Goal: Information Seeking & Learning: Check status

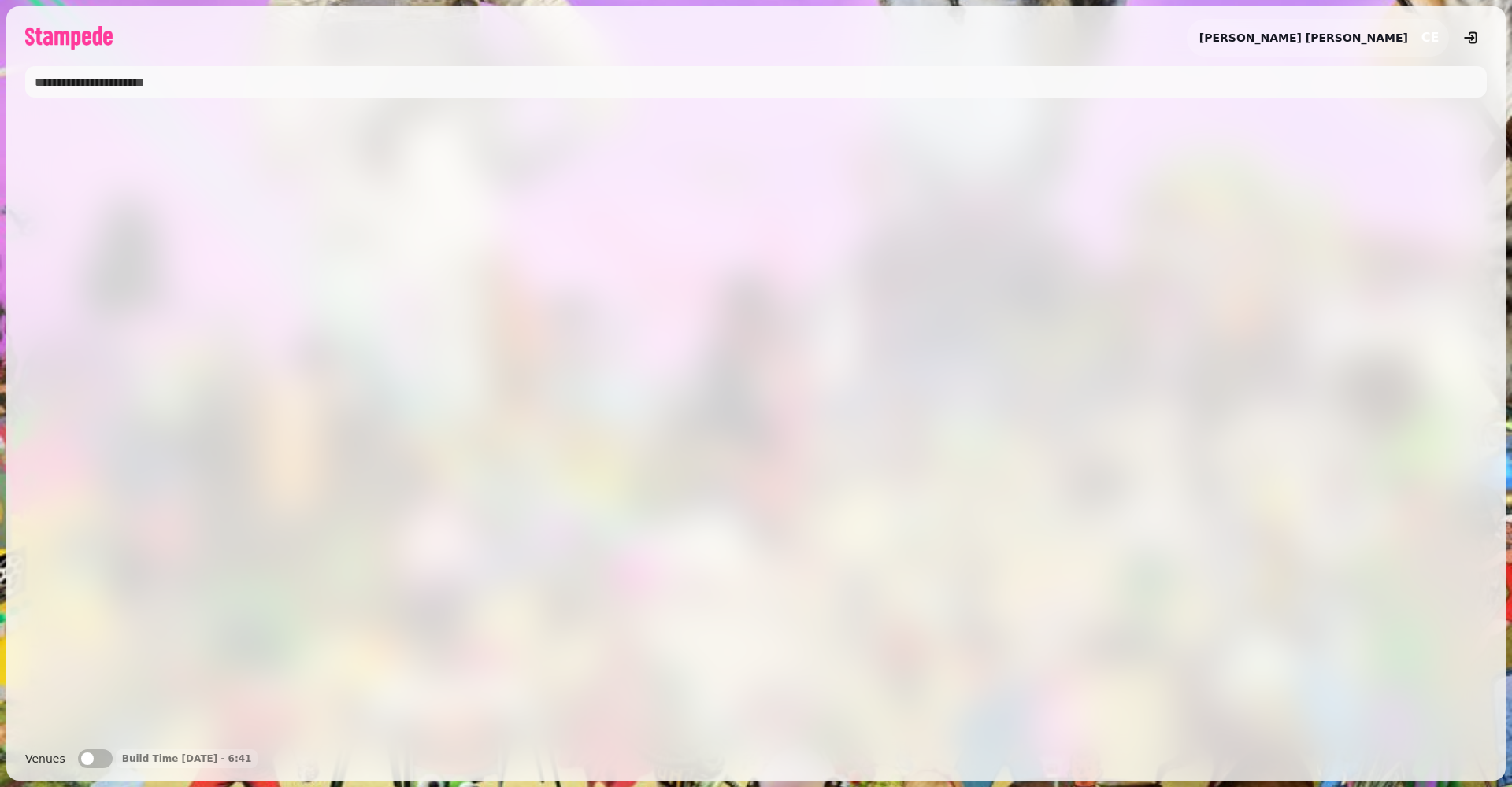
click at [268, 83] on input "text" at bounding box center [756, 82] width 1461 height 32
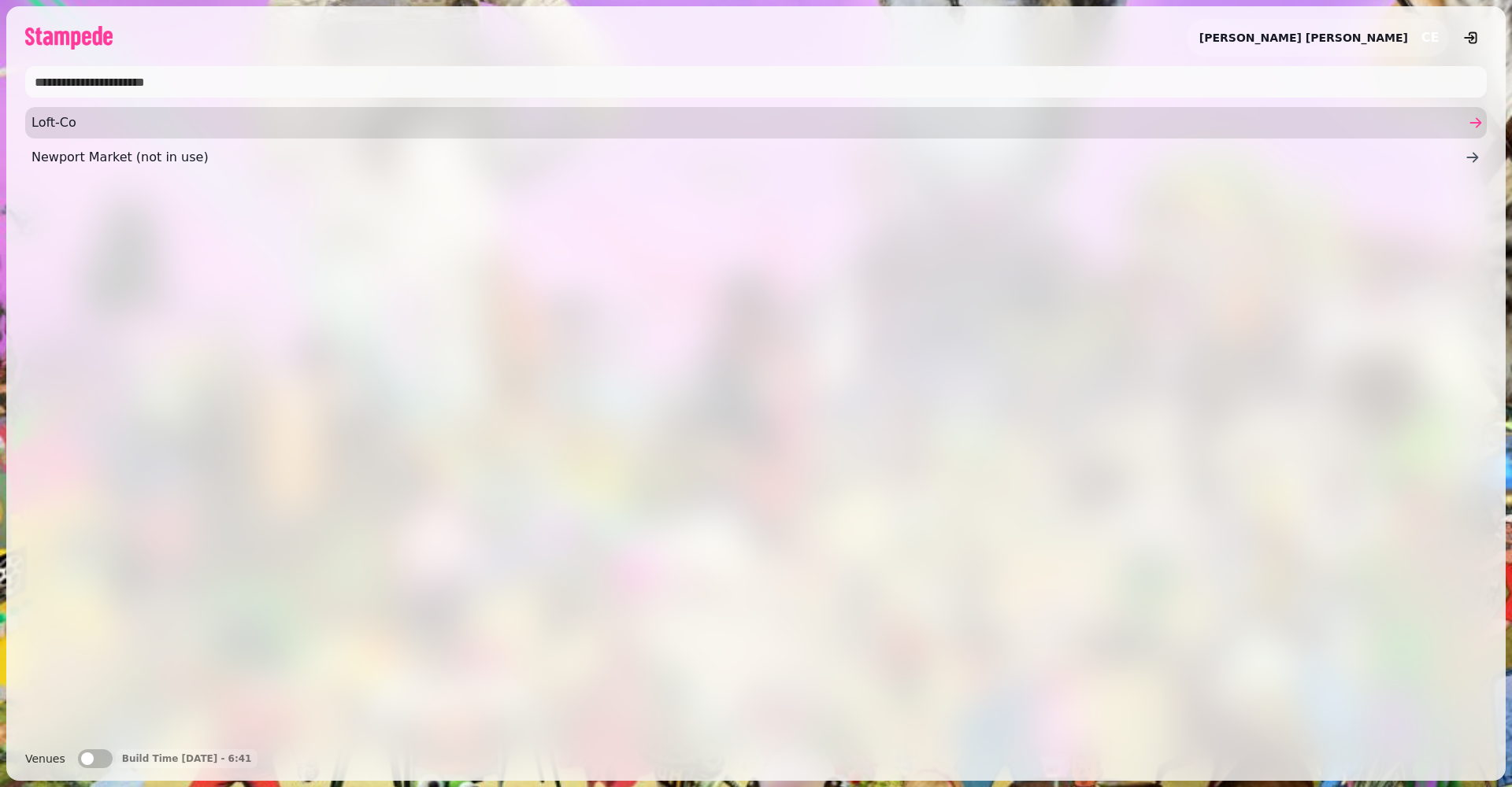
click at [146, 120] on span "Loft-Co" at bounding box center [748, 123] width 1434 height 19
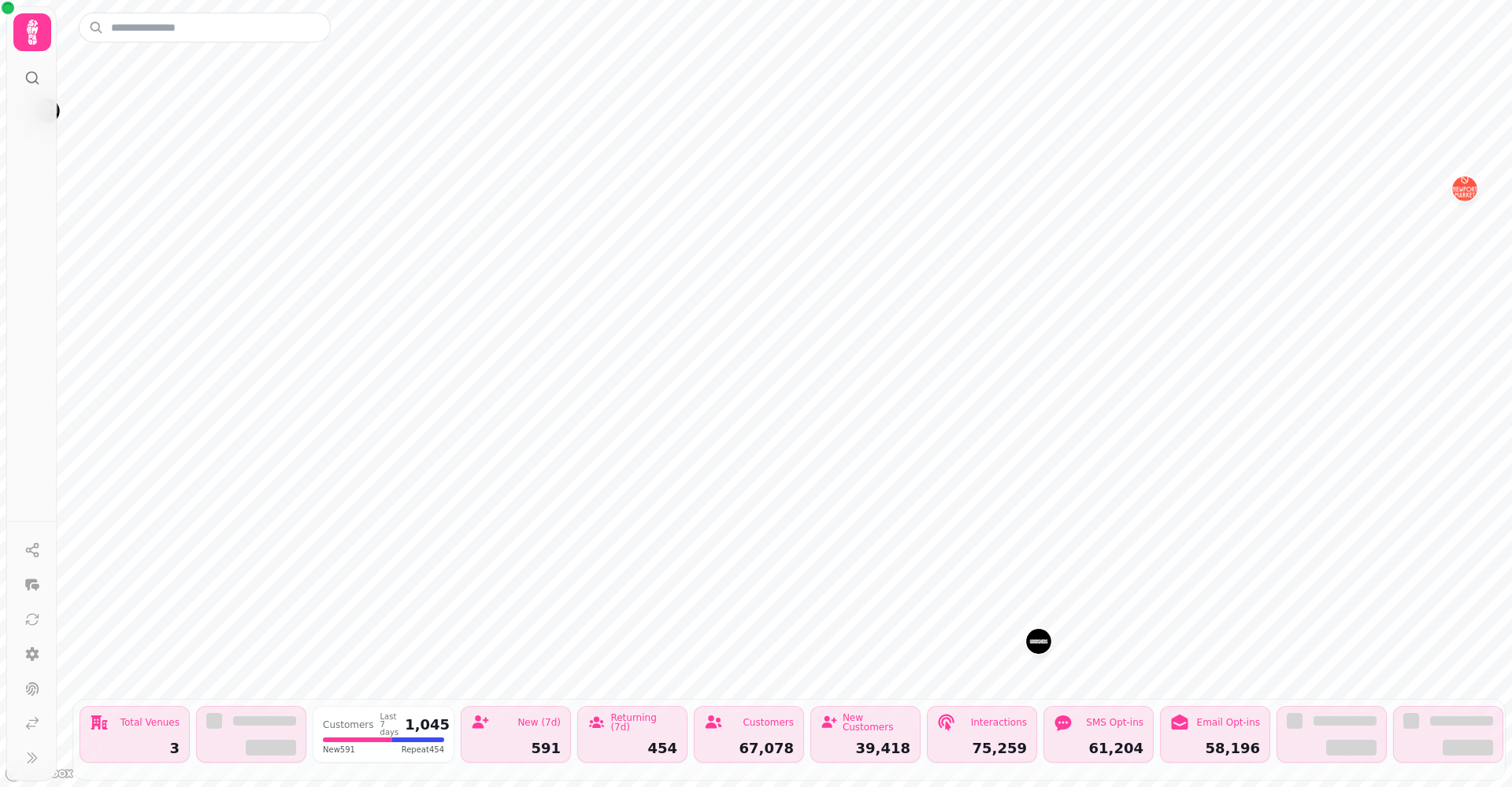
click at [37, 35] on icon at bounding box center [33, 32] width 32 height 32
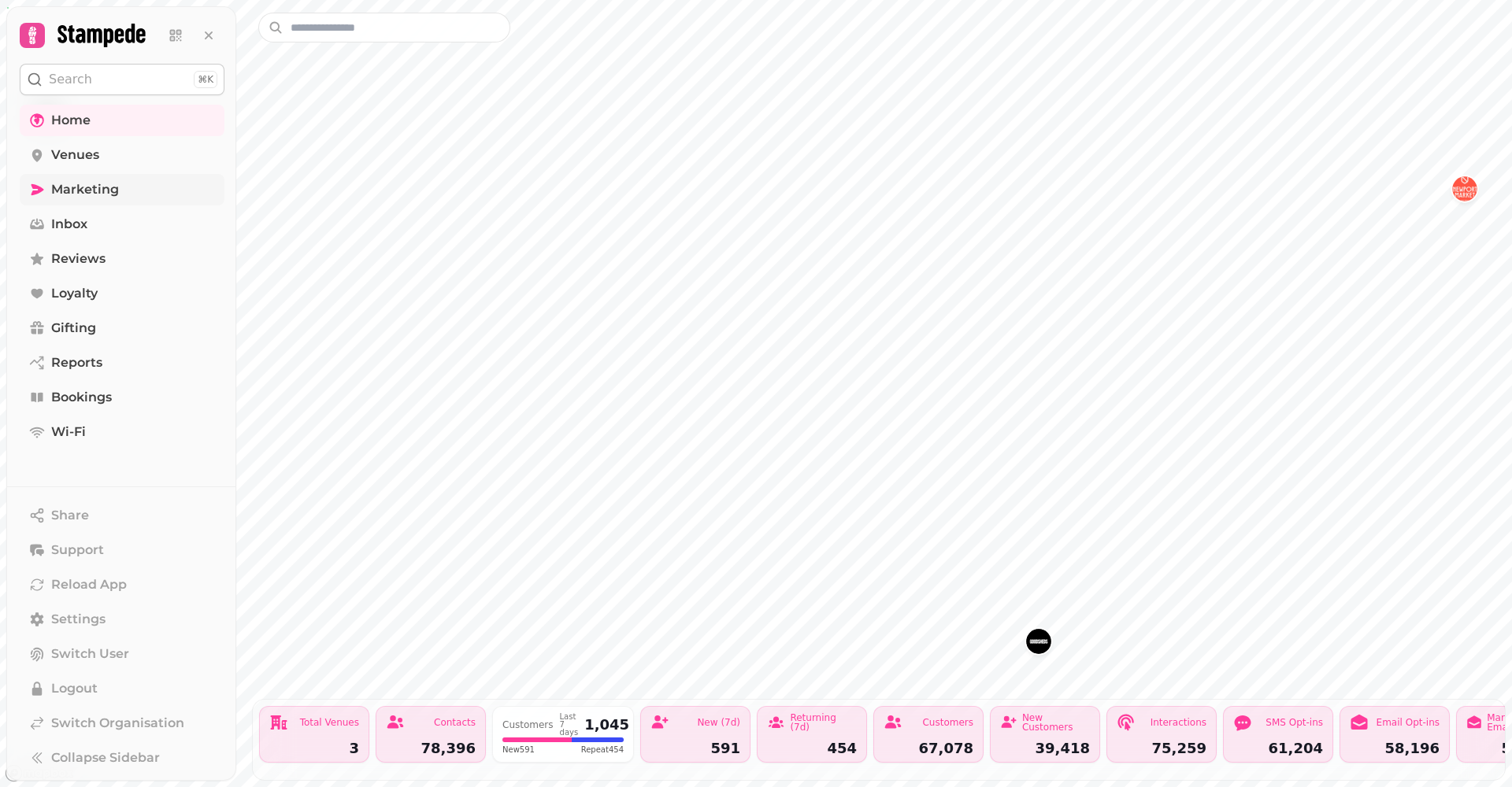
click at [113, 193] on span "Marketing" at bounding box center [85, 189] width 67 height 19
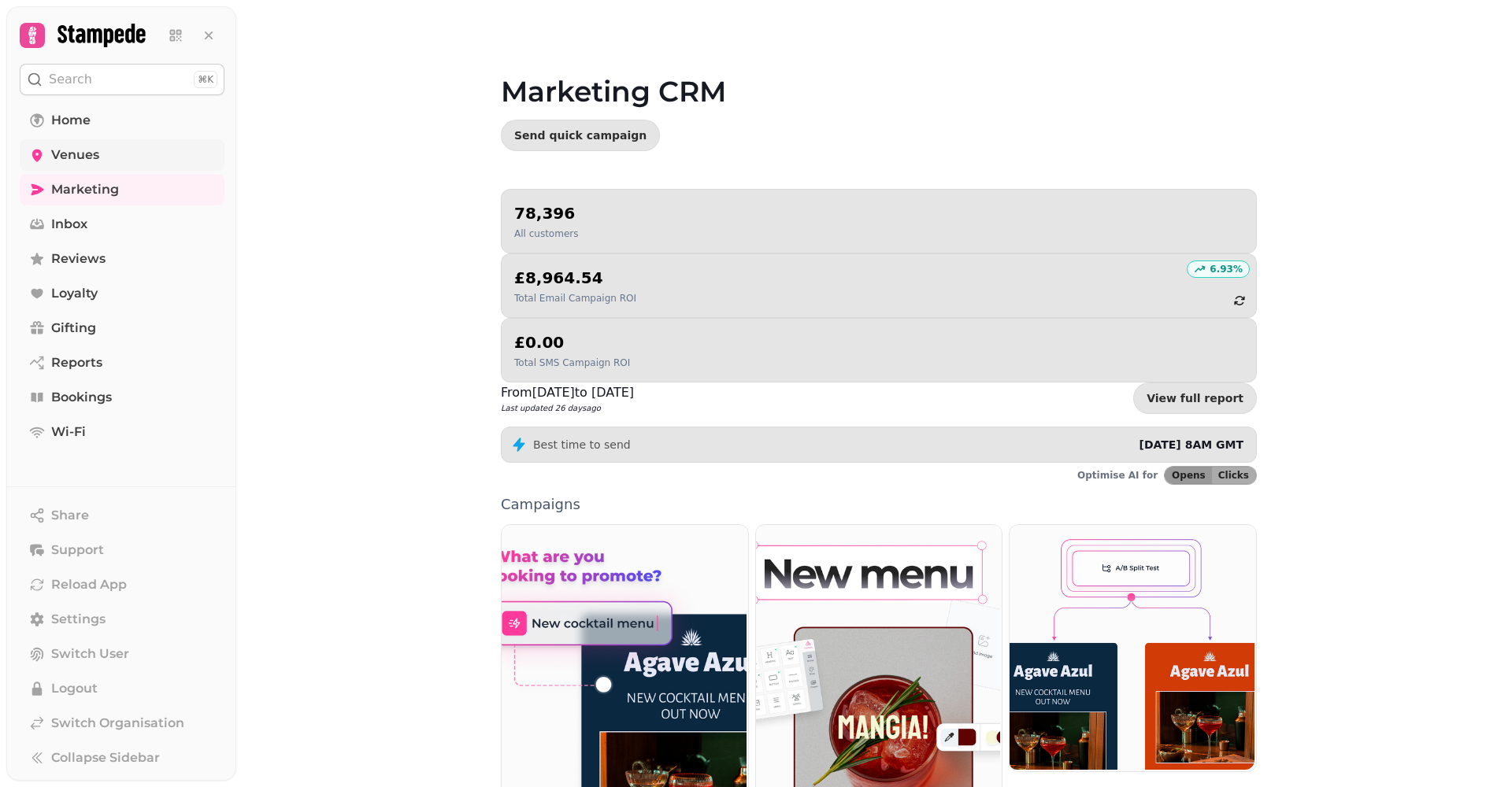
click at [109, 155] on link "Venues" at bounding box center [122, 155] width 205 height 32
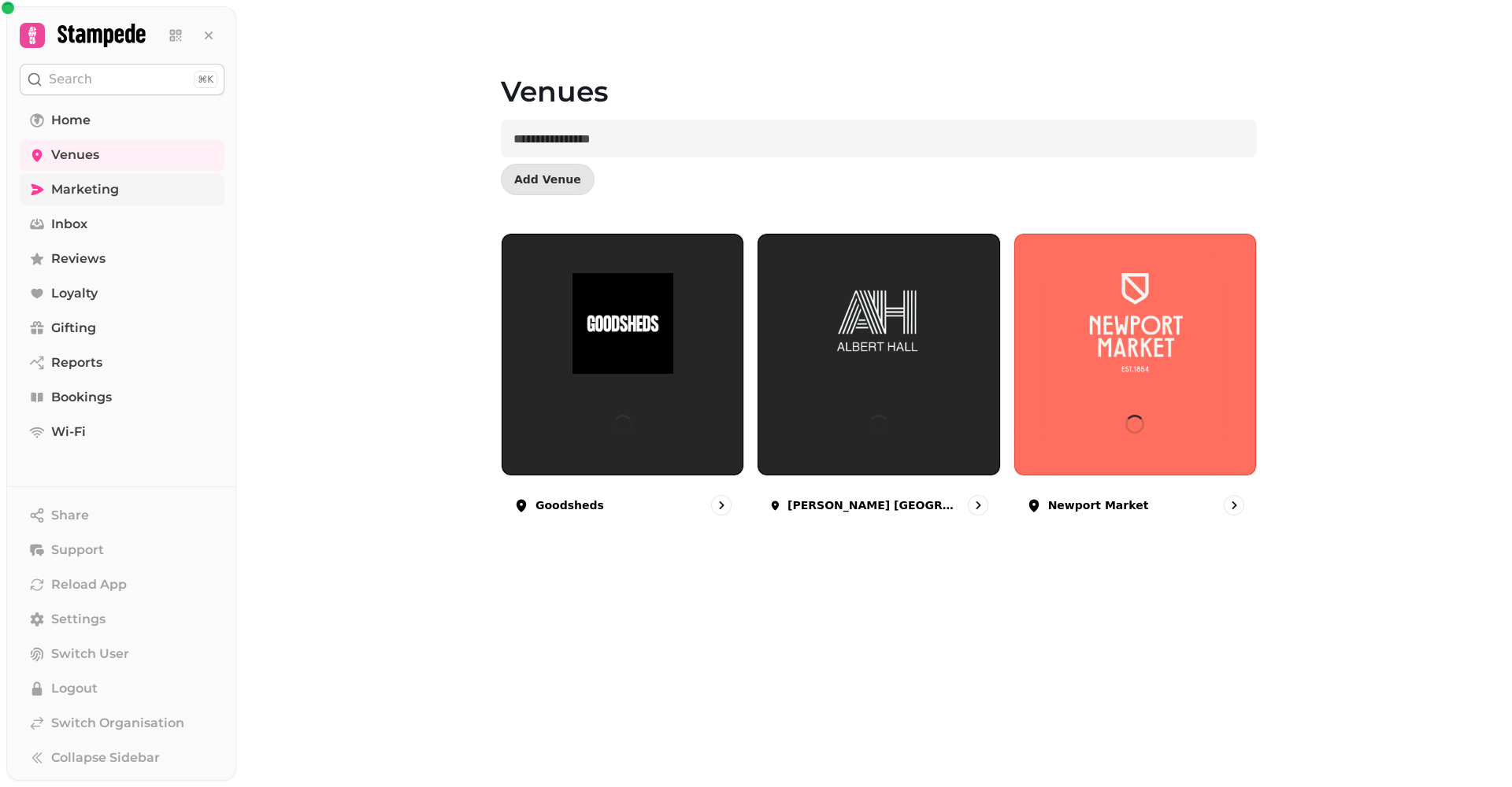
click at [90, 189] on span "Marketing" at bounding box center [85, 189] width 67 height 19
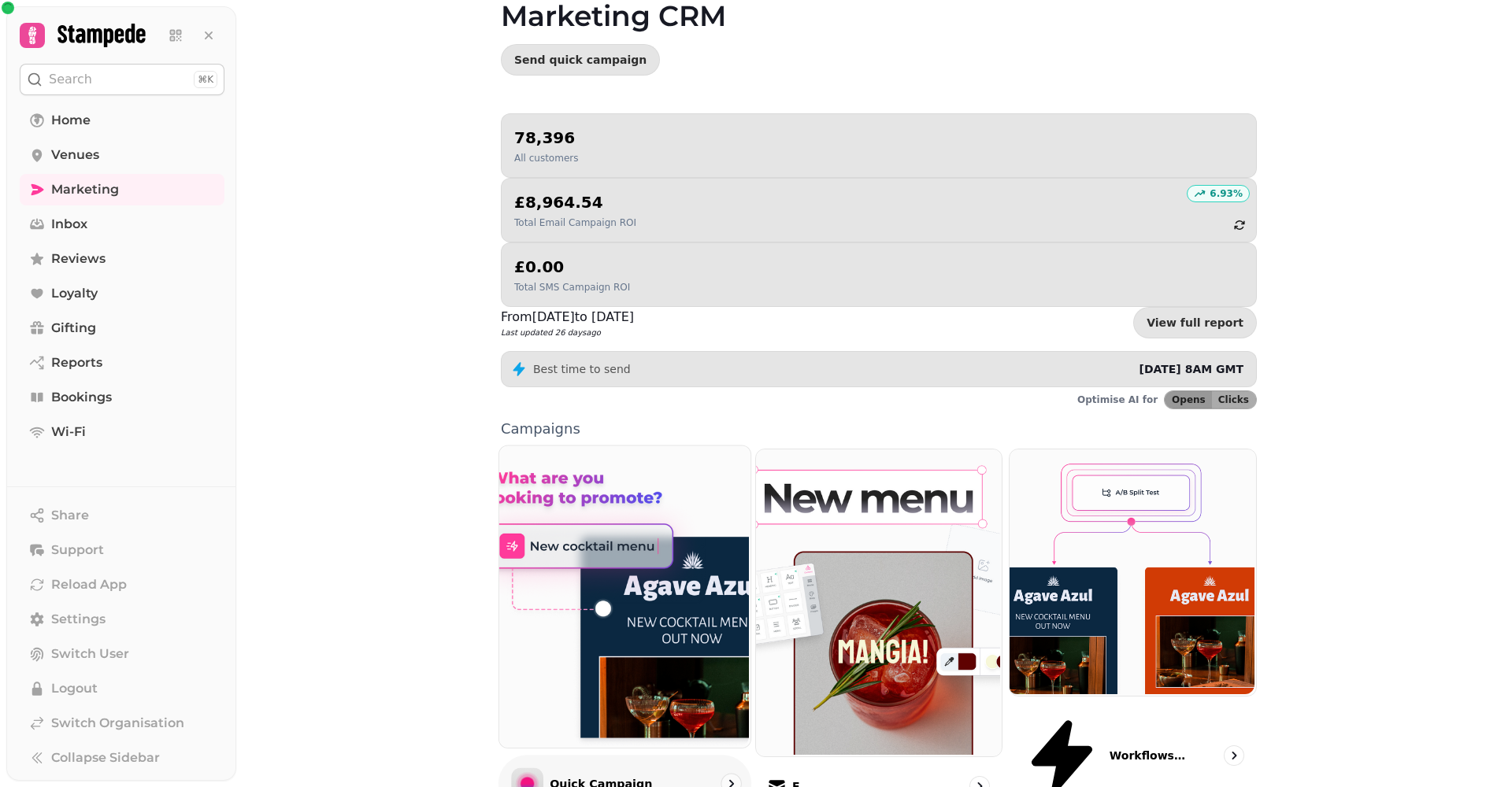
scroll to position [80, 0]
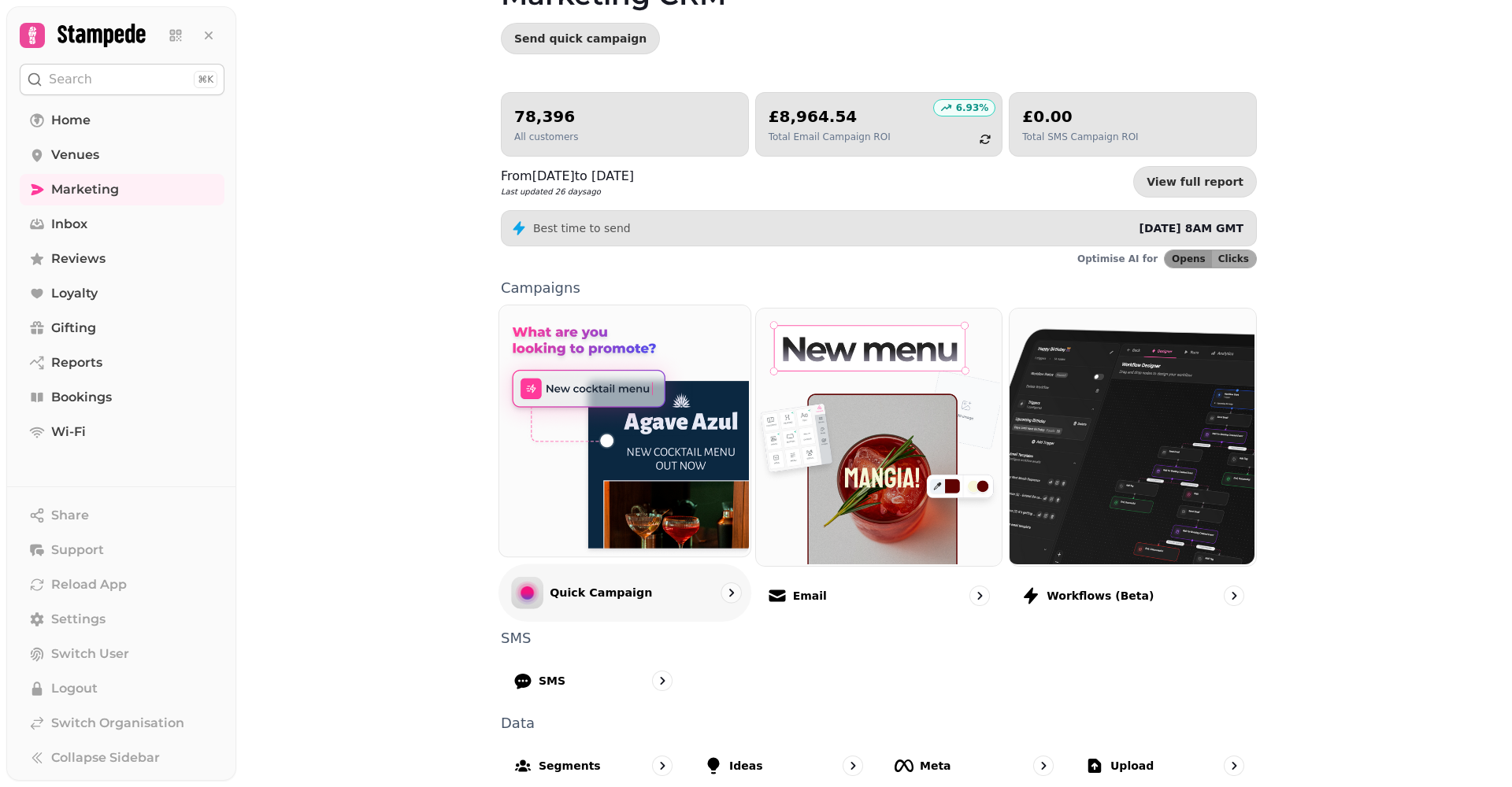
scroll to position [16, 0]
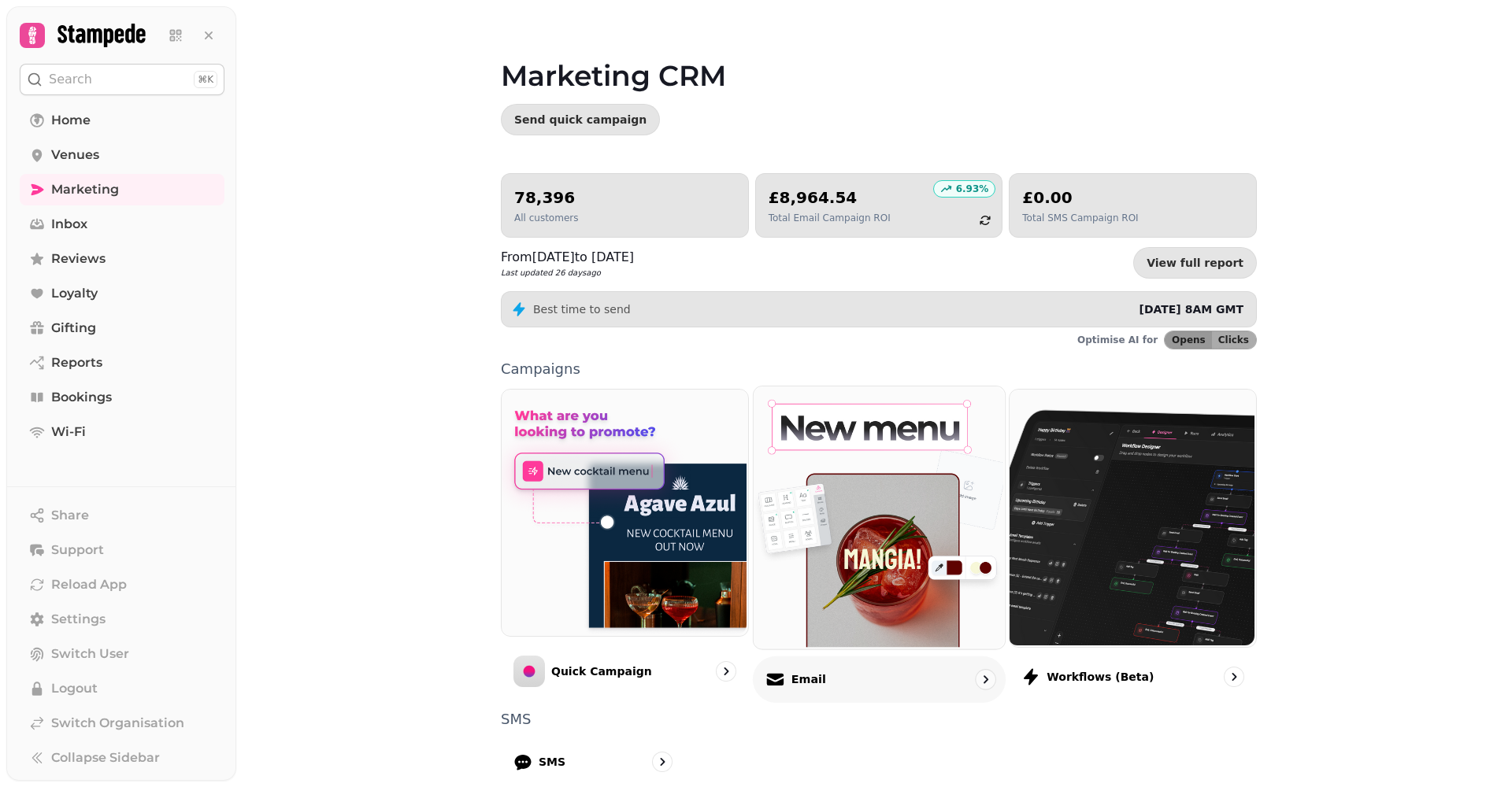
click at [799, 678] on p "Email" at bounding box center [808, 679] width 35 height 16
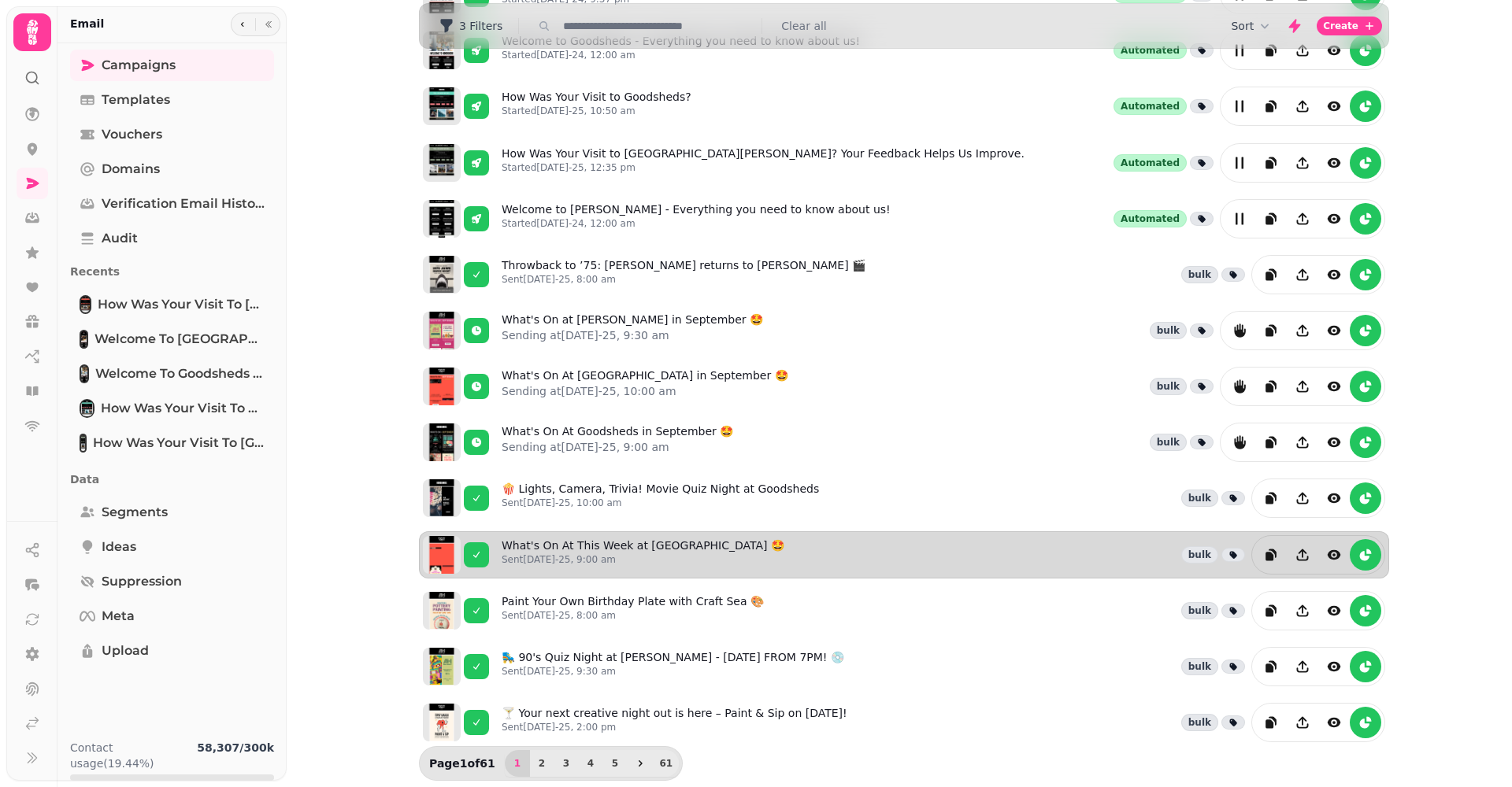
scroll to position [184, 0]
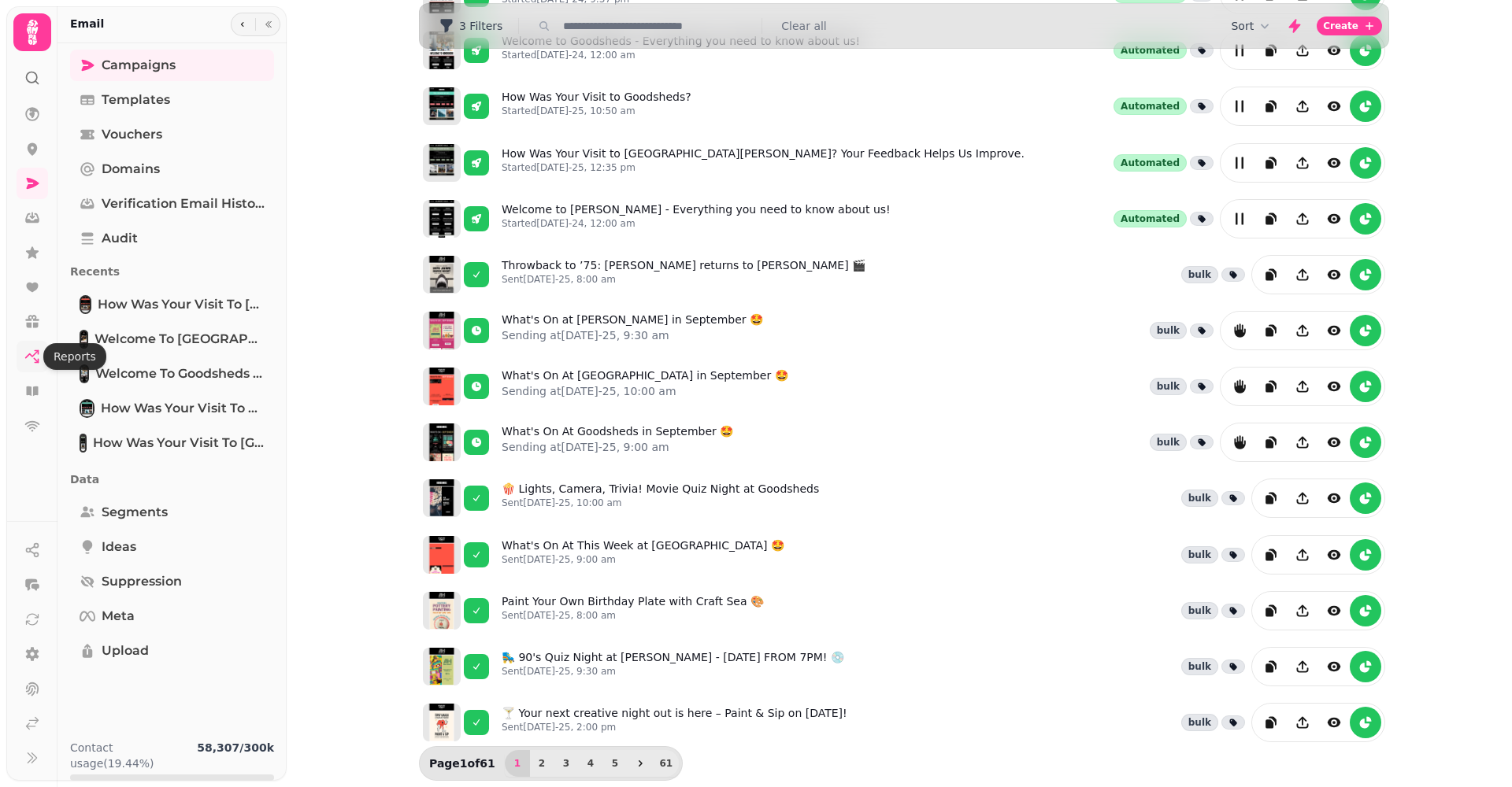
click at [32, 357] on icon at bounding box center [33, 357] width 16 height 16
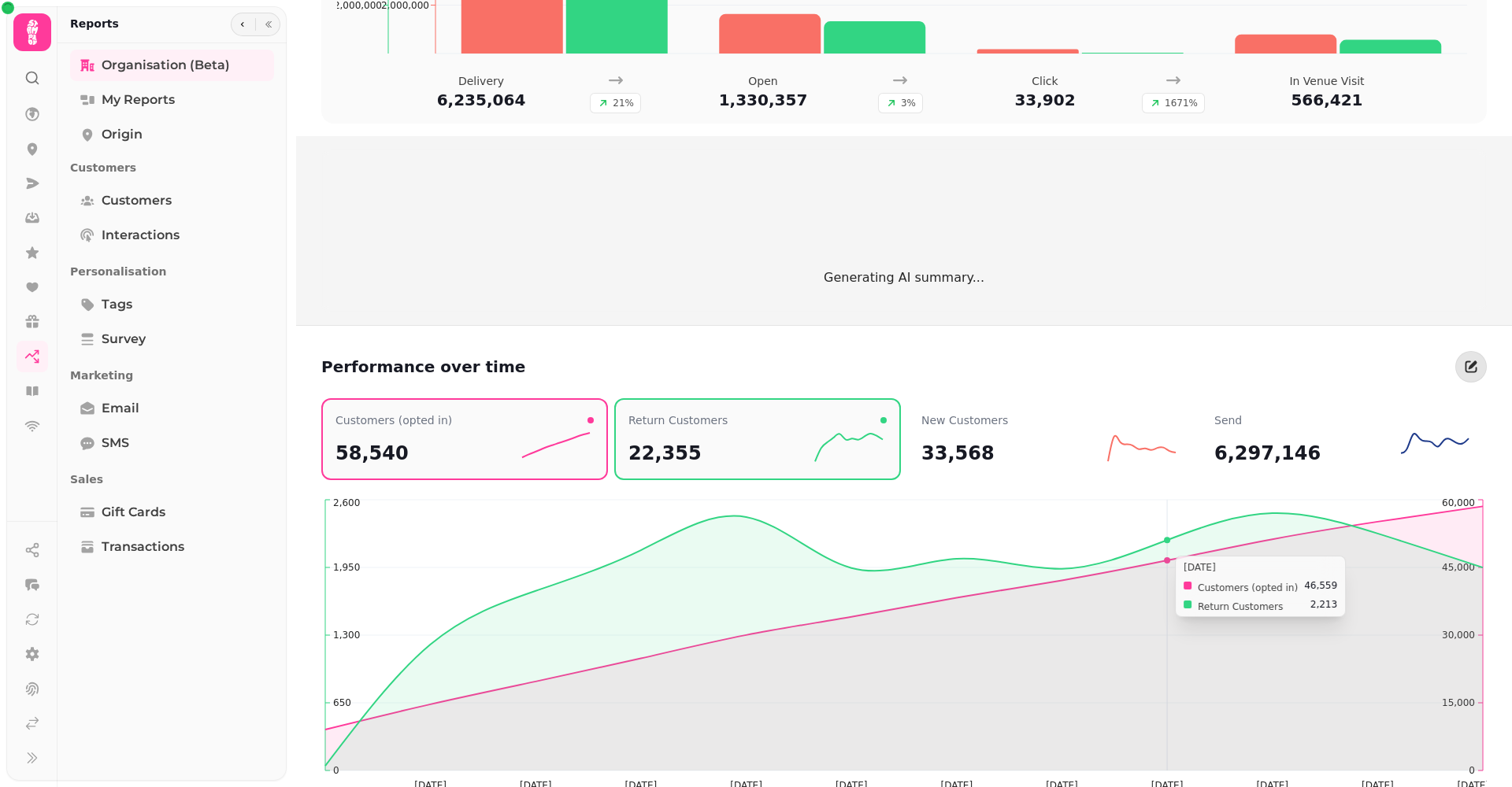
scroll to position [983, 0]
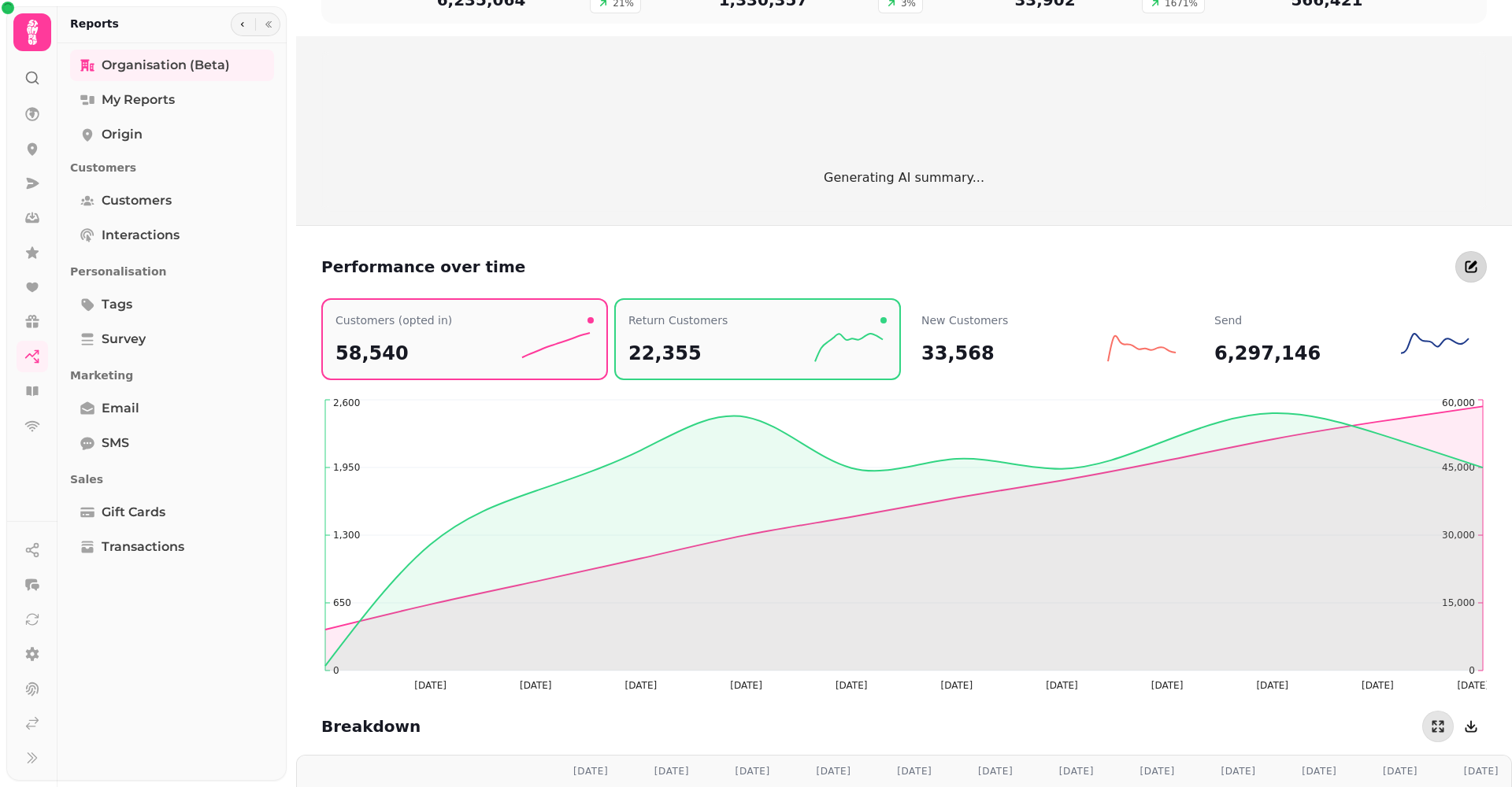
click at [1472, 273] on icon "button" at bounding box center [1471, 267] width 12 height 12
select select "**********"
select select "****"
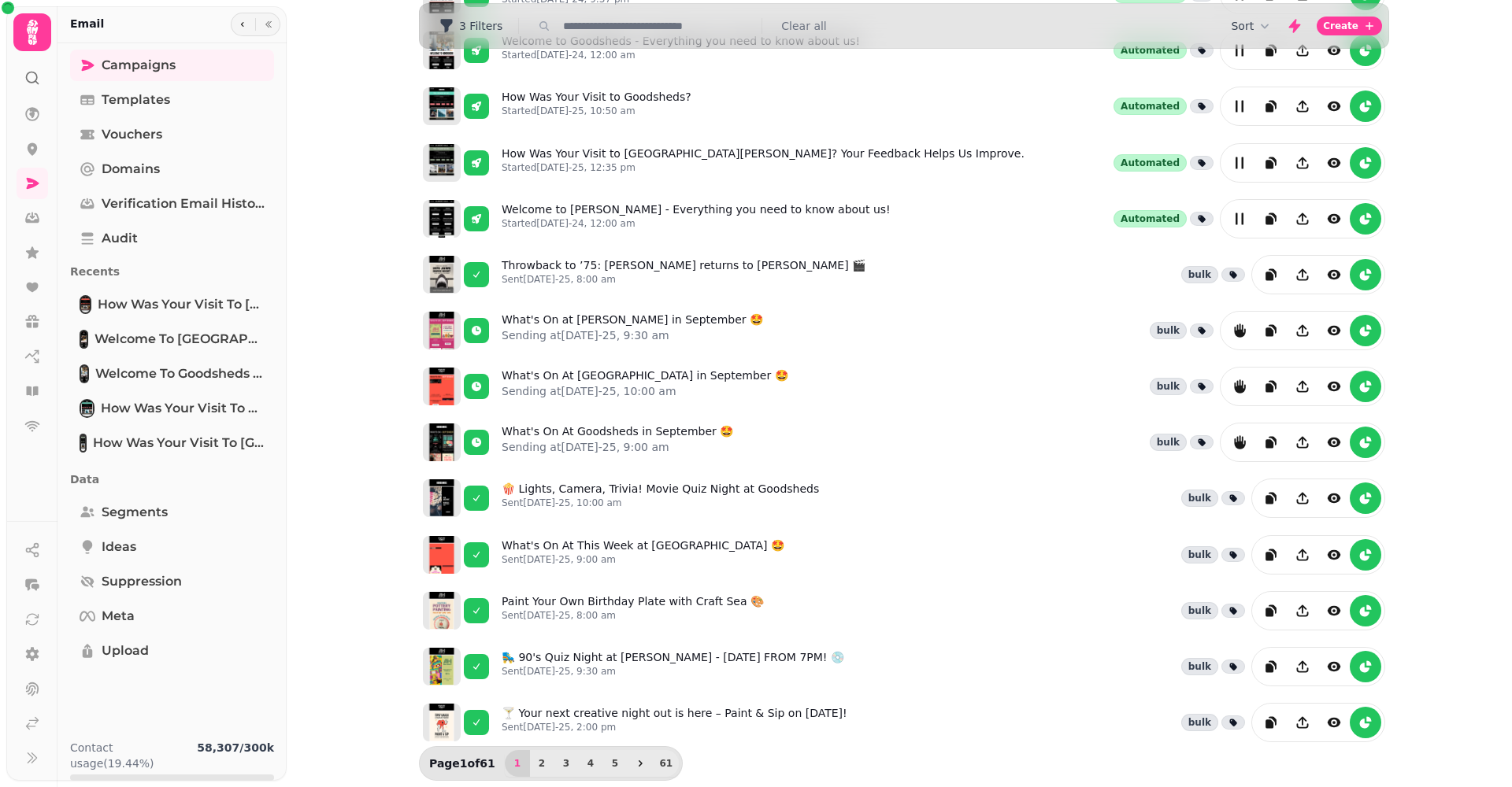
scroll to position [184, 0]
click at [38, 353] on icon at bounding box center [36, 353] width 3 height 3
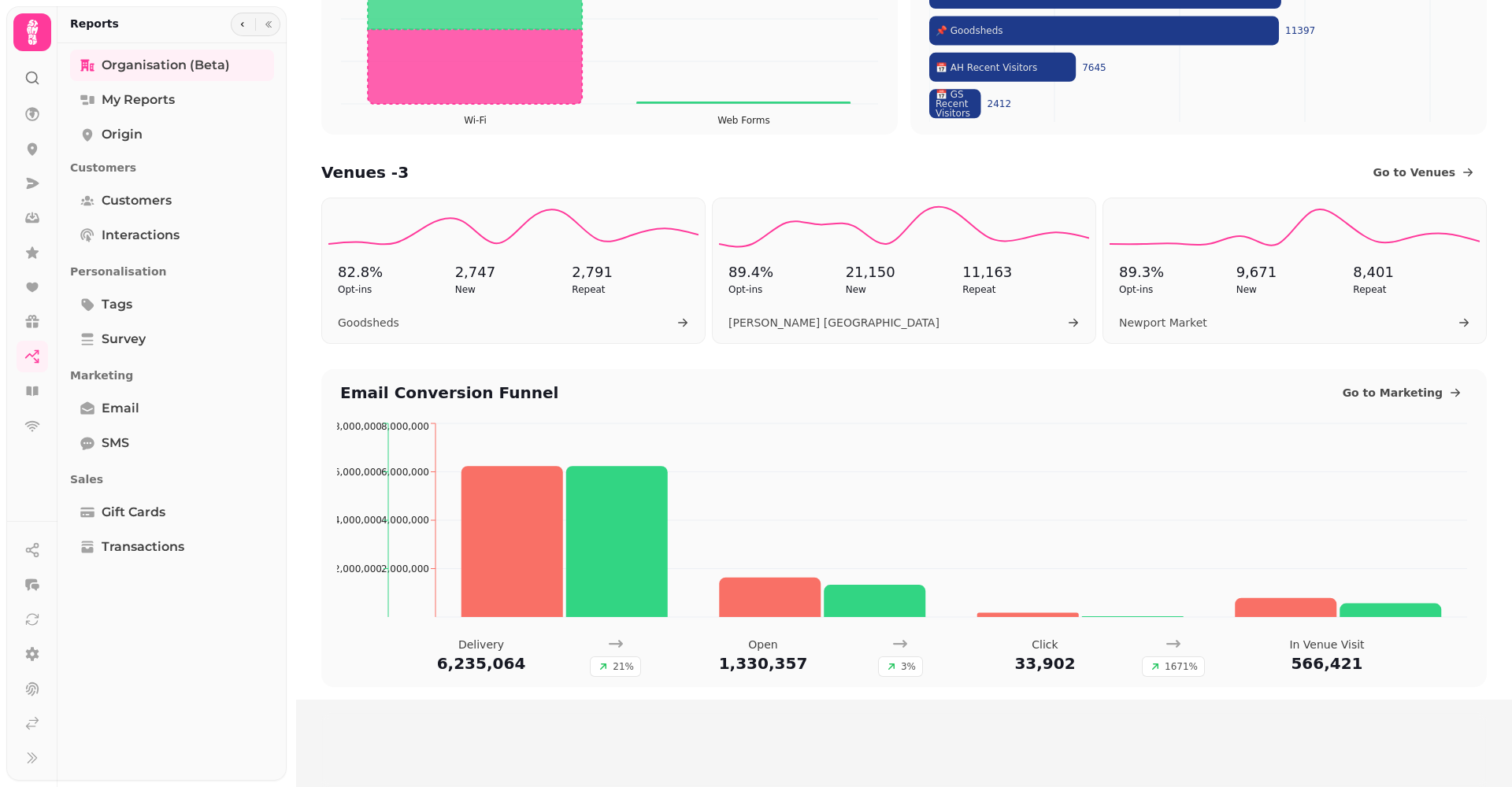
scroll to position [147, 0]
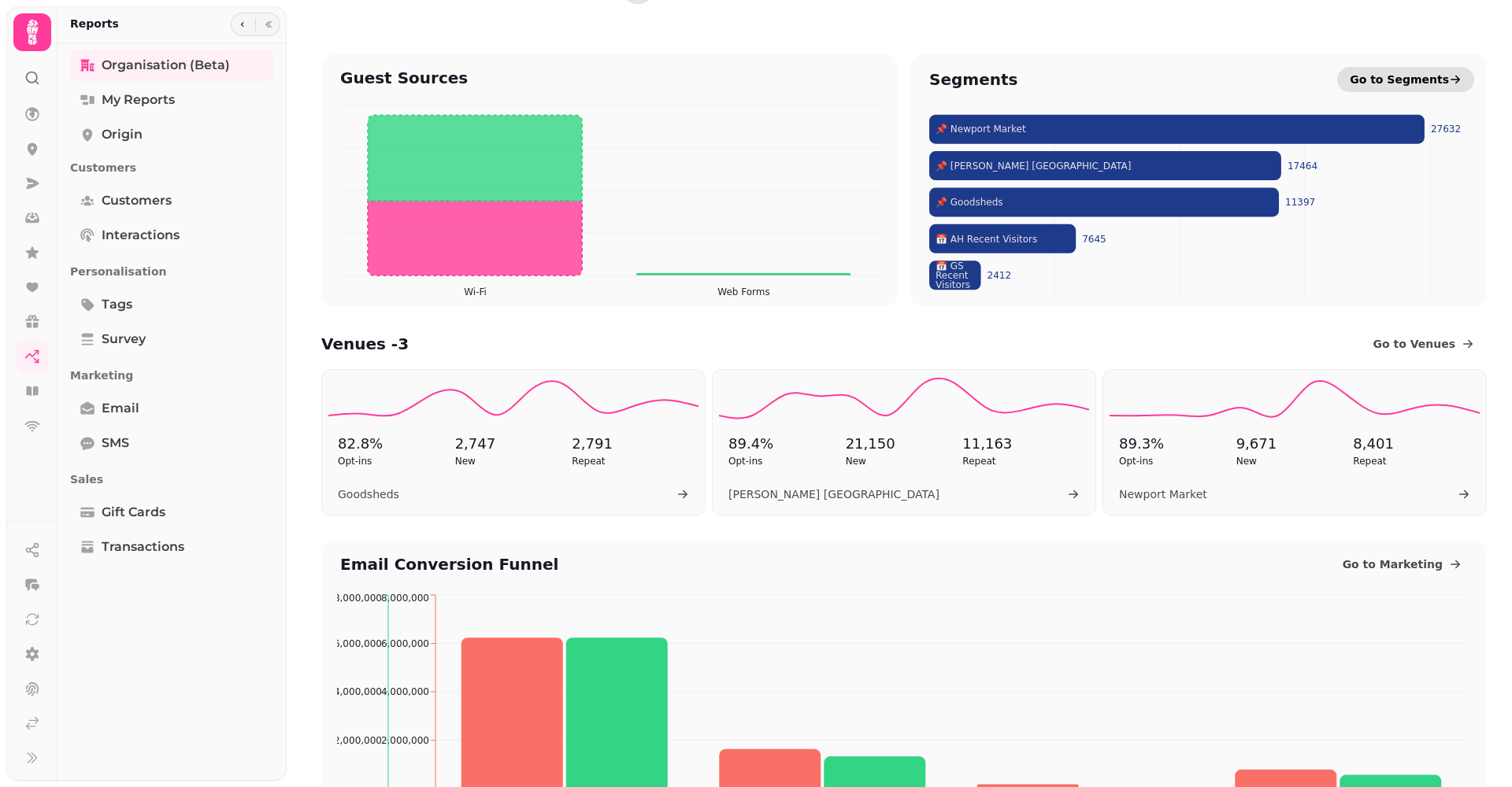
click at [1428, 80] on span "Go to Segments" at bounding box center [1399, 79] width 99 height 16
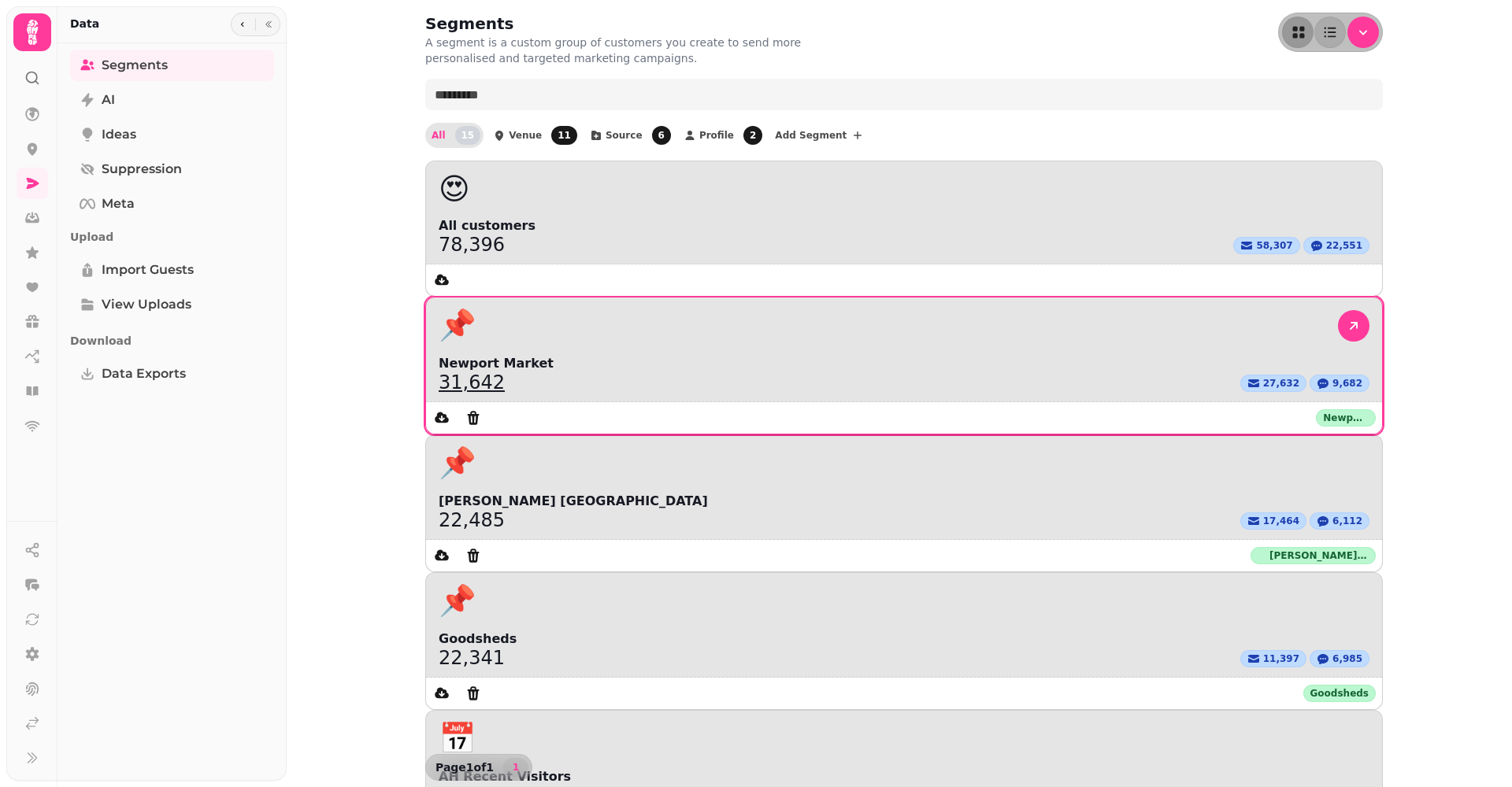
click at [817, 310] on div "📌" at bounding box center [904, 326] width 931 height 32
click at [1345, 318] on icon at bounding box center [1353, 326] width 16 height 16
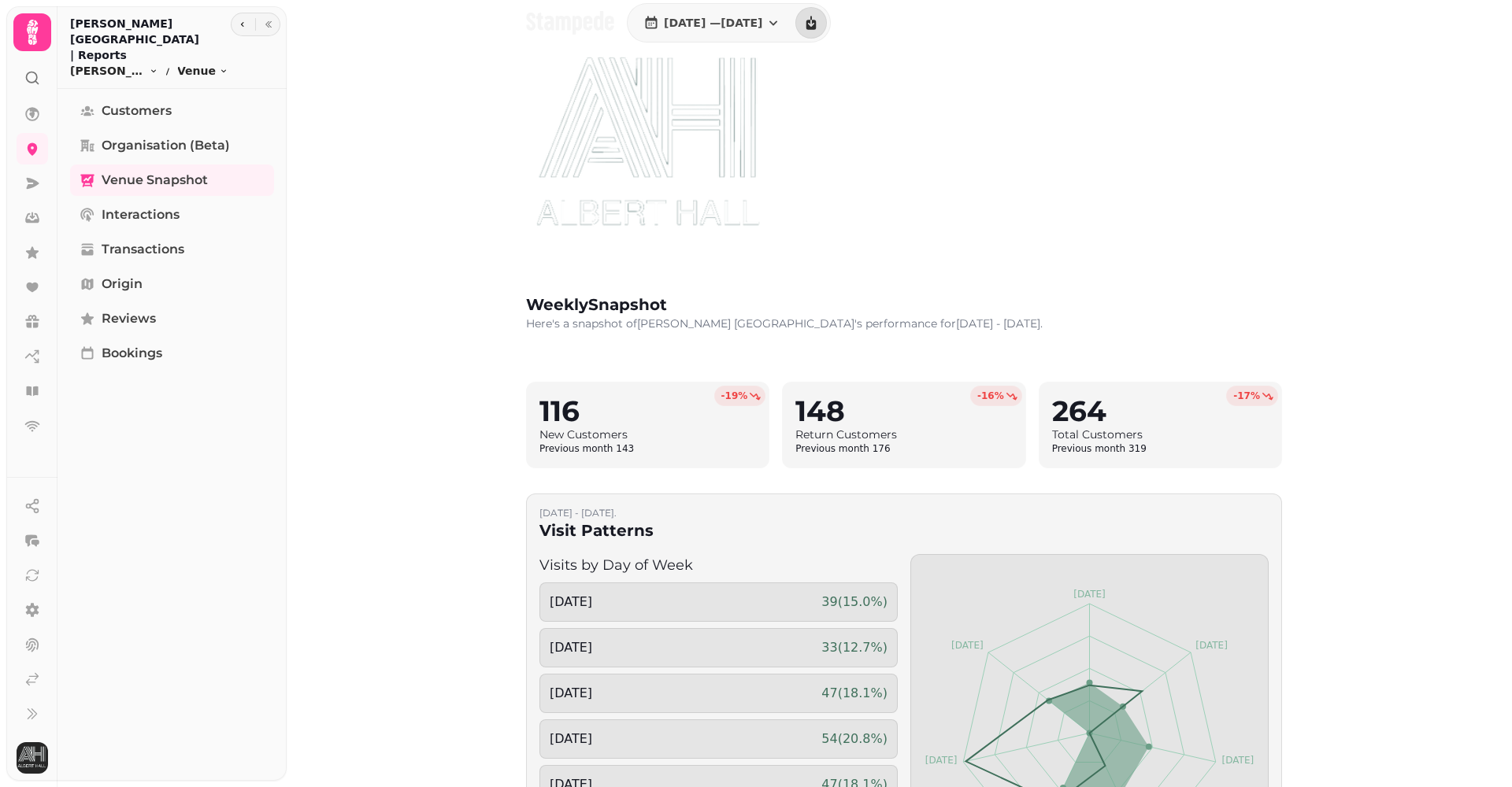
scroll to position [79, 0]
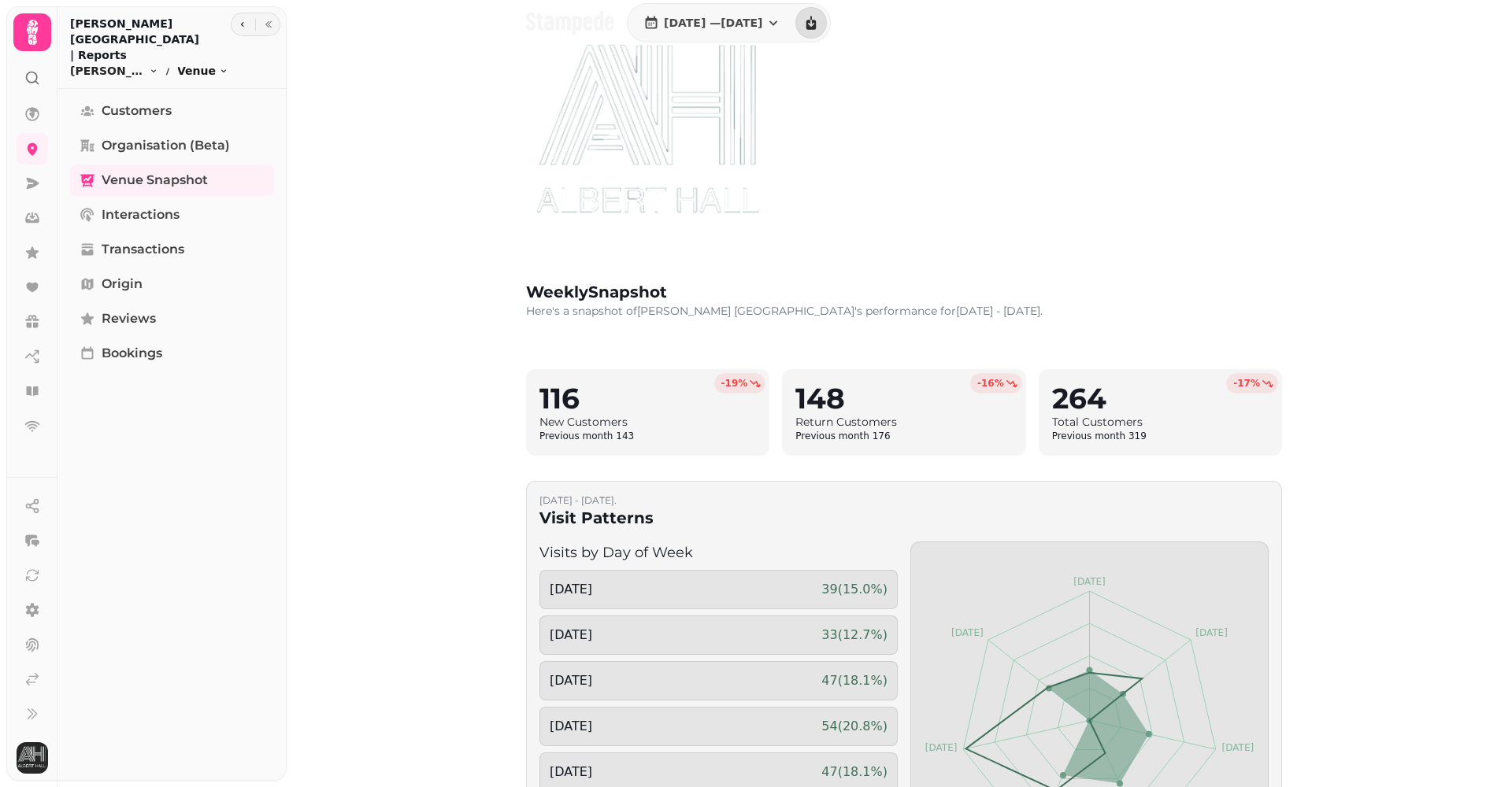
click at [219, 66] on icon "breadcrumb" at bounding box center [224, 71] width 10 height 10
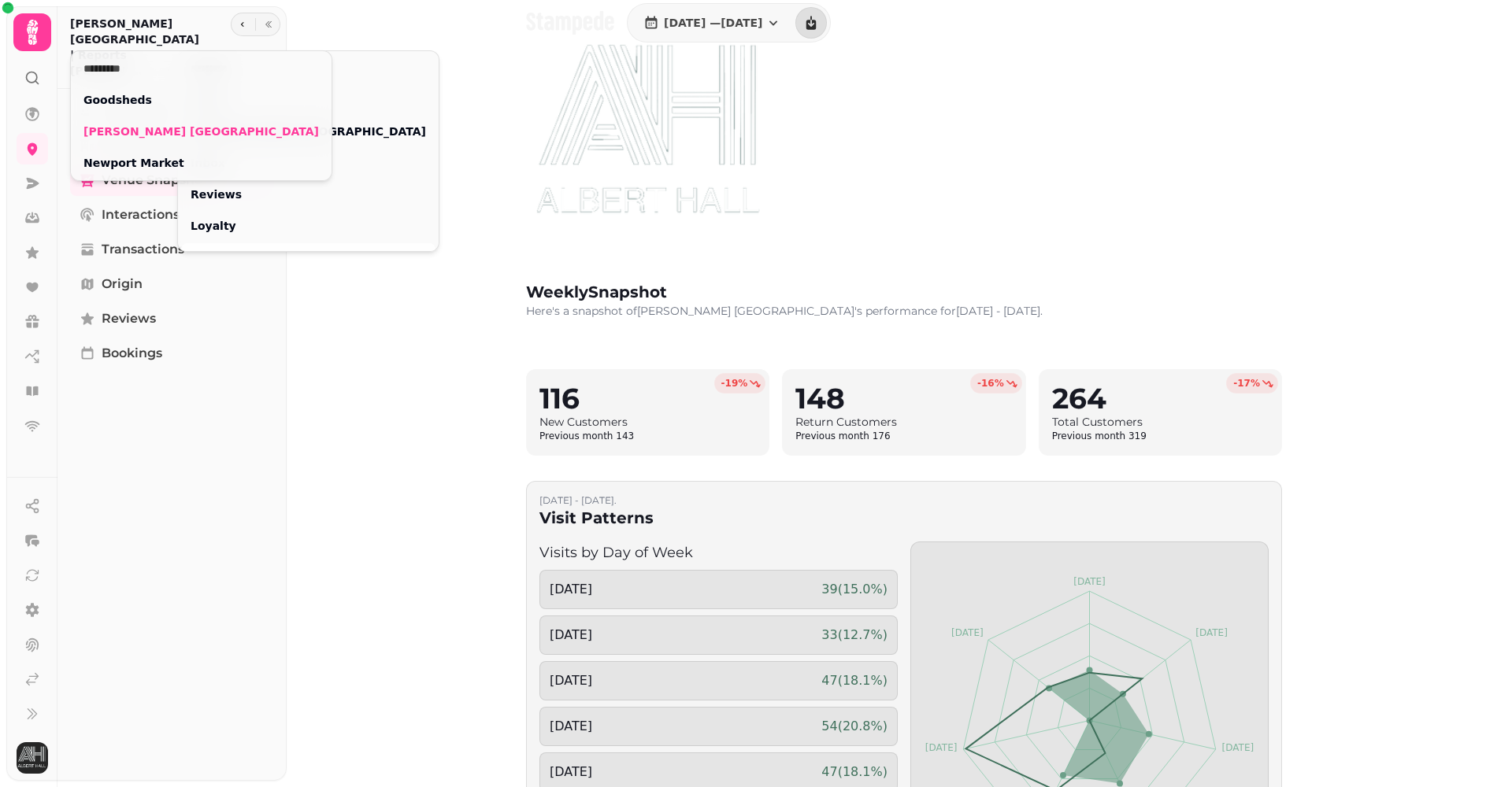
click at [151, 66] on icon "breadcrumb" at bounding box center [154, 71] width 10 height 10
click at [128, 99] on link "Goodsheds" at bounding box center [201, 100] width 235 height 16
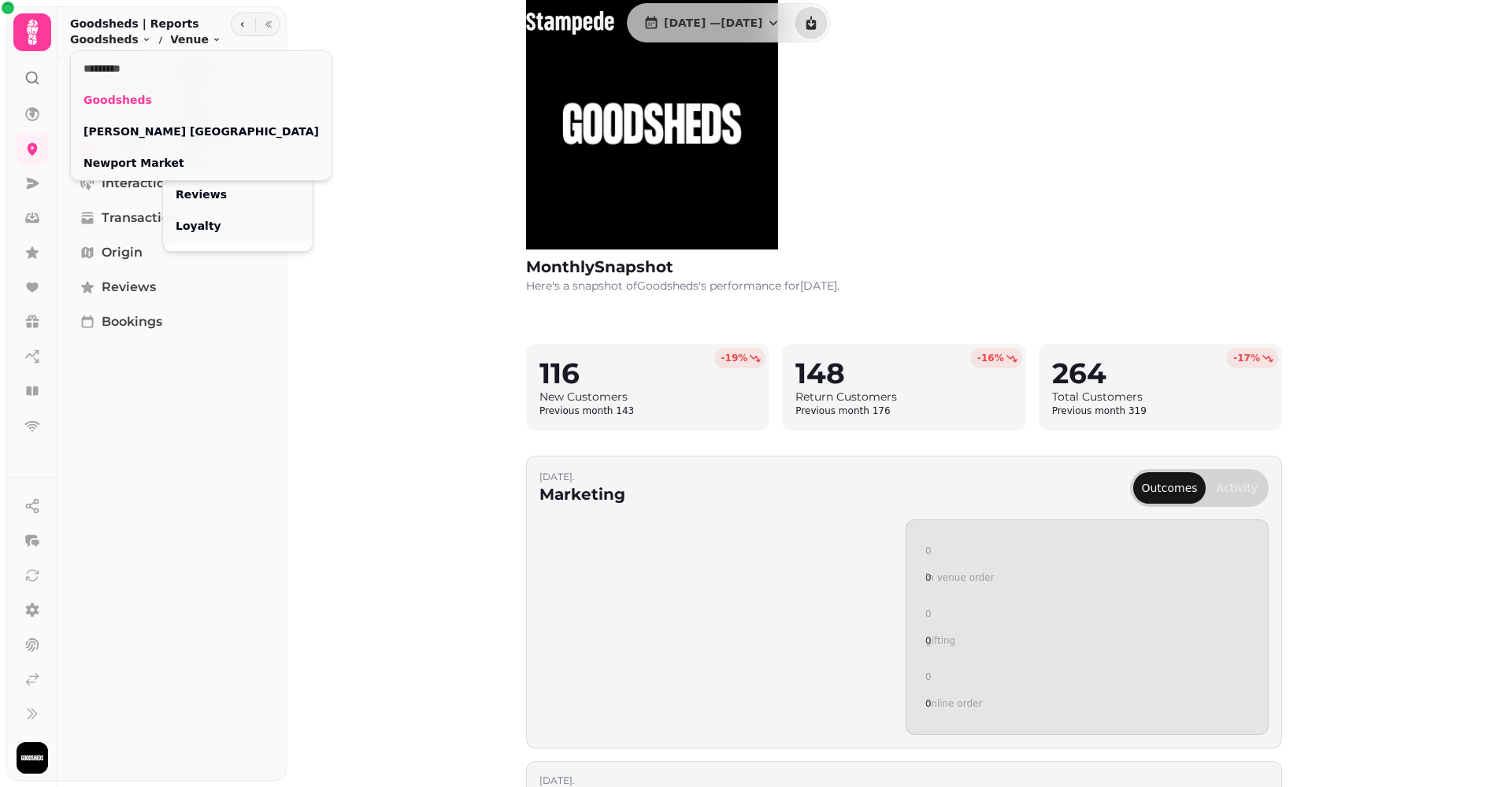
click at [895, 292] on html "1 Jul, 2025 — 31 Jul, 2025 monthly Snapshot Here's a snapshot of Goodsheds 's p…" at bounding box center [756, 393] width 1512 height 787
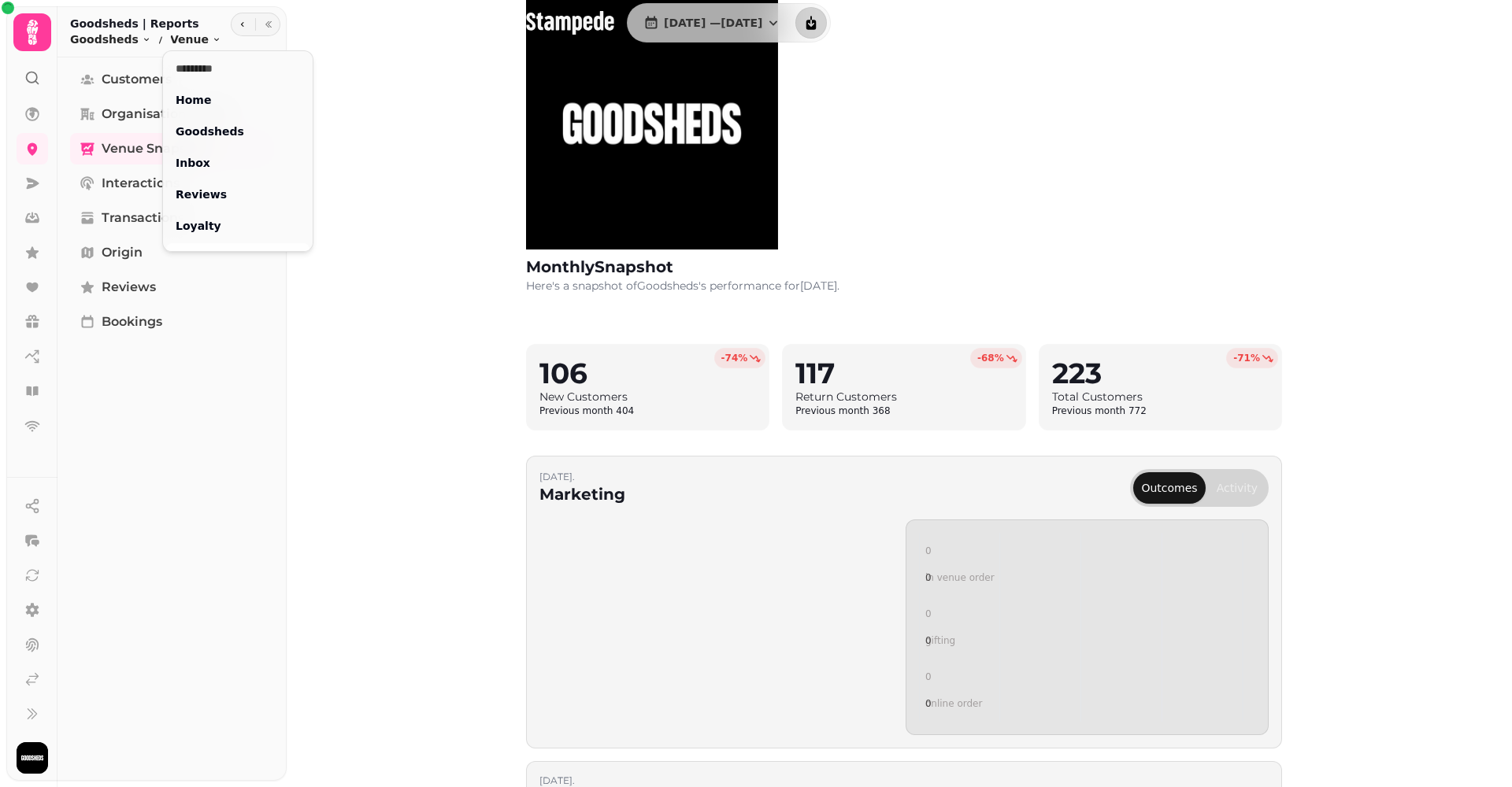
click at [855, 25] on html "1 Jul, 2025 — 31 Jul, 2025 monthly Snapshot Here's a snapshot of Goodsheds 's p…" at bounding box center [756, 393] width 1512 height 787
click at [827, 32] on button "download report" at bounding box center [811, 23] width 32 height 32
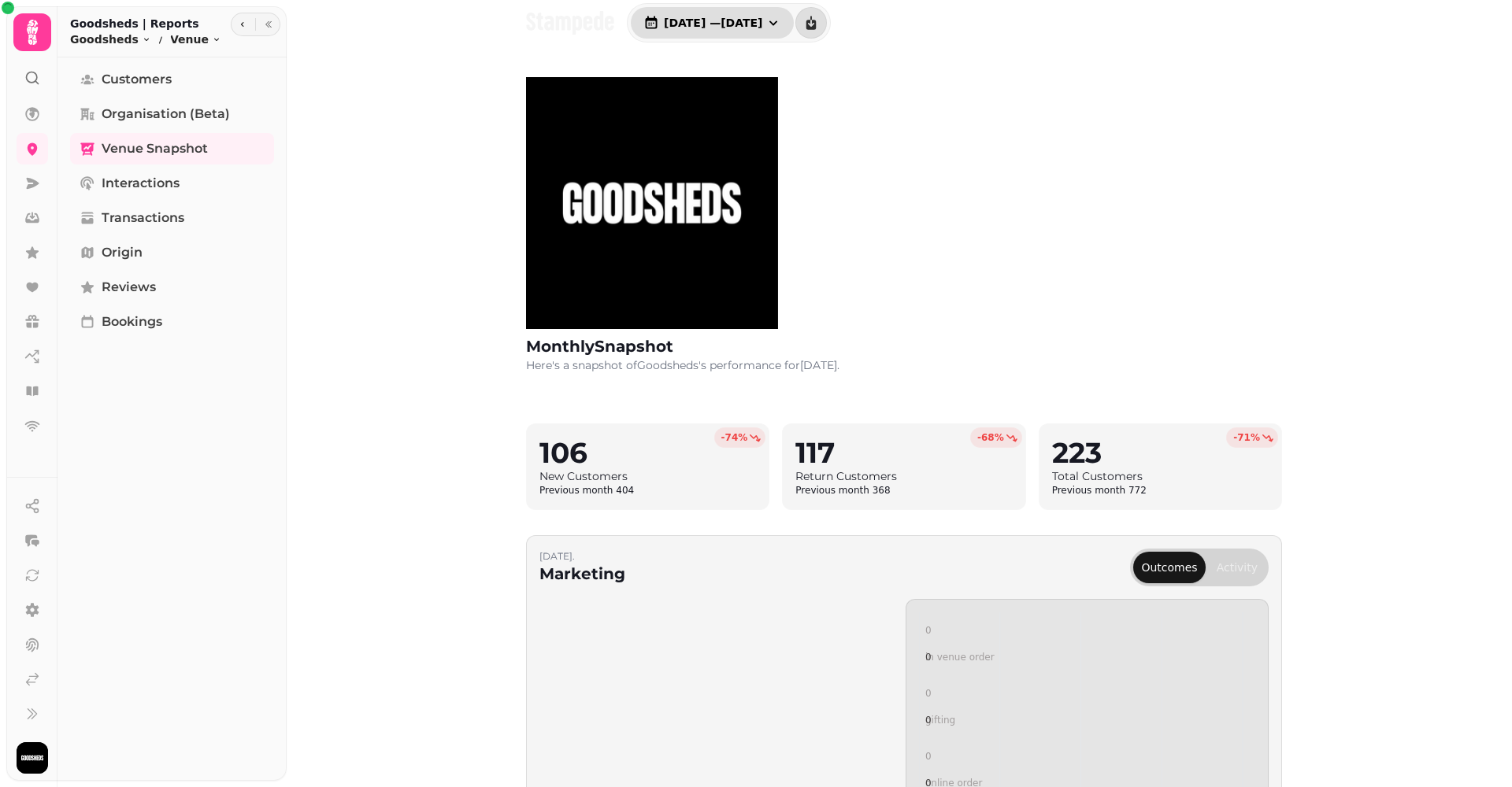
click at [750, 21] on span "1 Jul, 2025 — 31 Jul, 2025" at bounding box center [713, 23] width 98 height 11
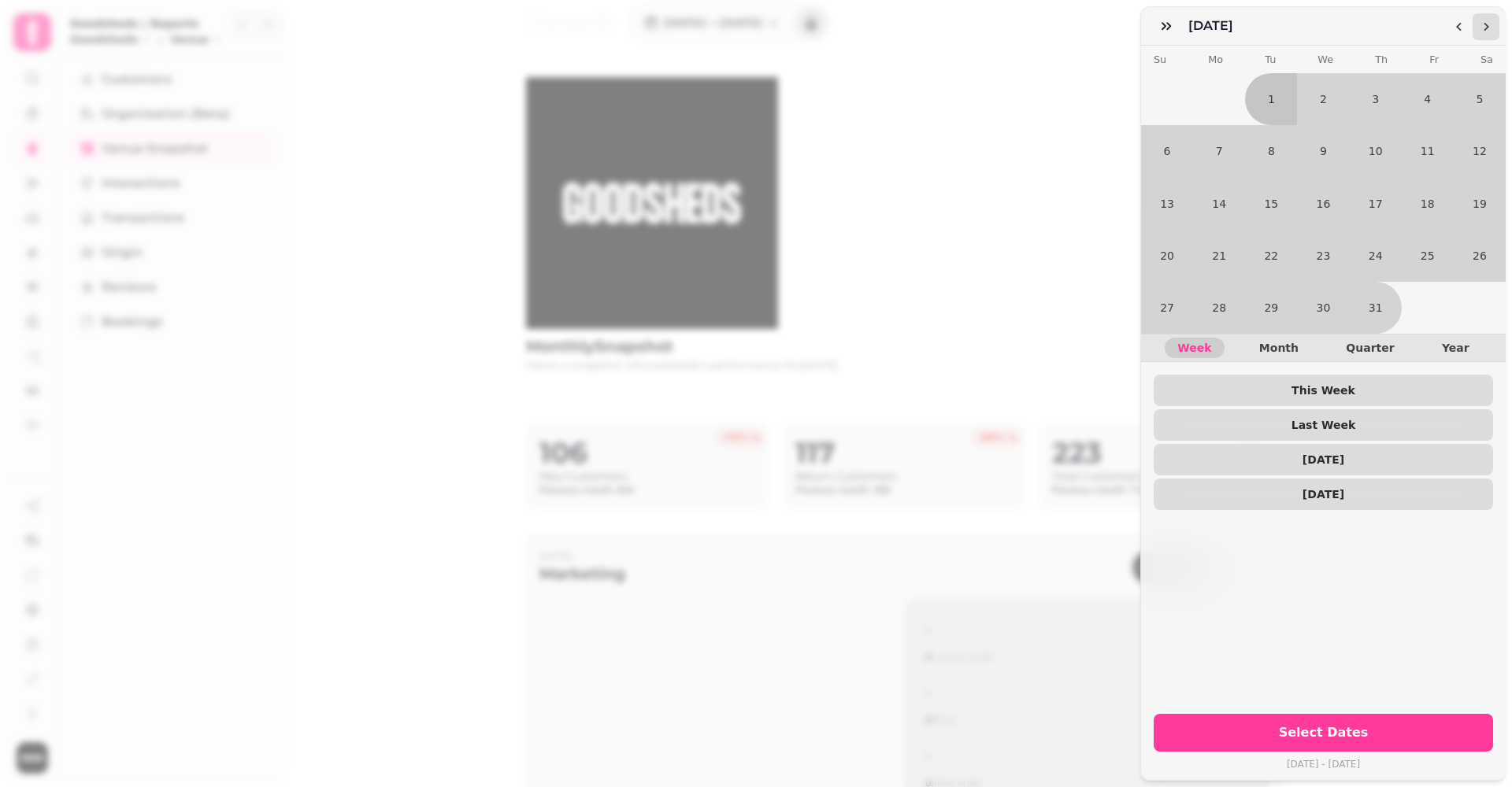
click at [1478, 31] on button "Go to the Next Month" at bounding box center [1486, 27] width 27 height 27
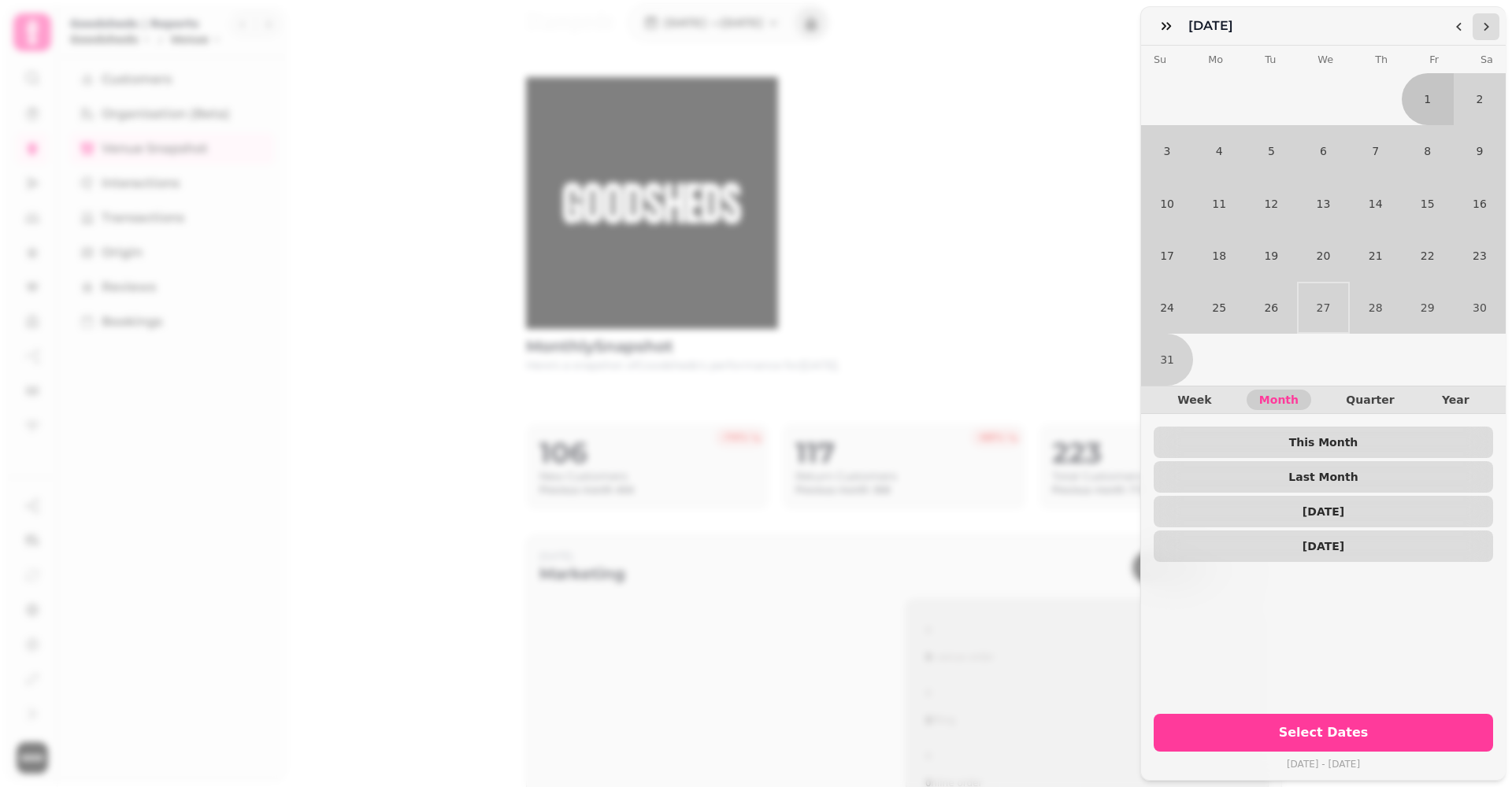
click at [1478, 31] on button "Go to the Next Month" at bounding box center [1486, 27] width 27 height 27
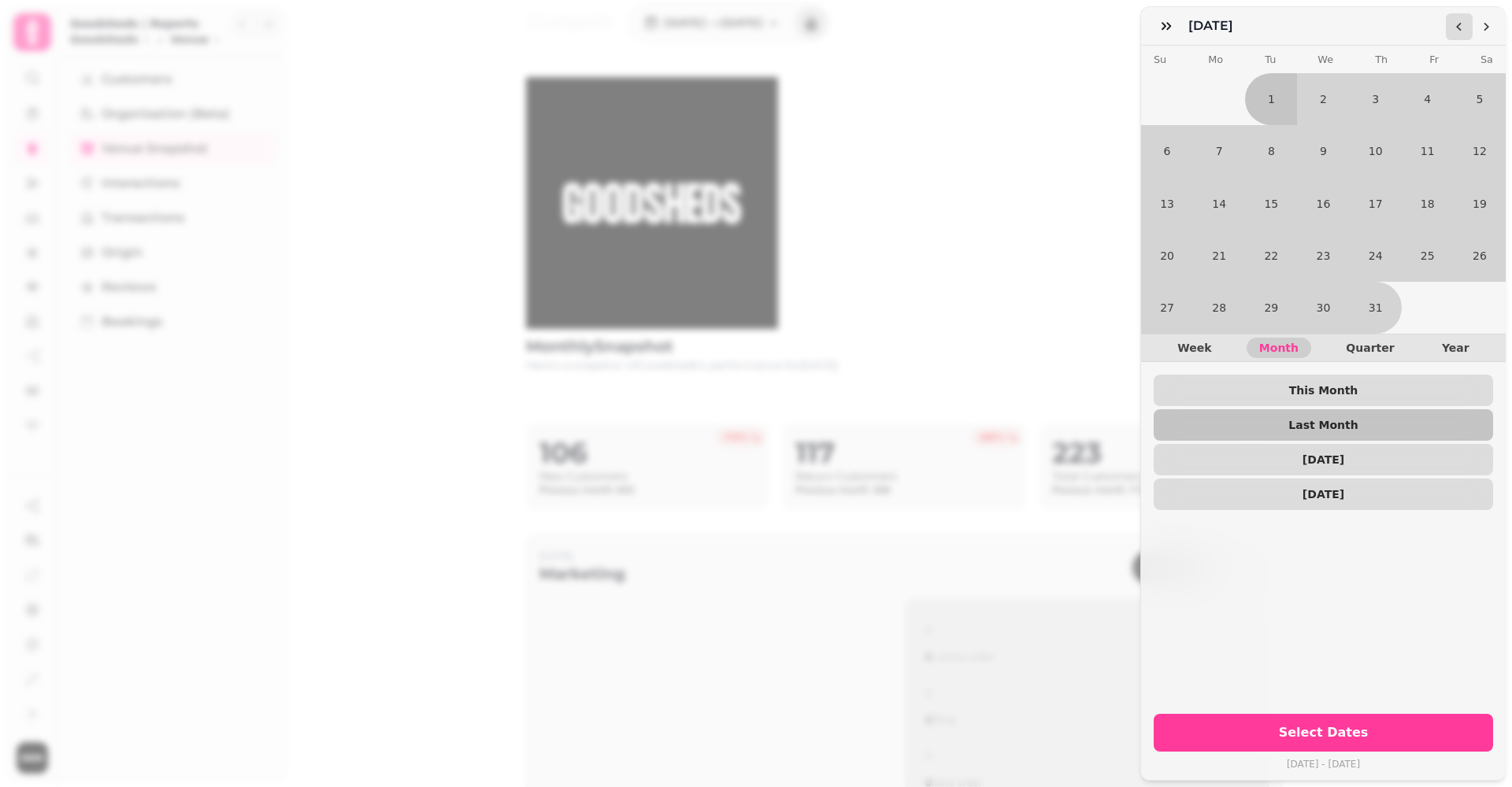
click at [1462, 25] on icon "Go to the Previous Month" at bounding box center [1460, 27] width 13 height 13
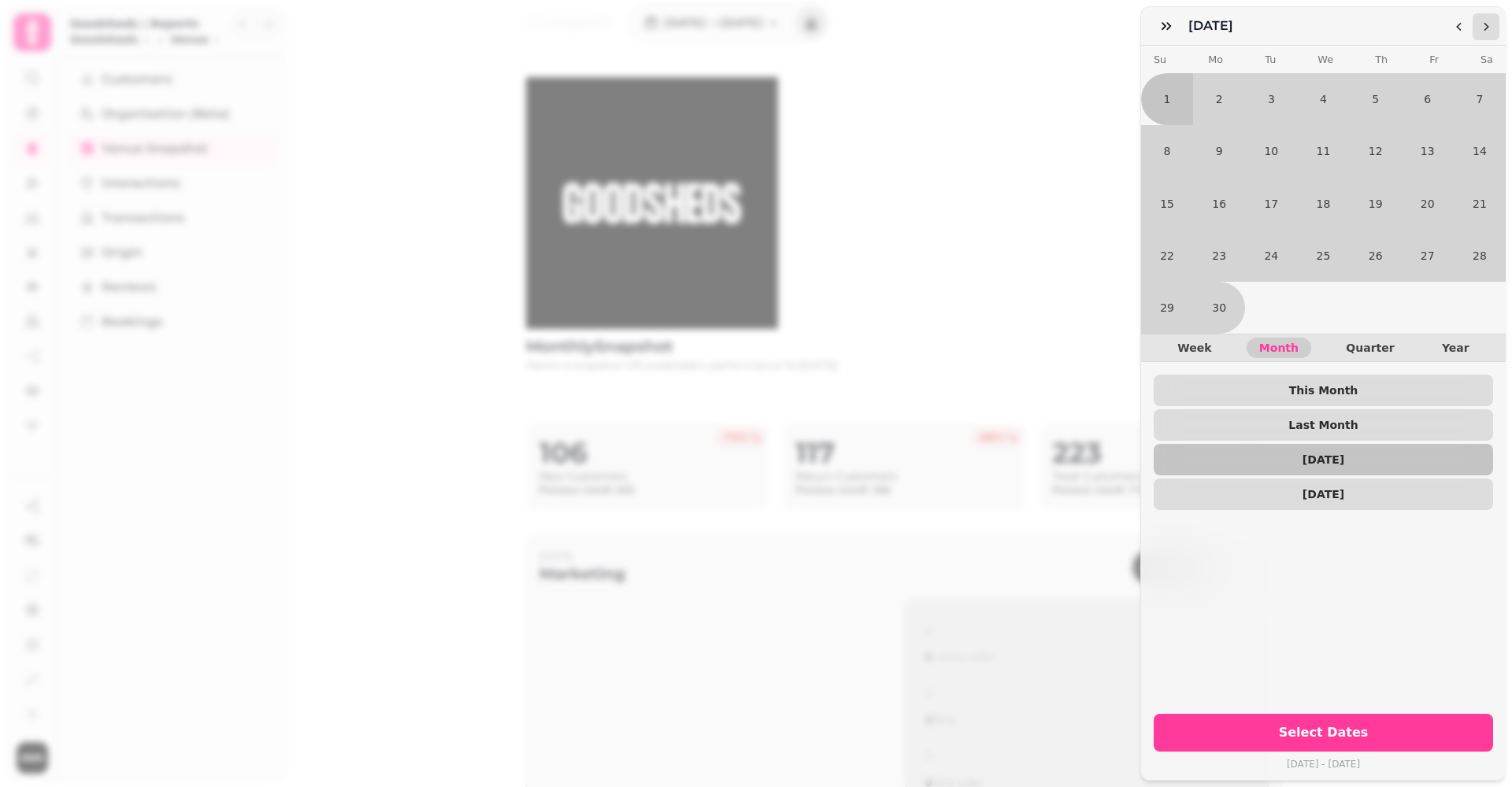
click at [1486, 29] on polygon "Go to the Next Month" at bounding box center [1486, 27] width 6 height 9
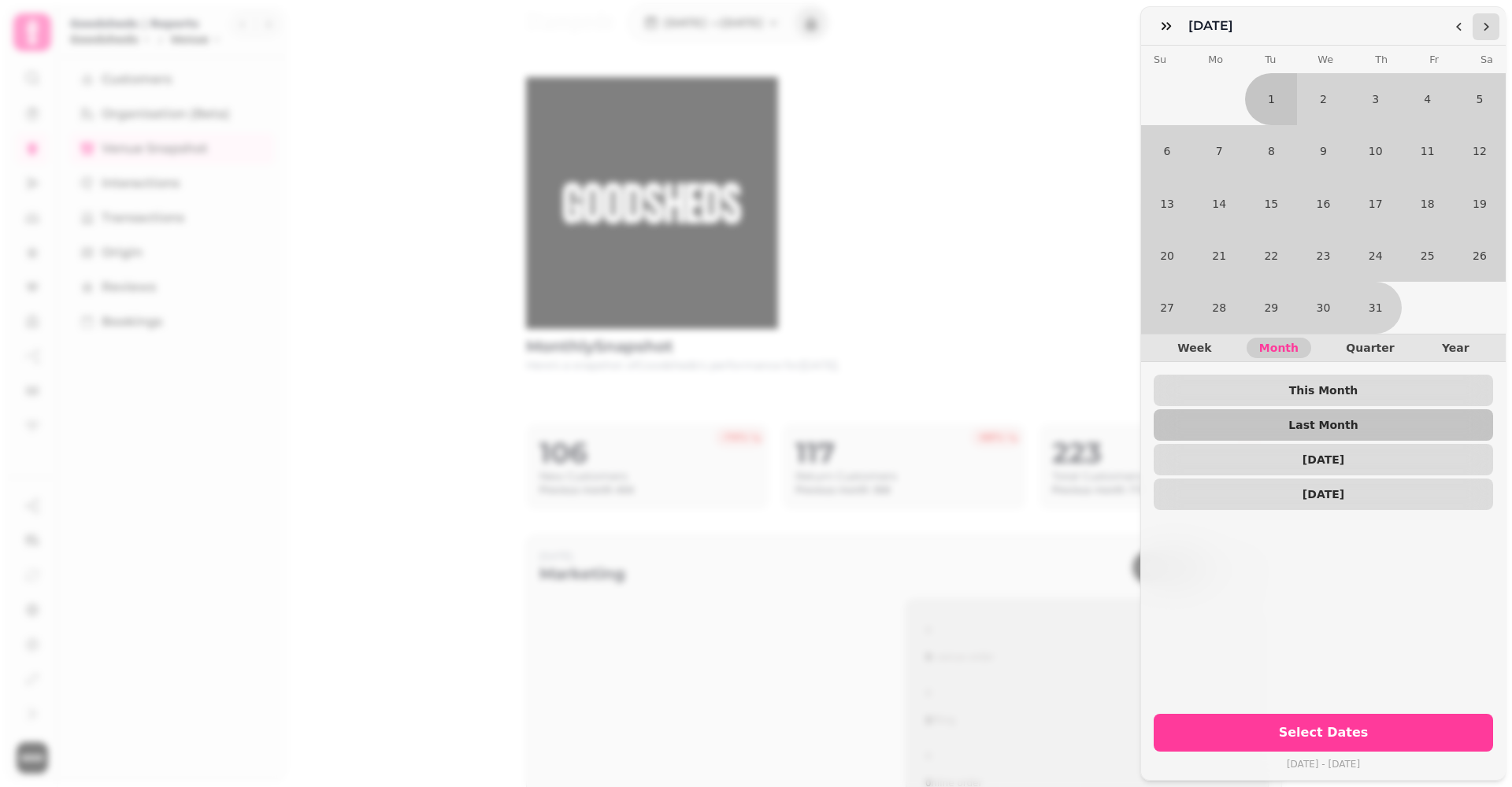
click at [1489, 27] on polygon "Go to the Next Month" at bounding box center [1486, 27] width 6 height 9
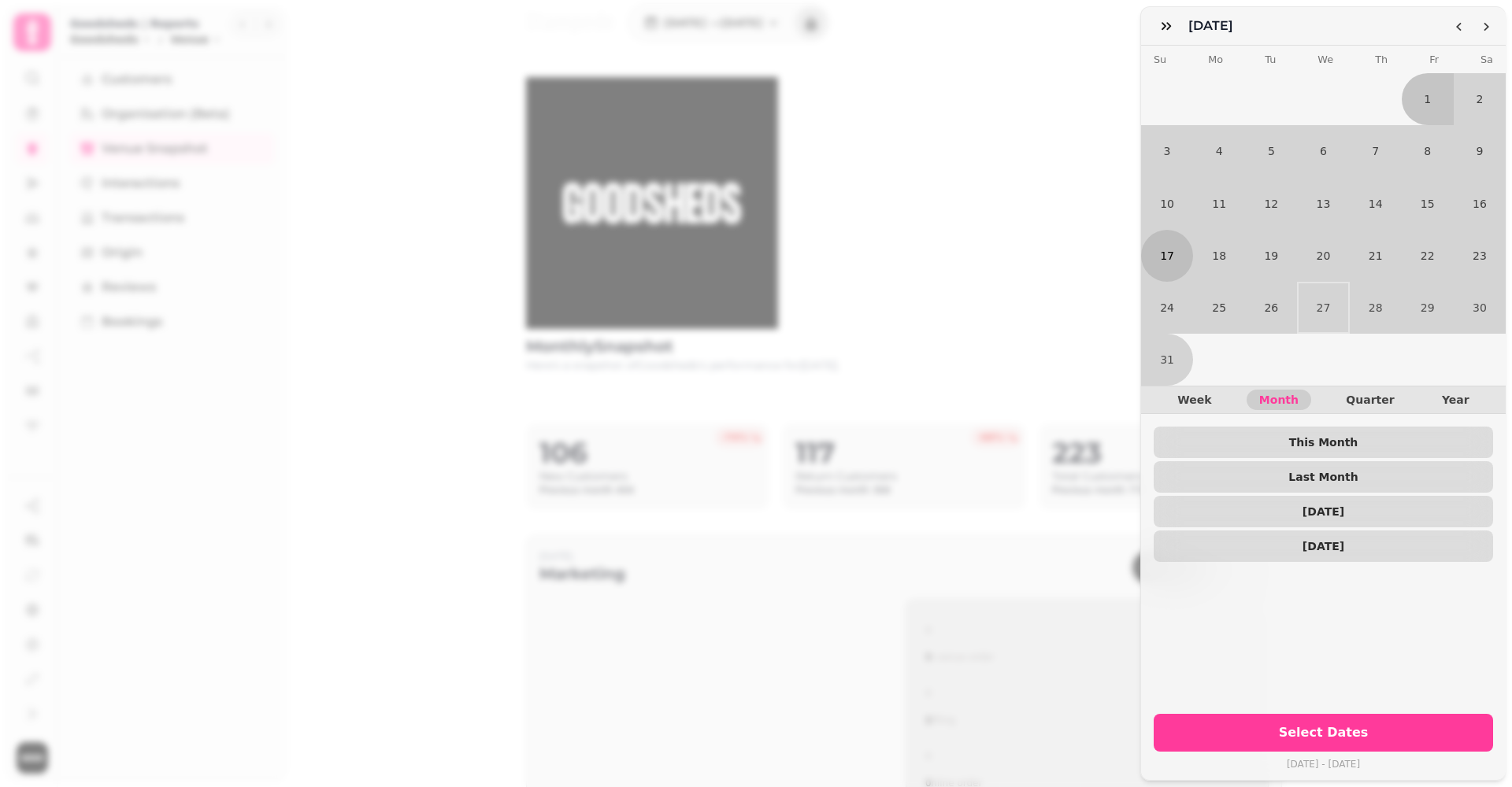
click at [1169, 260] on button "17" at bounding box center [1167, 256] width 52 height 52
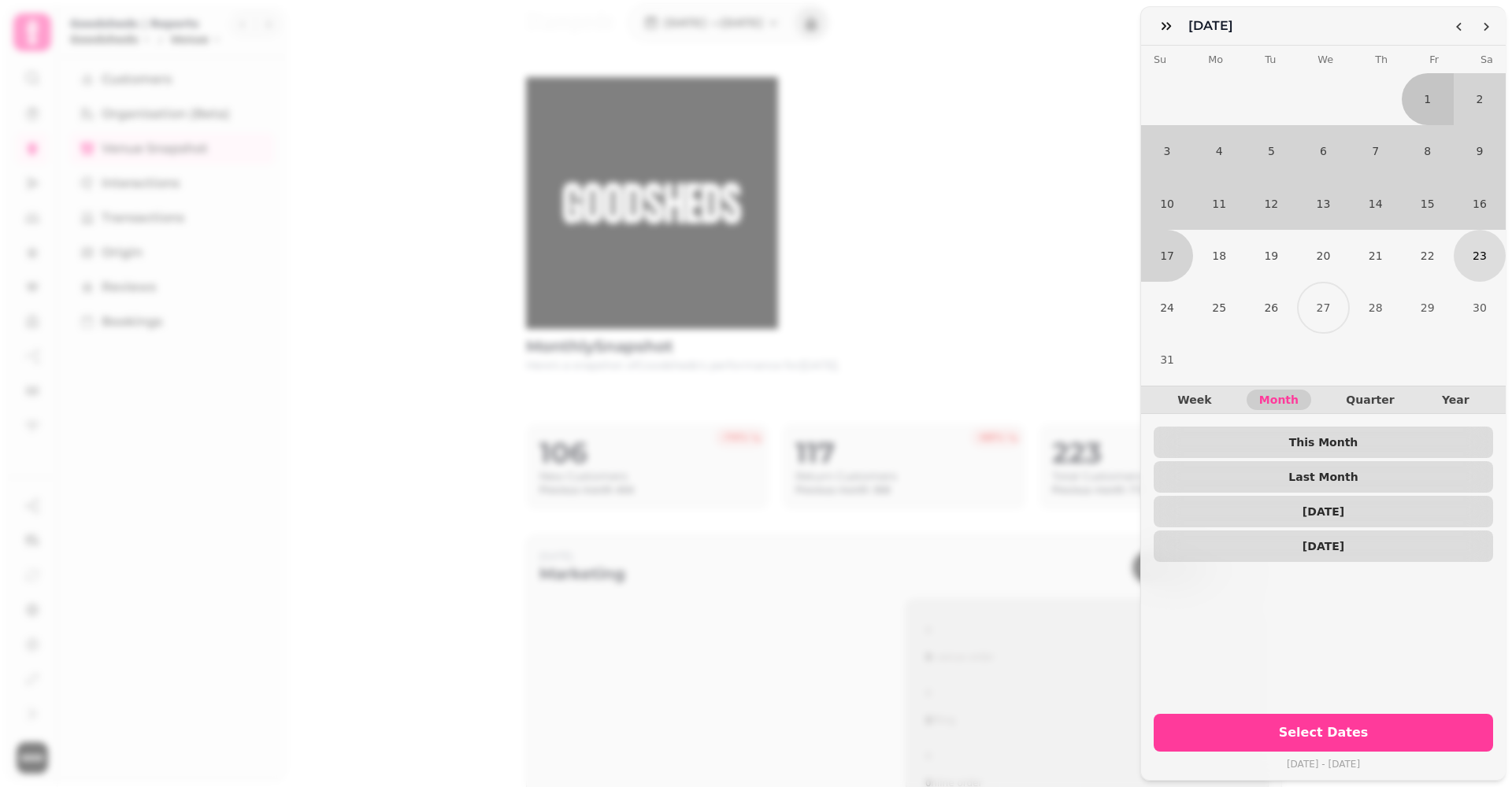
click at [1489, 246] on button "23" at bounding box center [1480, 256] width 52 height 52
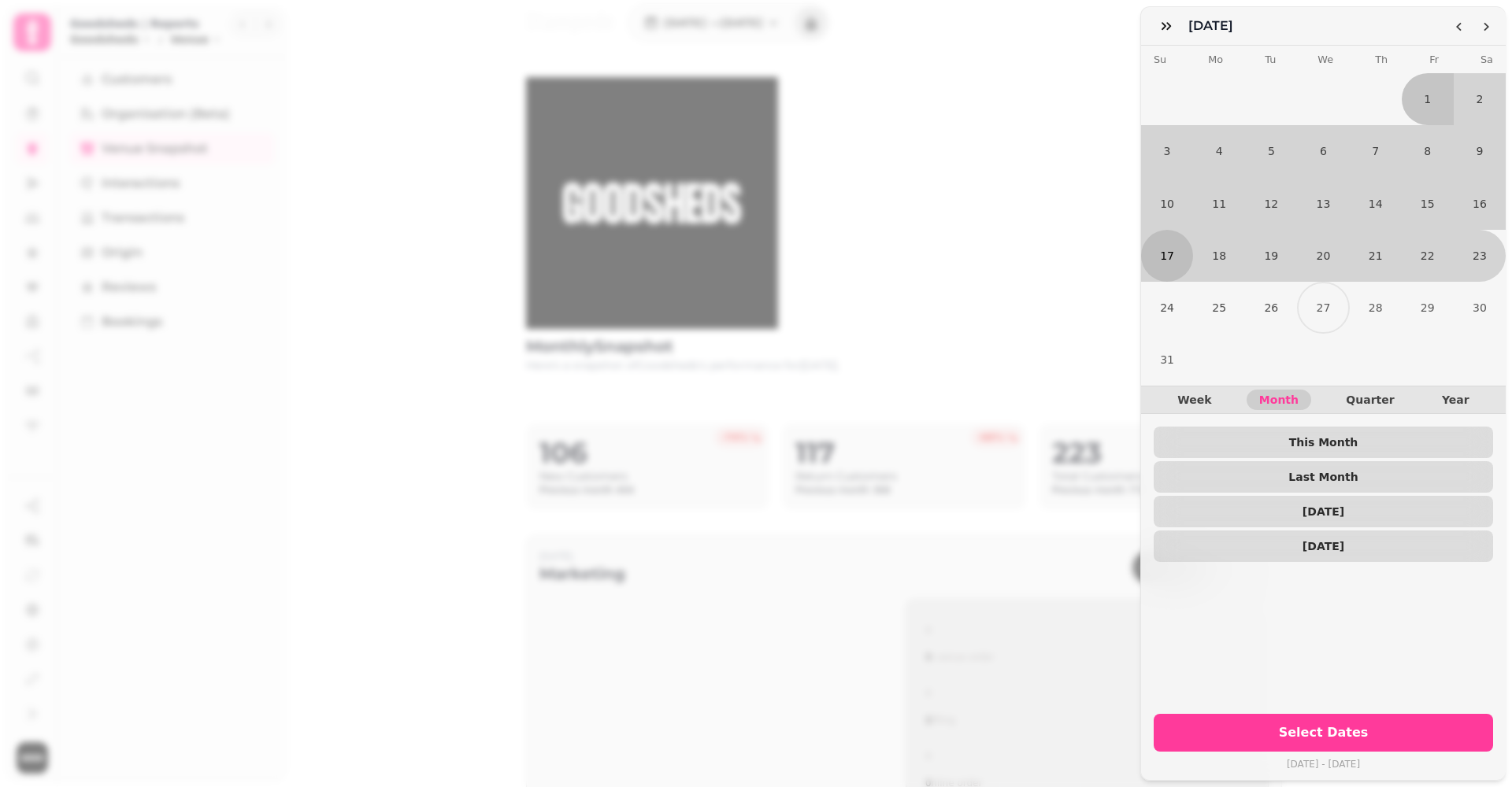
click at [1163, 269] on button "17" at bounding box center [1167, 256] width 52 height 52
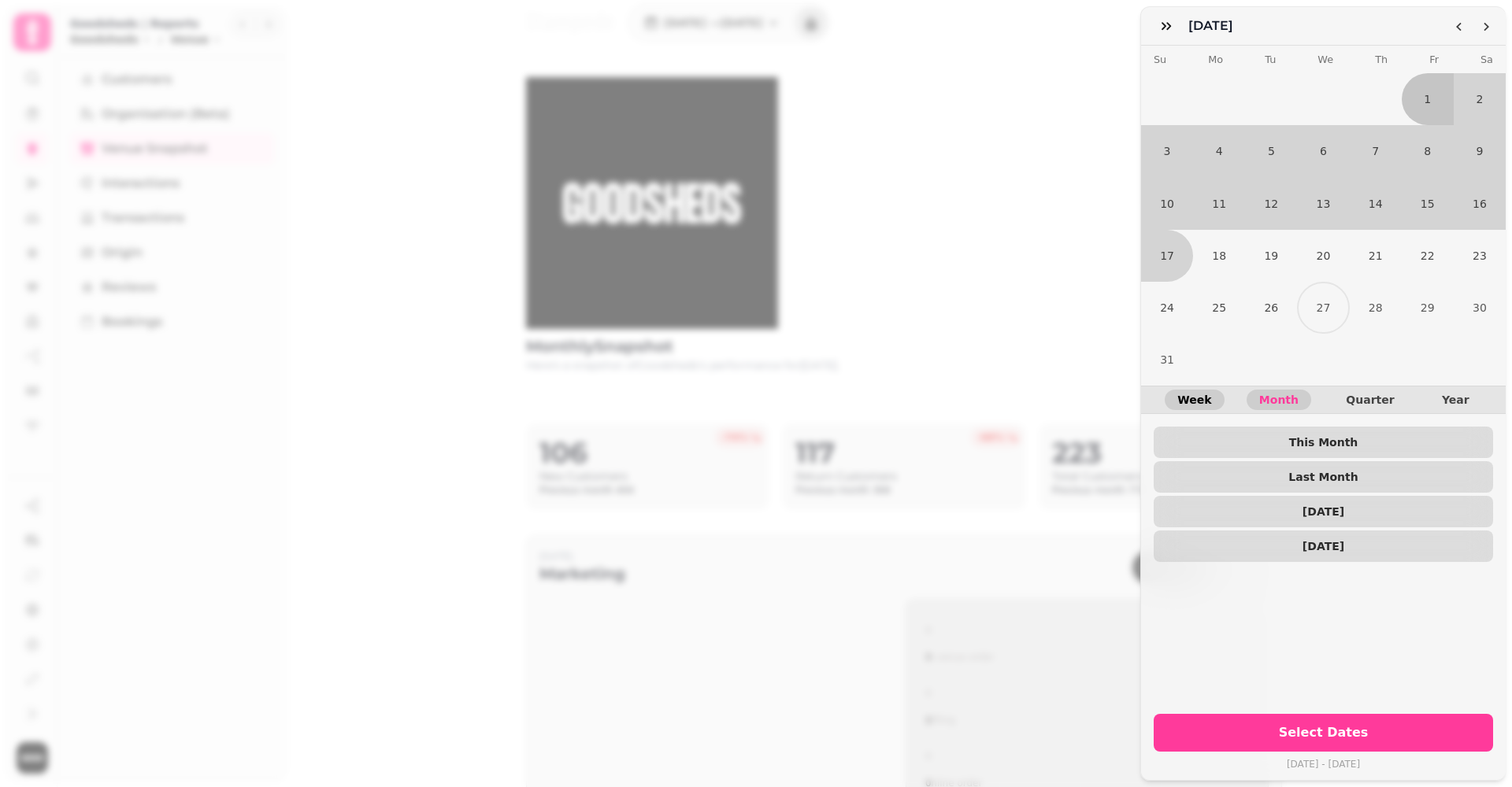
click at [1200, 400] on span "Week" at bounding box center [1194, 400] width 34 height 11
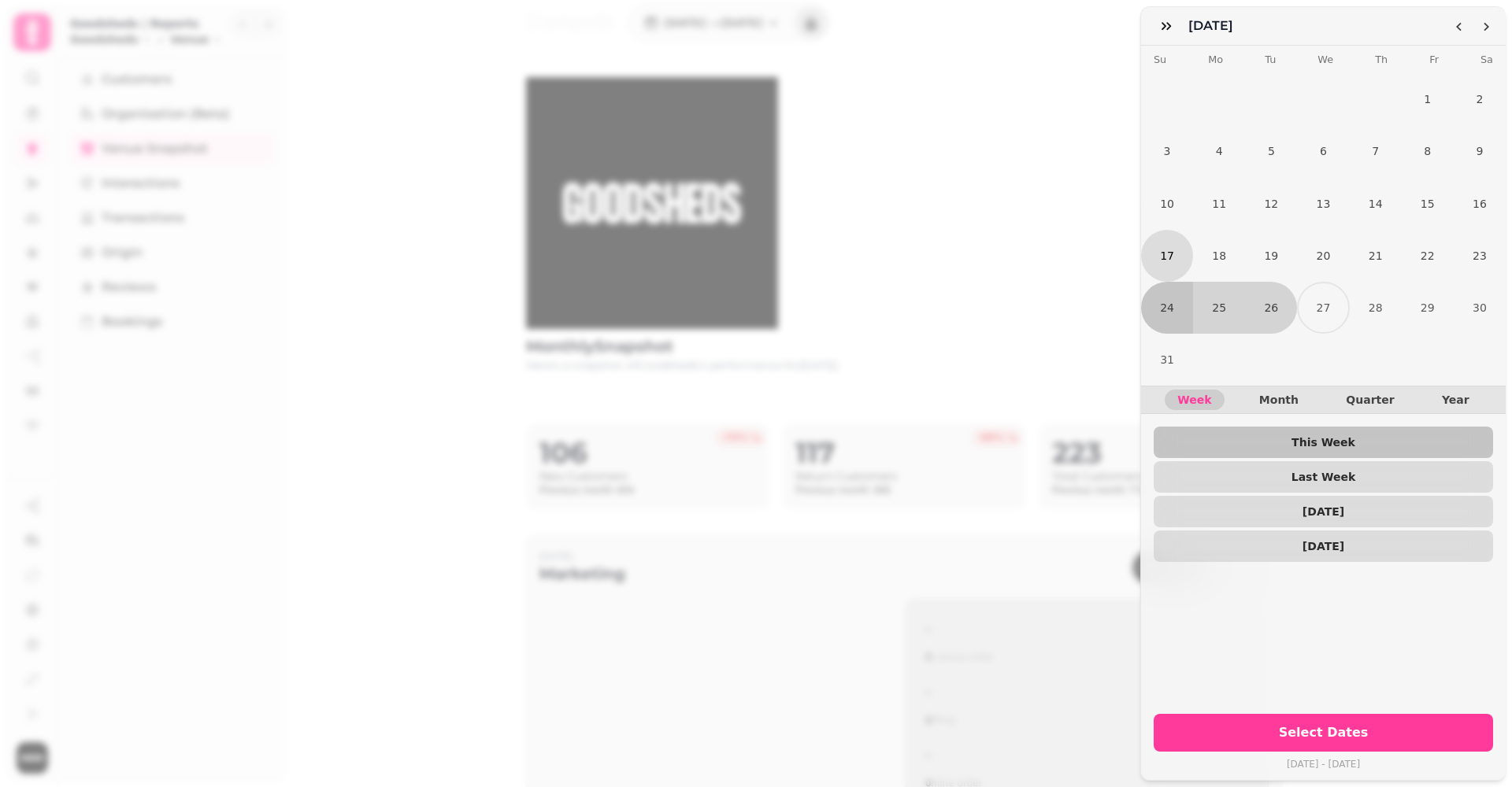
click at [1171, 249] on button "17" at bounding box center [1167, 256] width 52 height 52
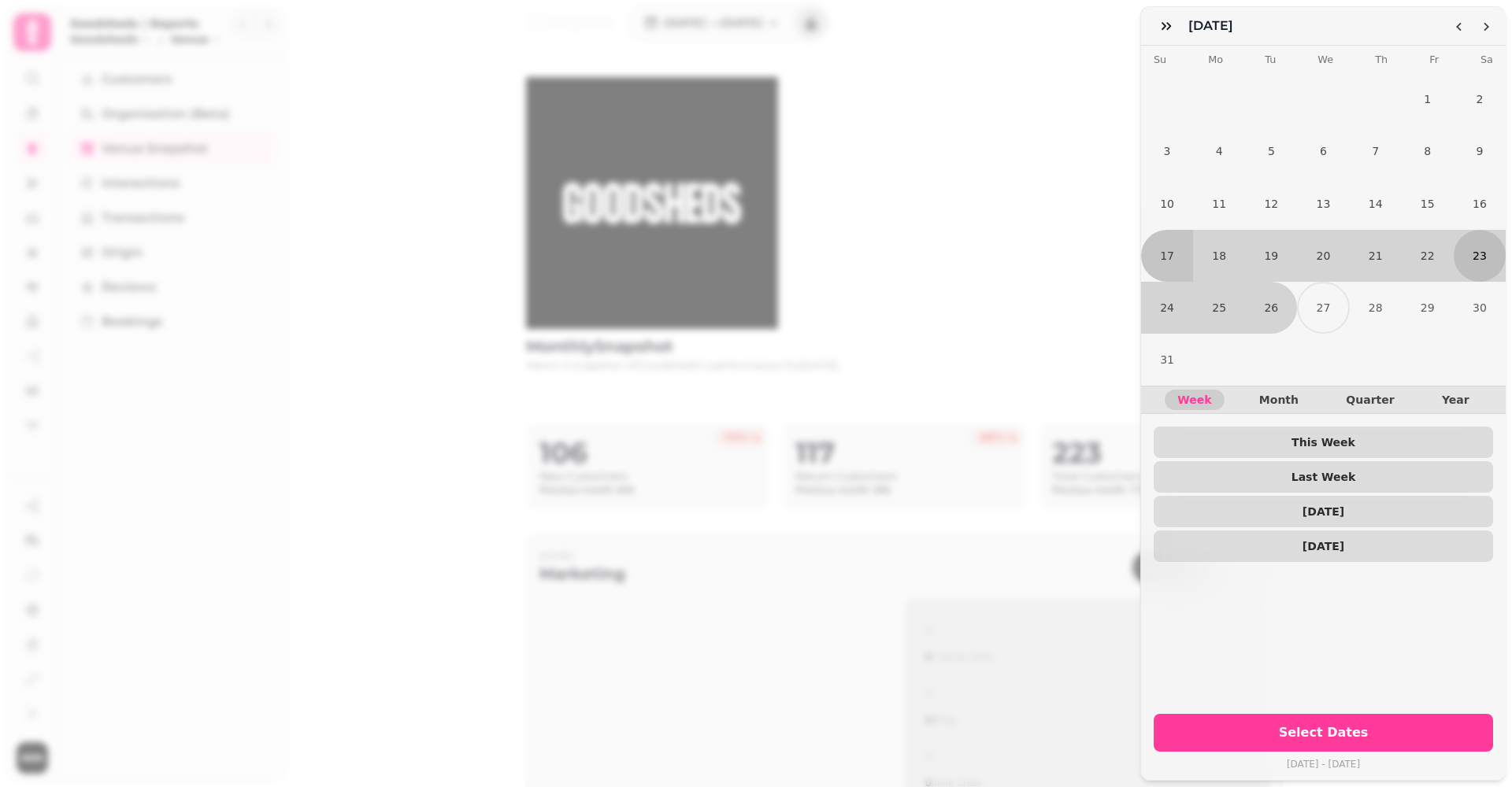
click at [1487, 262] on button "23" at bounding box center [1480, 256] width 52 height 52
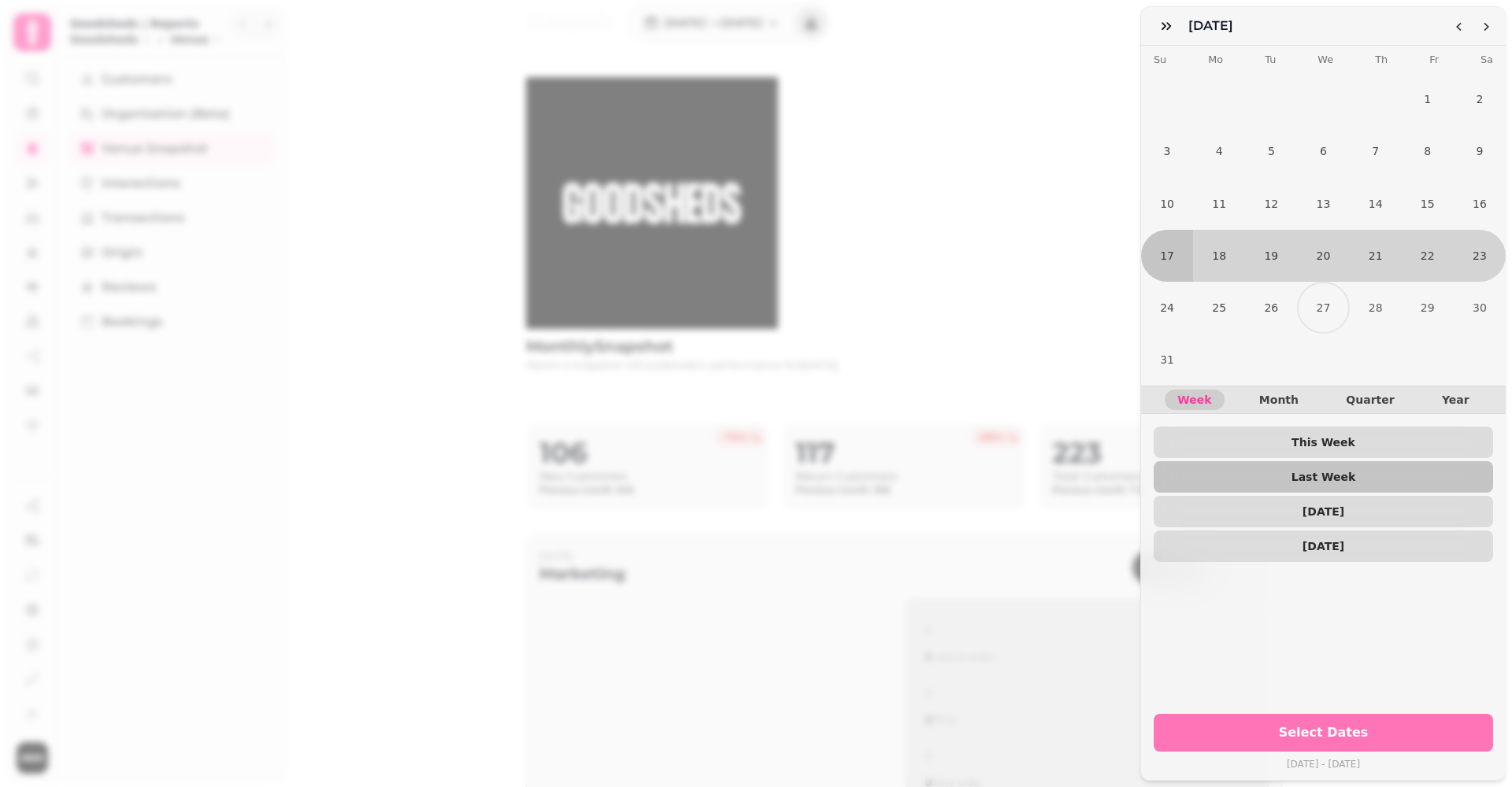
click at [1304, 731] on span "Select Dates" at bounding box center [1323, 733] width 301 height 13
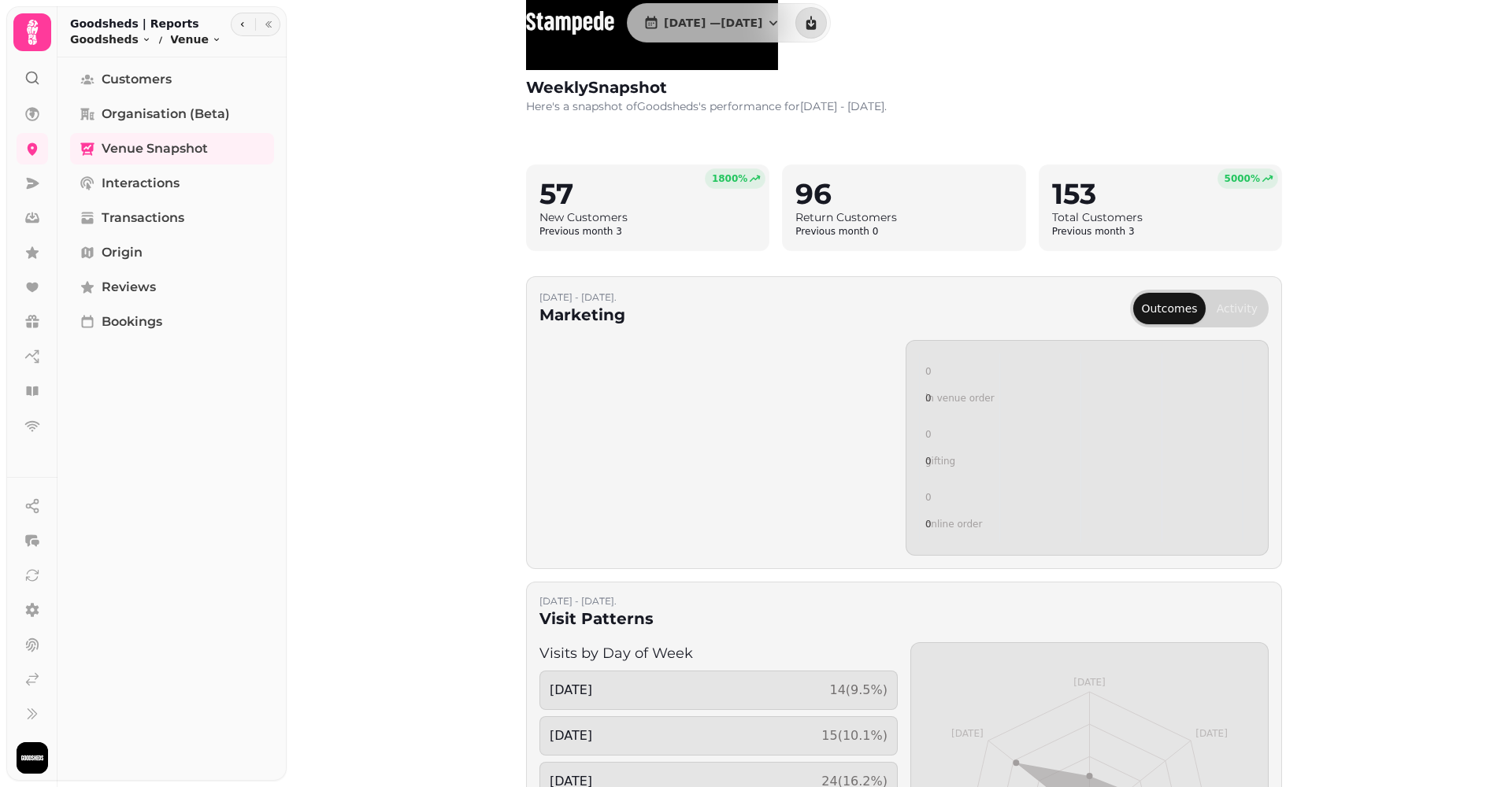
scroll to position [59, 0]
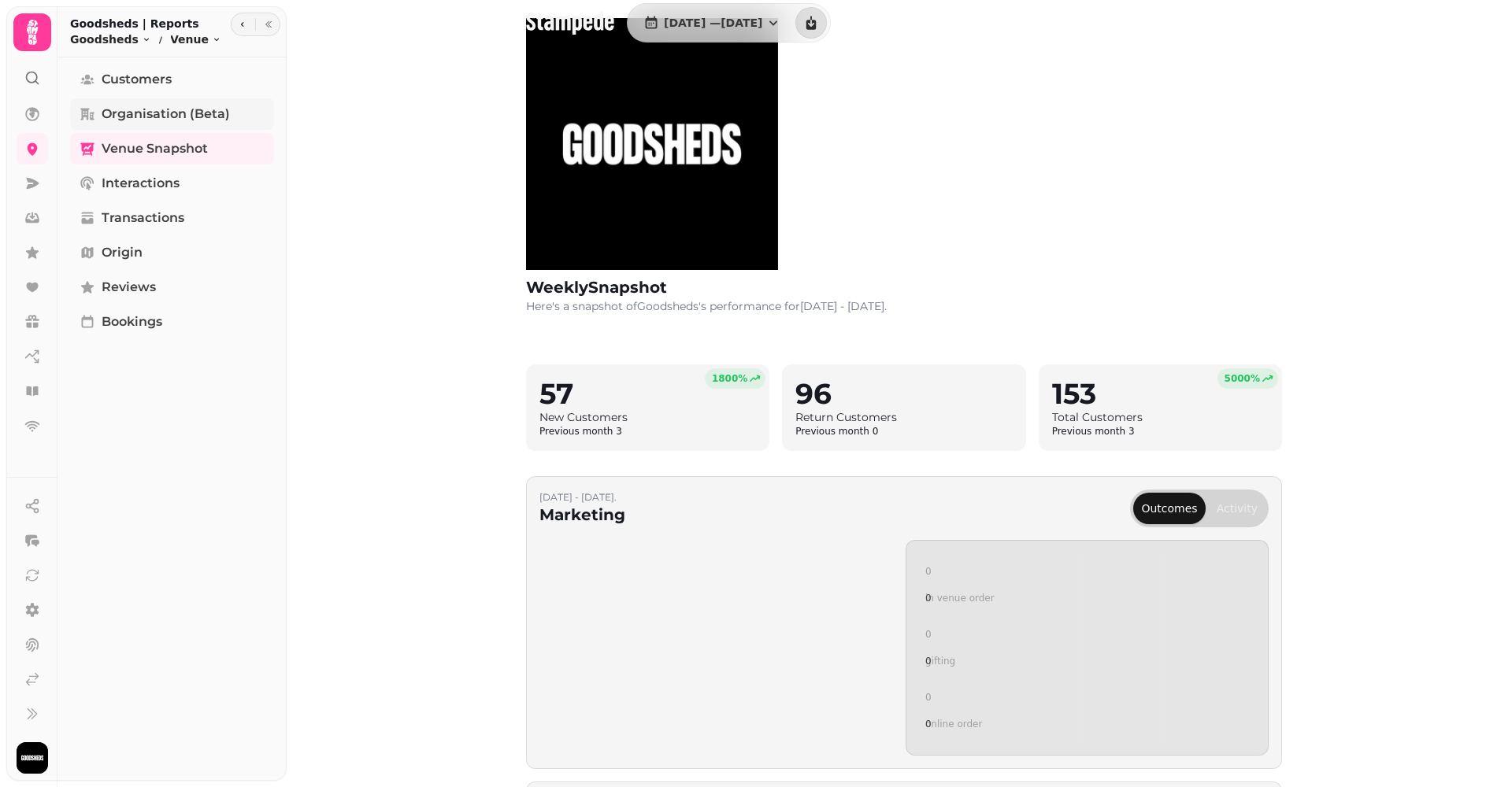
click at [167, 113] on span "Organisation (beta)" at bounding box center [166, 114] width 128 height 19
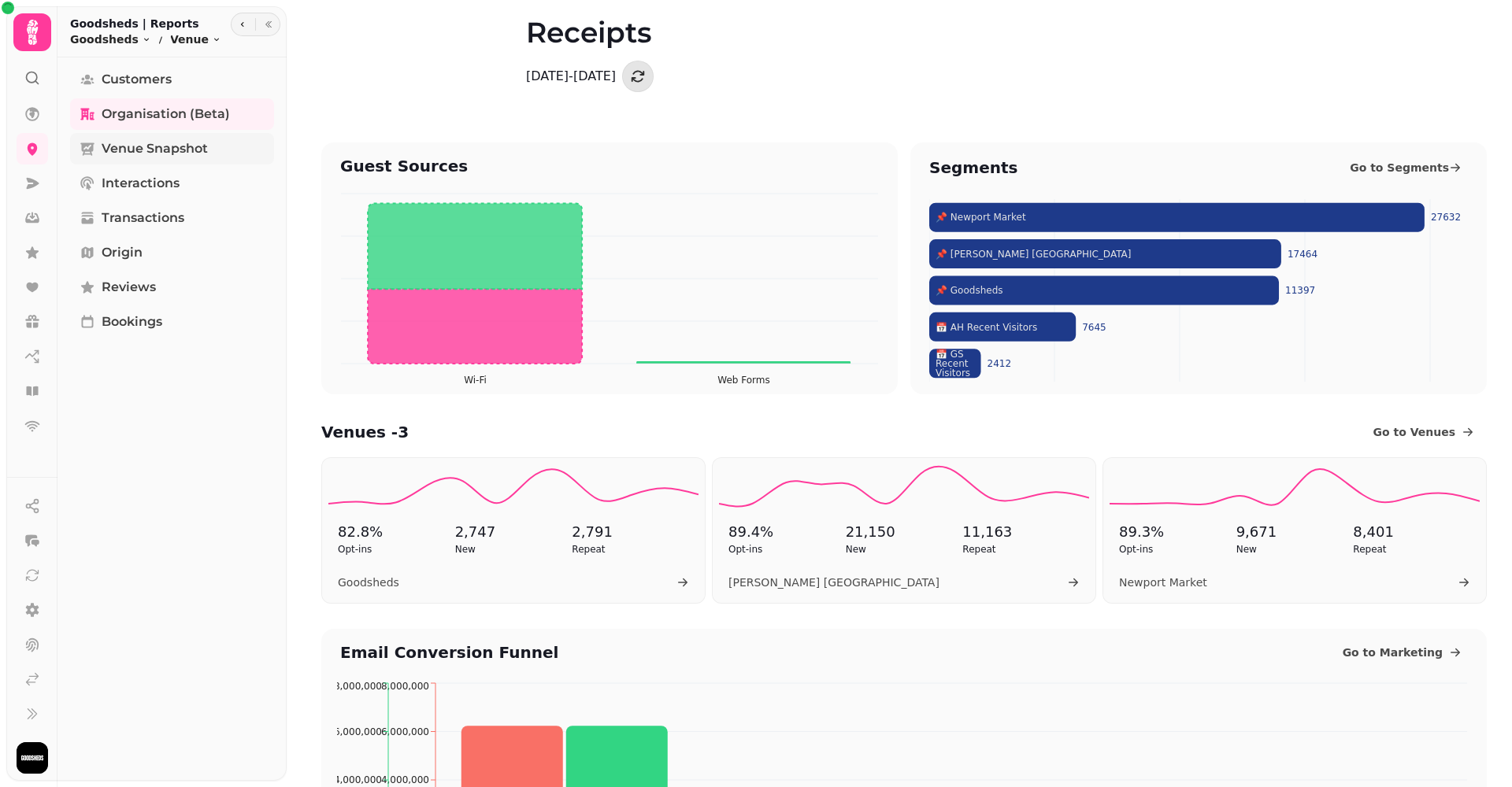
click at [132, 150] on span "Venue Snapshot" at bounding box center [155, 149] width 106 height 19
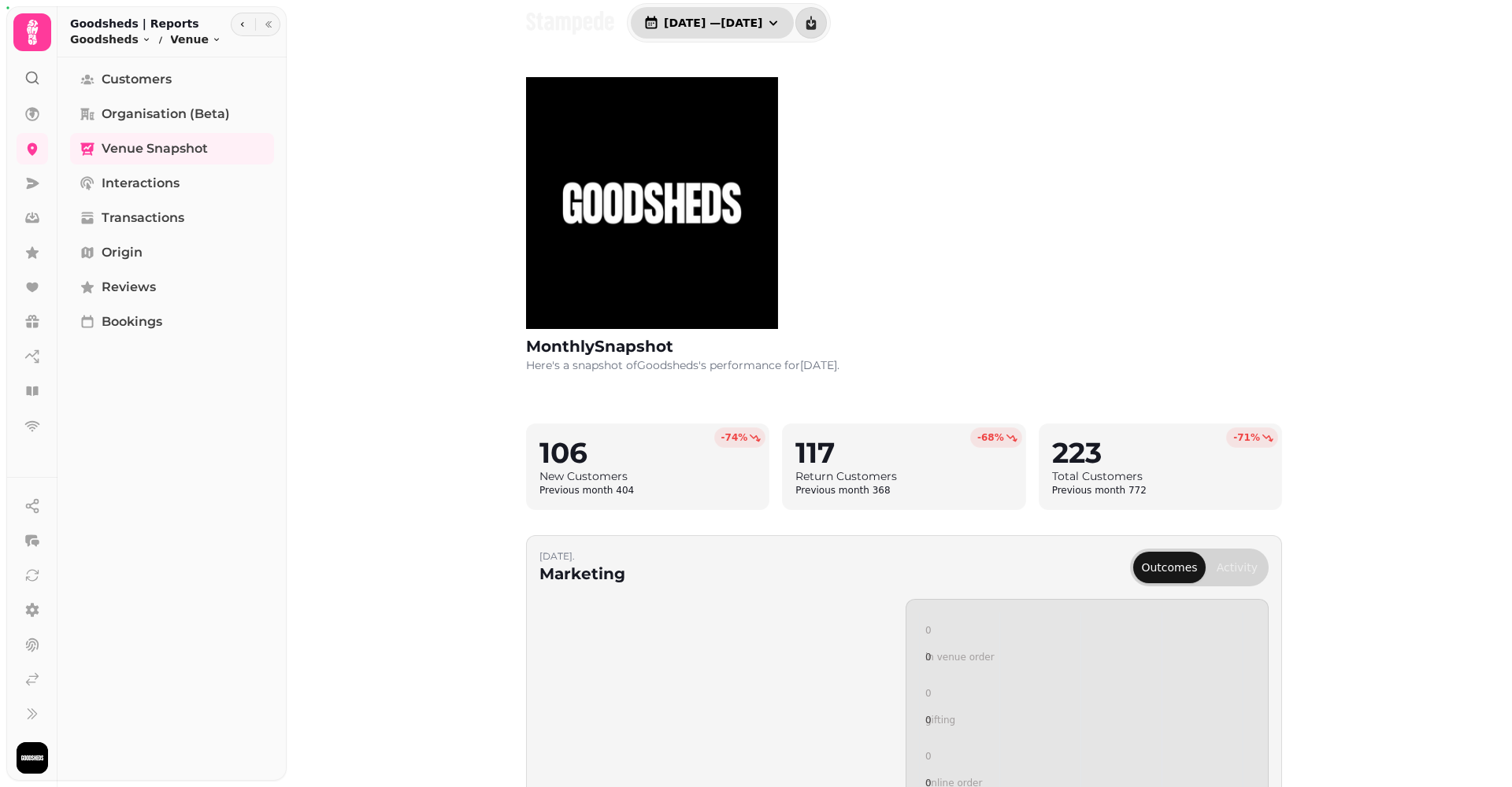
click at [781, 21] on icon "button" at bounding box center [773, 23] width 16 height 16
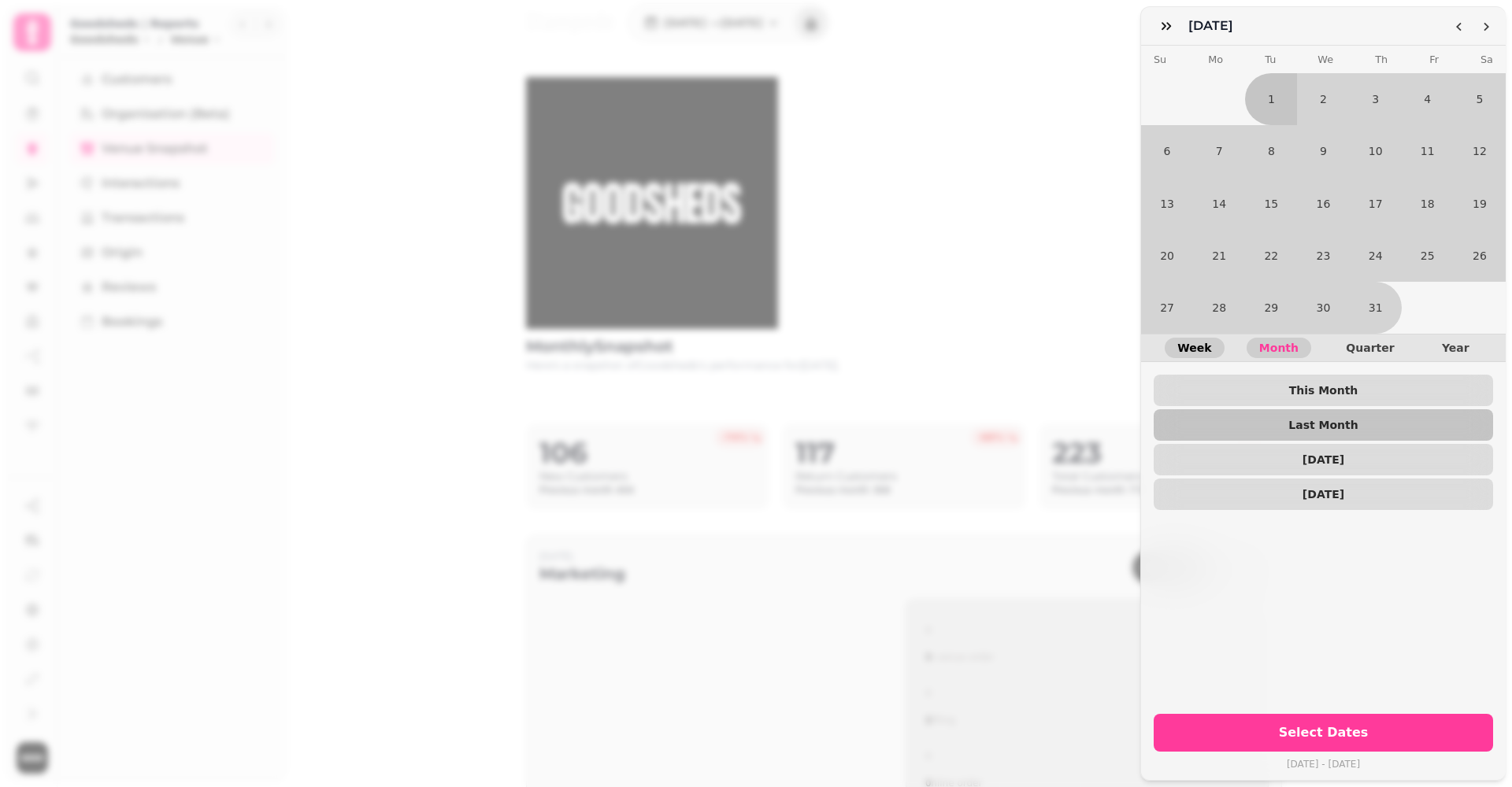
click at [1198, 342] on span "Week" at bounding box center [1194, 348] width 34 height 11
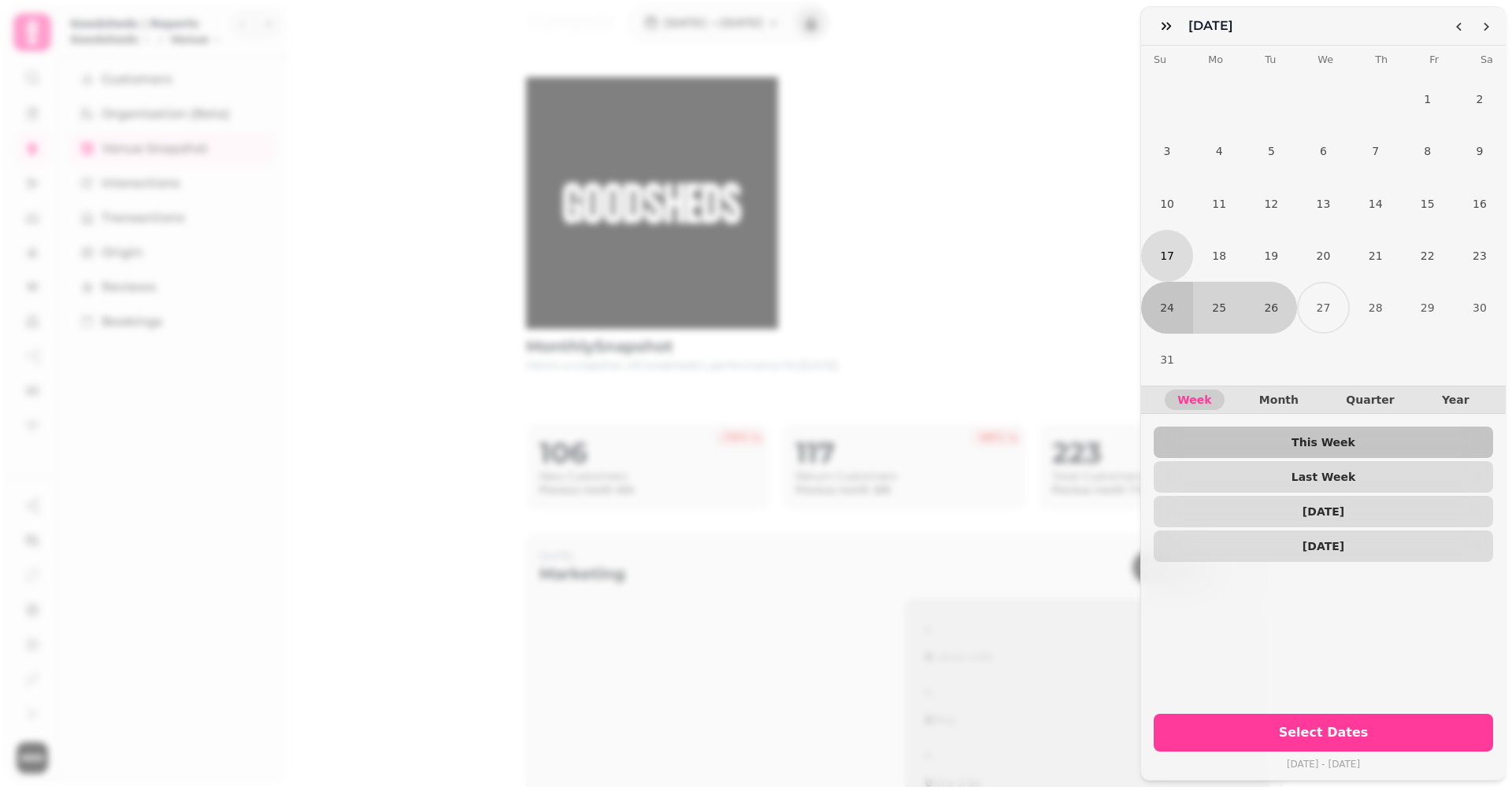
click at [1159, 265] on button "17" at bounding box center [1167, 256] width 52 height 52
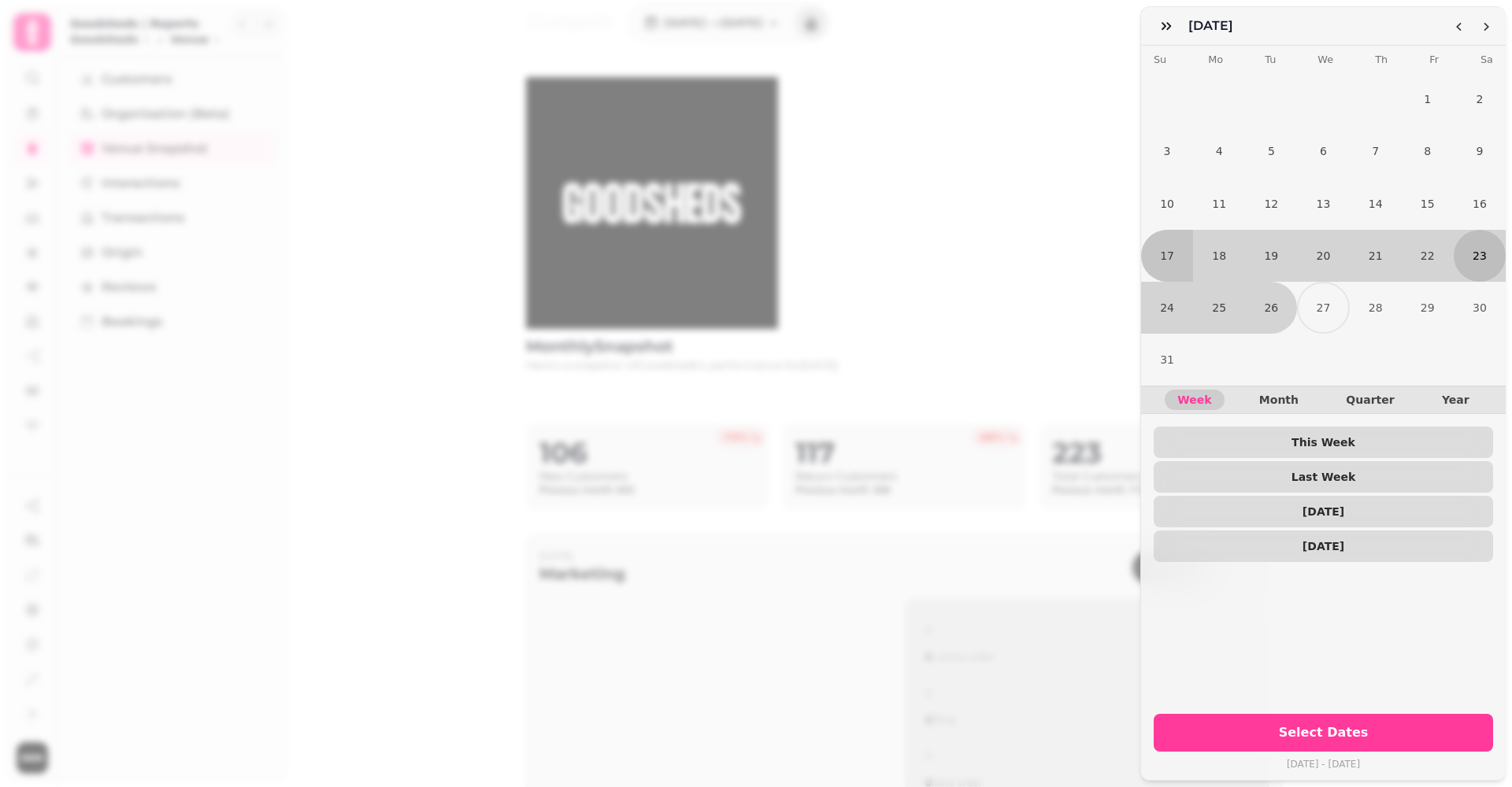
click at [1472, 263] on button "23" at bounding box center [1480, 256] width 52 height 52
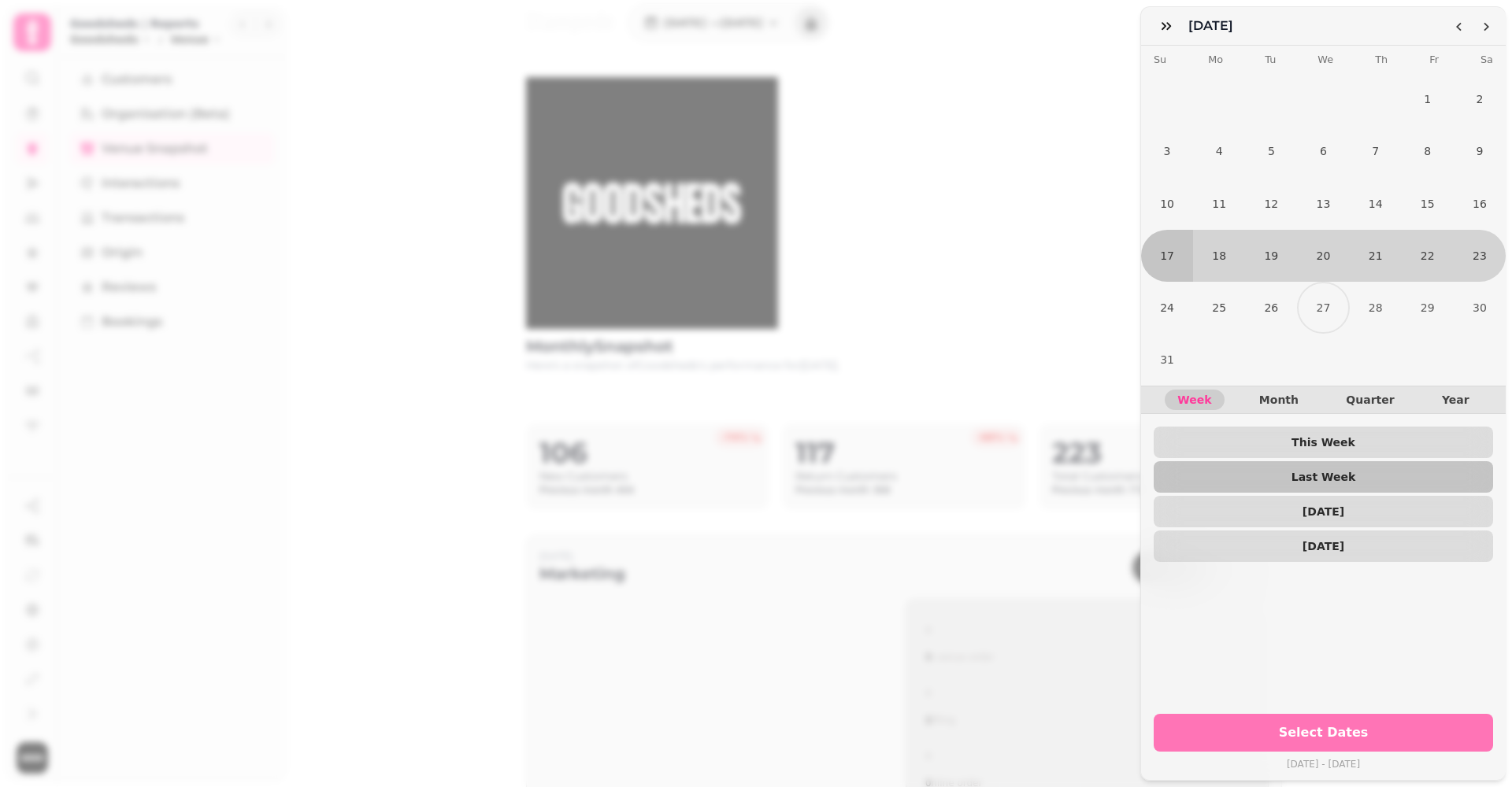
click at [1313, 734] on span "Select Dates" at bounding box center [1323, 733] width 301 height 13
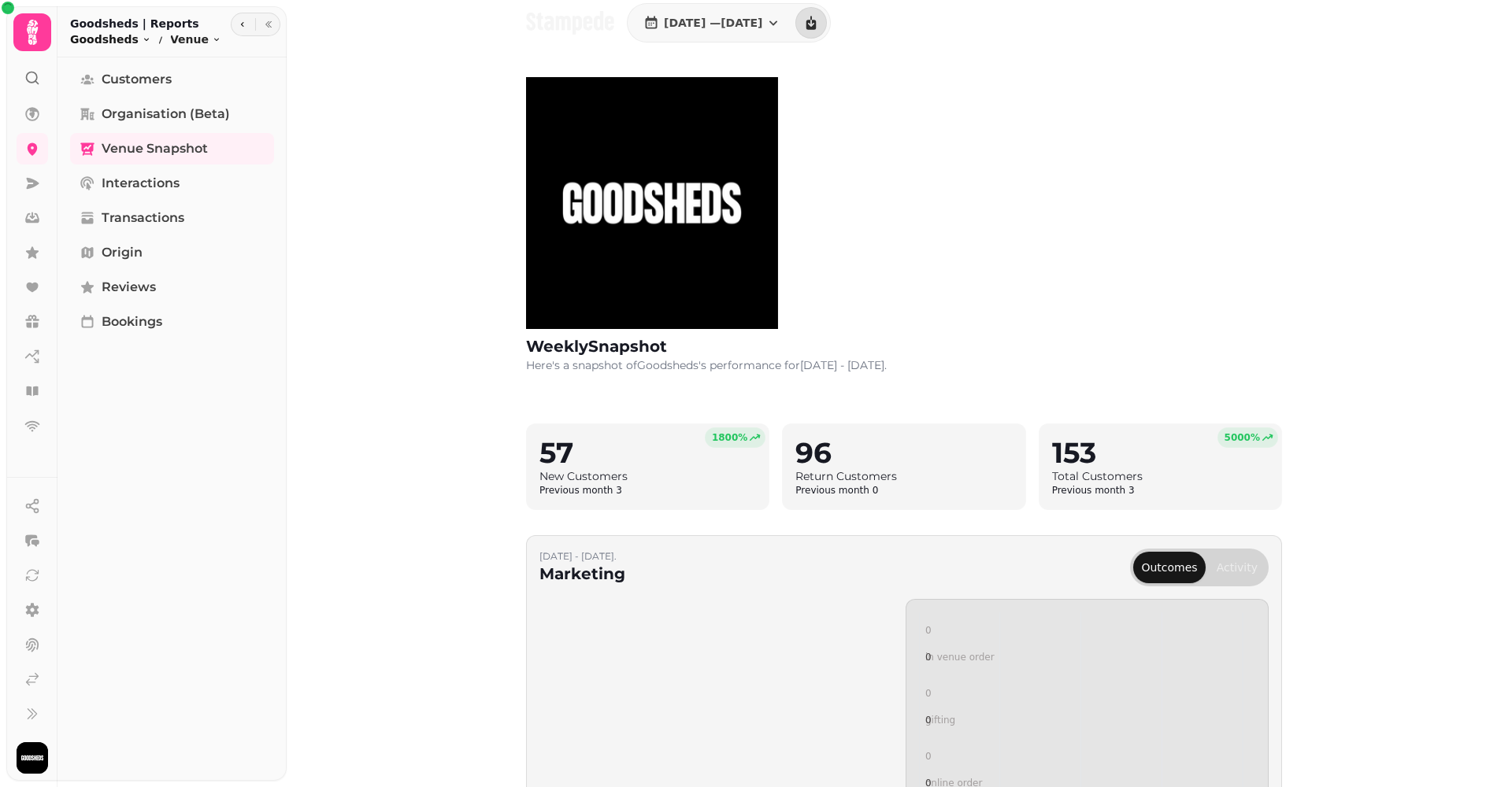
click at [142, 40] on icon "breadcrumb" at bounding box center [147, 40] width 10 height 10
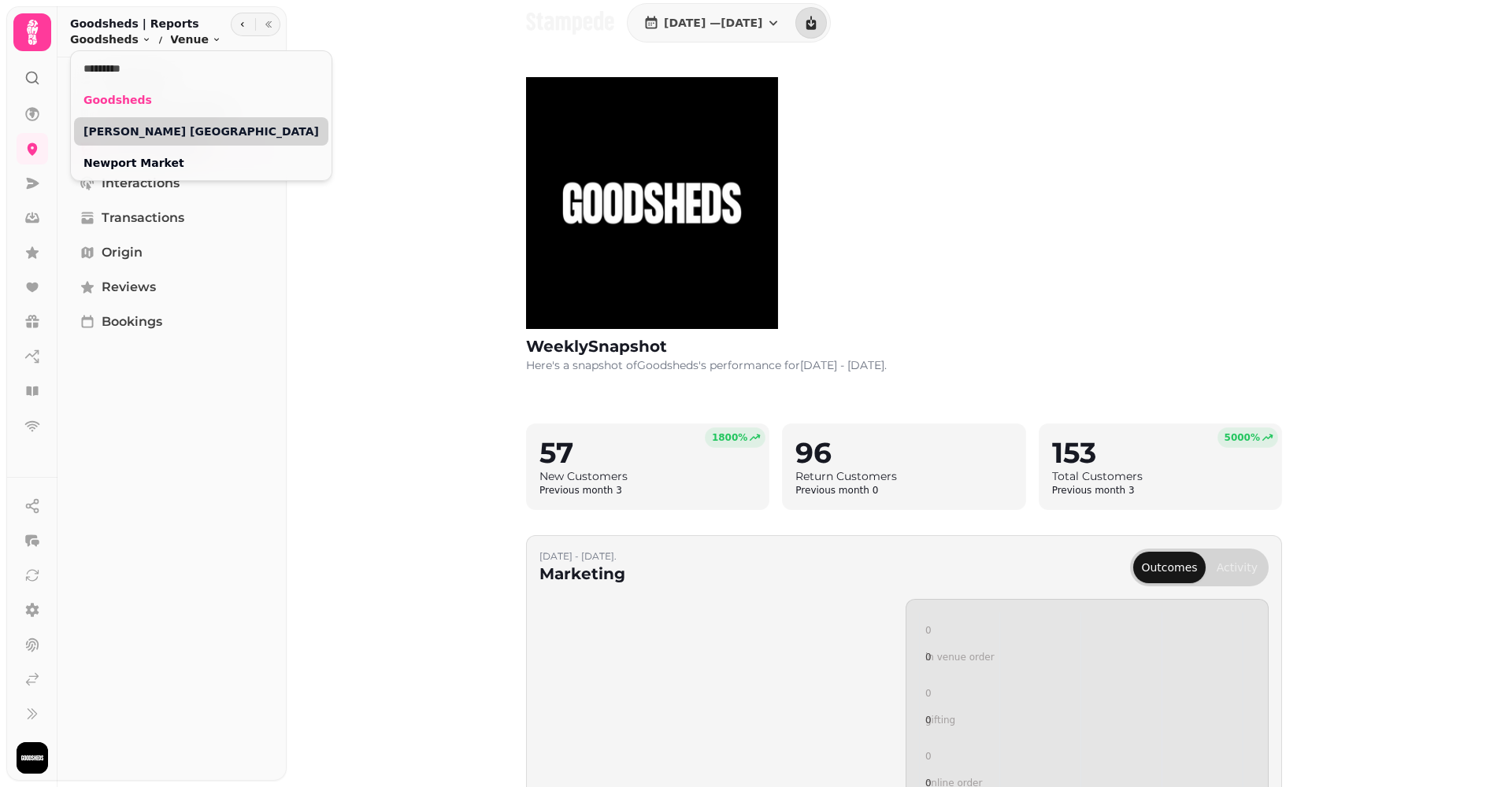
click at [124, 128] on link "[PERSON_NAME] [GEOGRAPHIC_DATA]" at bounding box center [201, 132] width 235 height 16
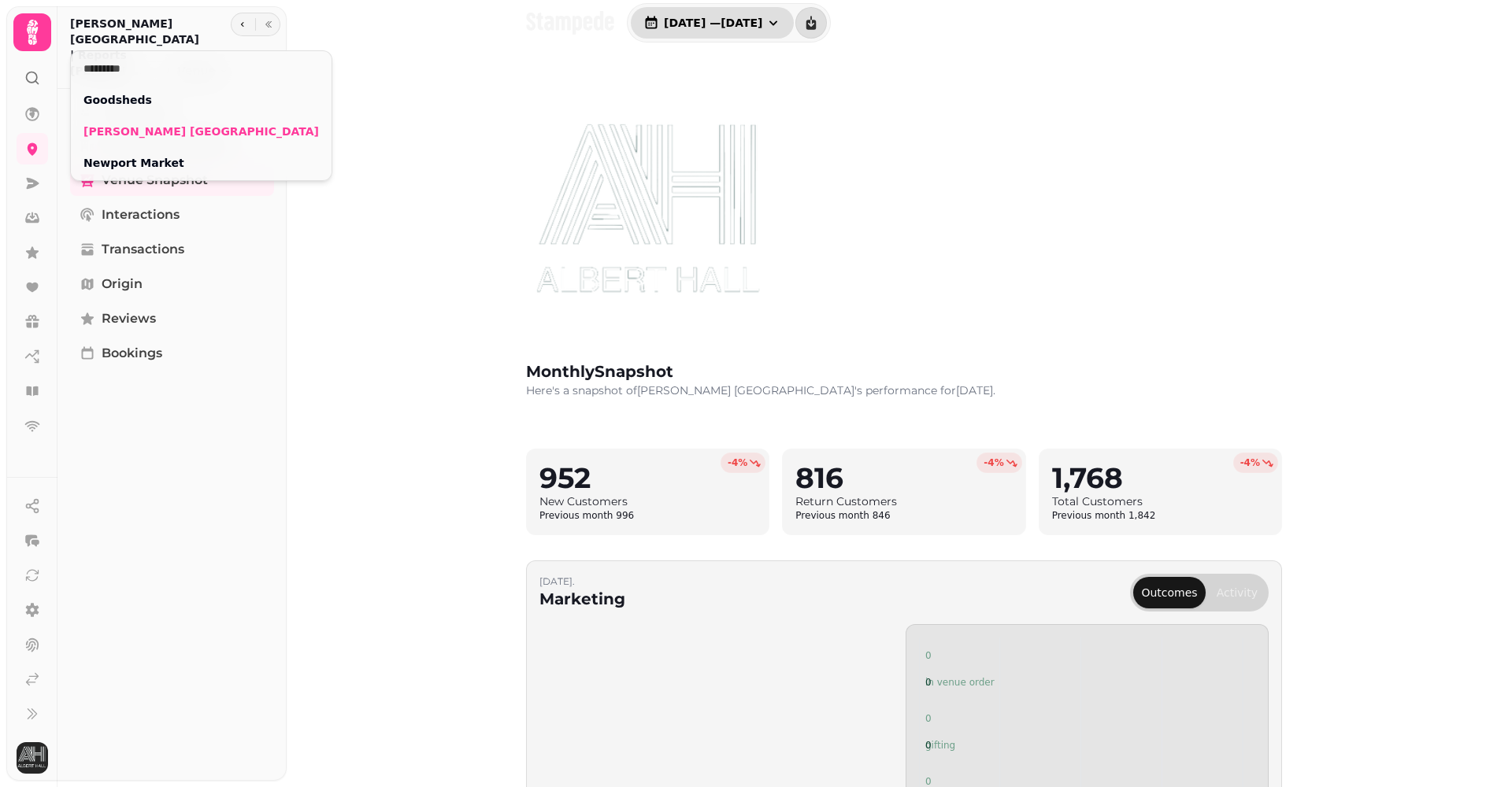
click at [813, 19] on html "1 Jul, 2025 — 31 Jul, 2025 monthly Snapshot Here's a snapshot of Albert Hall Sw…" at bounding box center [756, 393] width 1512 height 787
click at [781, 28] on icon "button" at bounding box center [773, 23] width 16 height 16
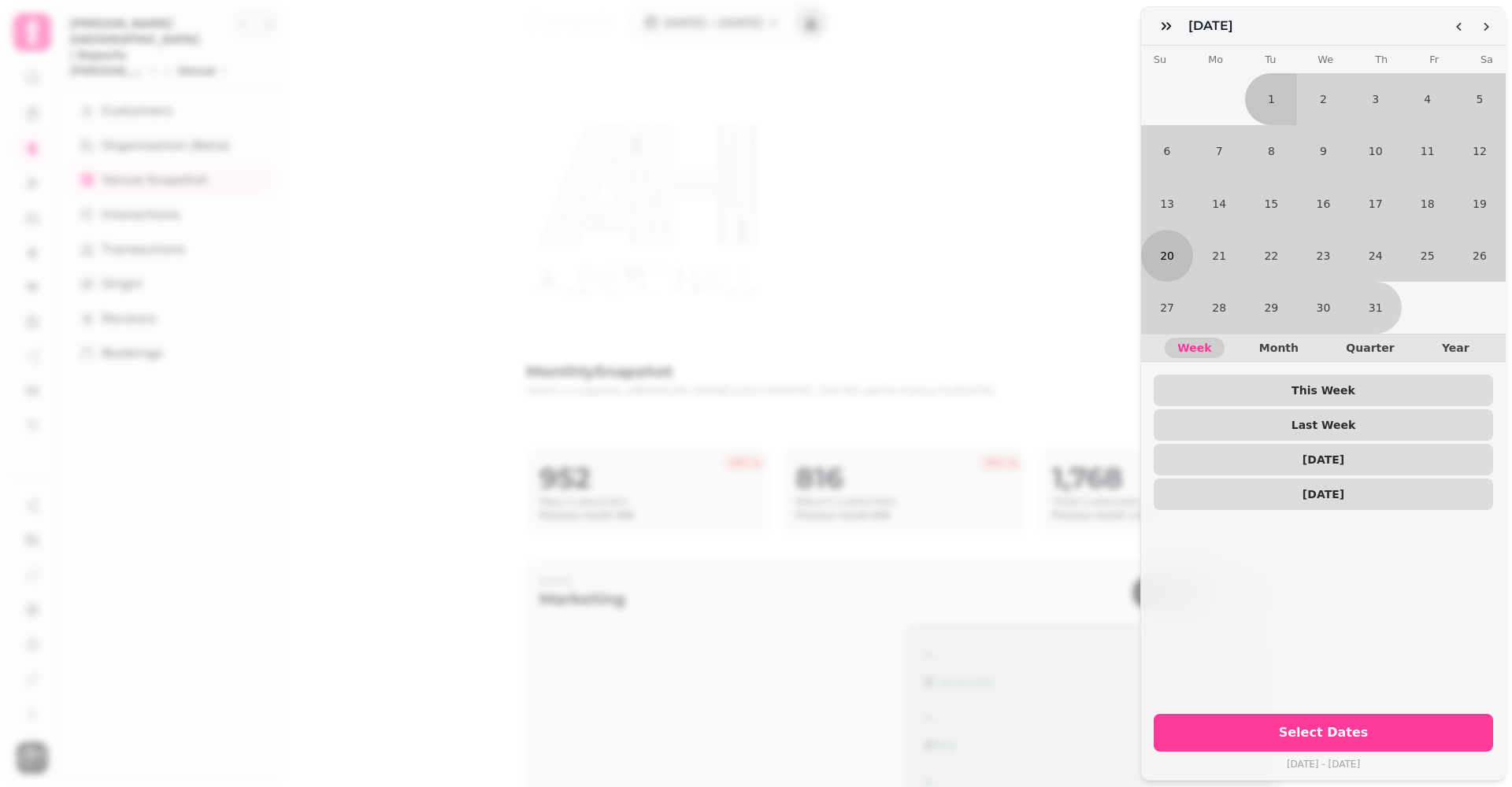
click at [1173, 269] on button "20" at bounding box center [1167, 256] width 52 height 52
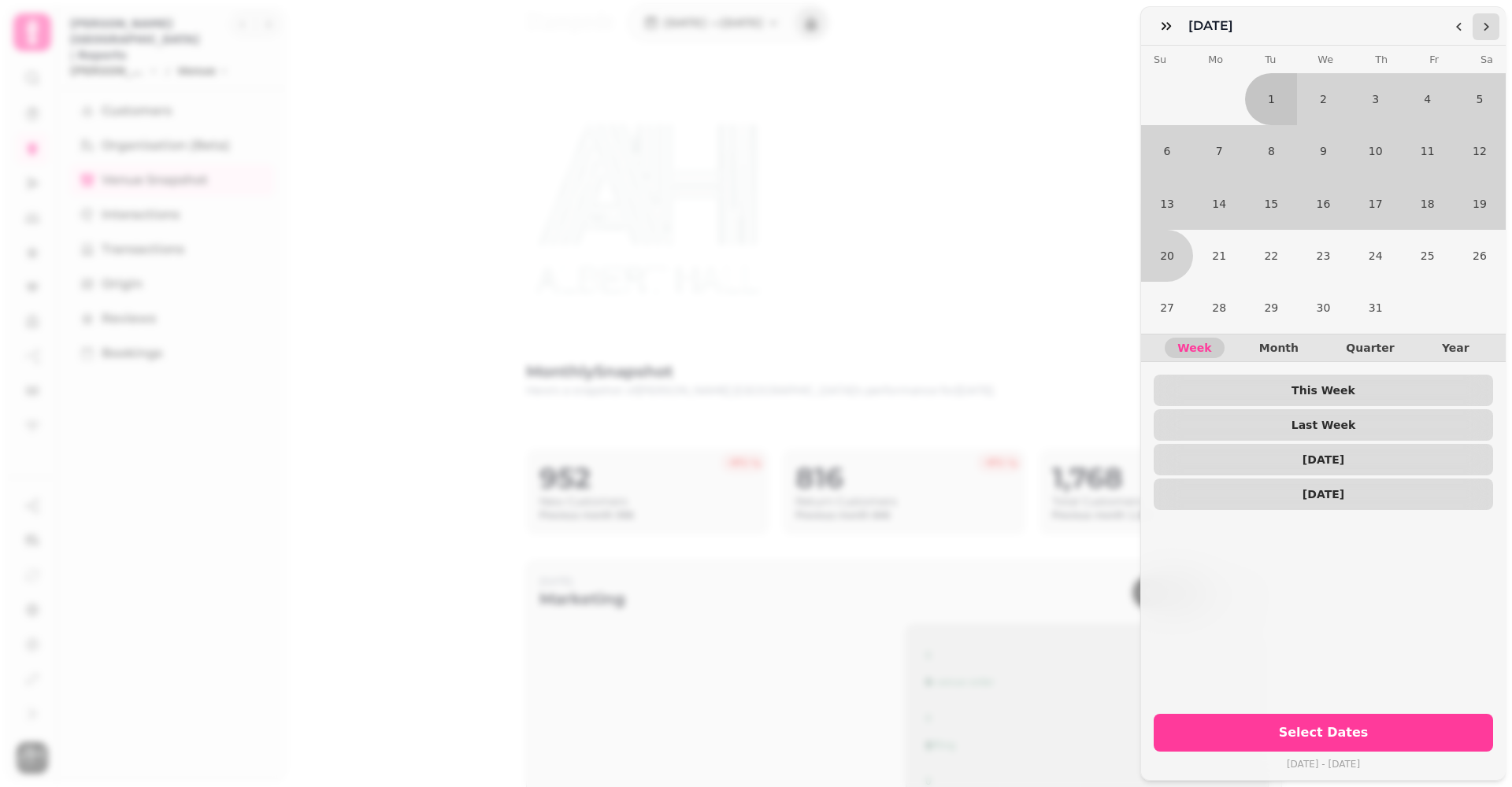
click at [1478, 29] on button "Go to the Next Month" at bounding box center [1486, 27] width 27 height 27
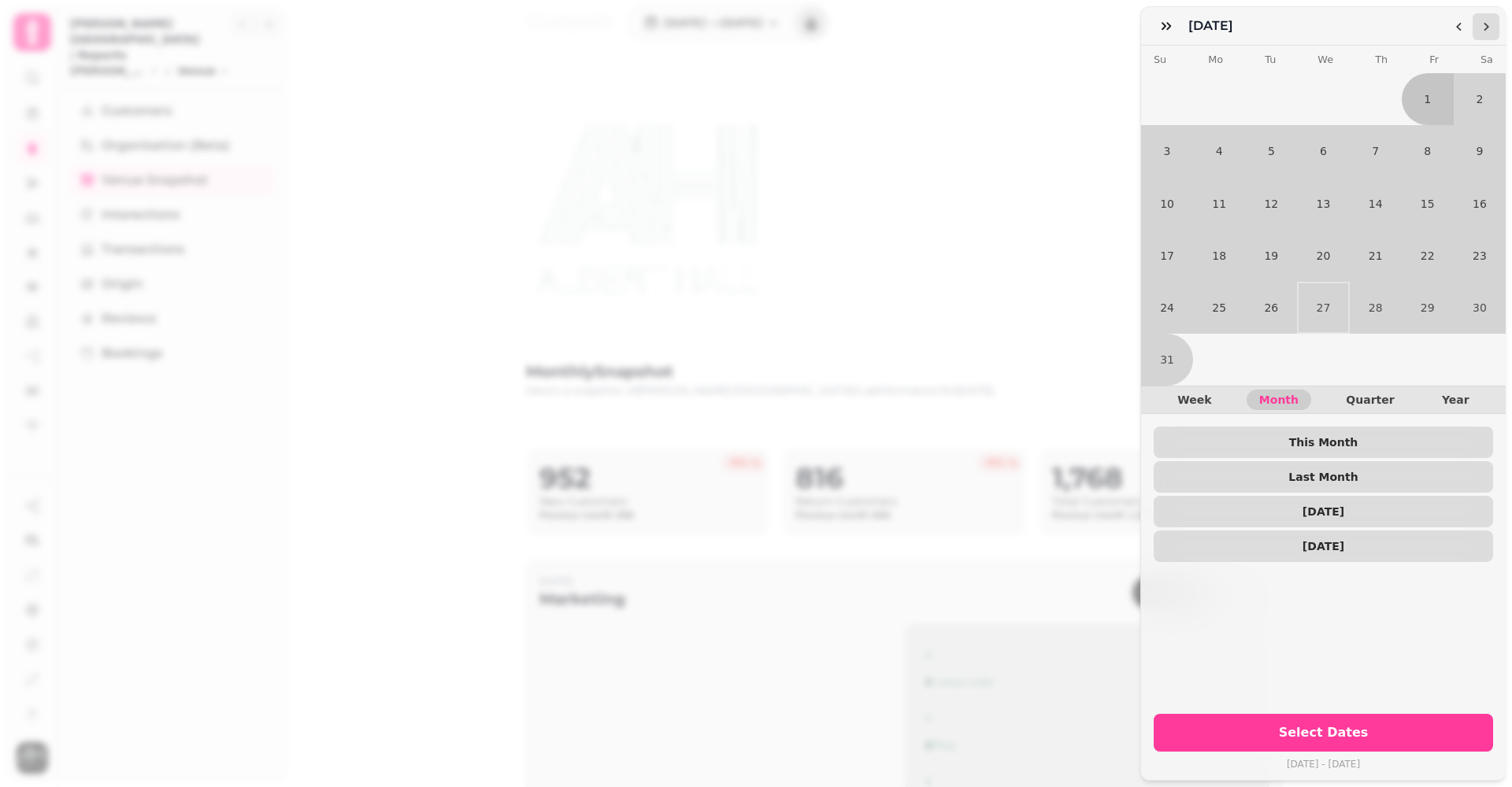
click at [1478, 29] on button "Go to the Next Month" at bounding box center [1486, 27] width 27 height 27
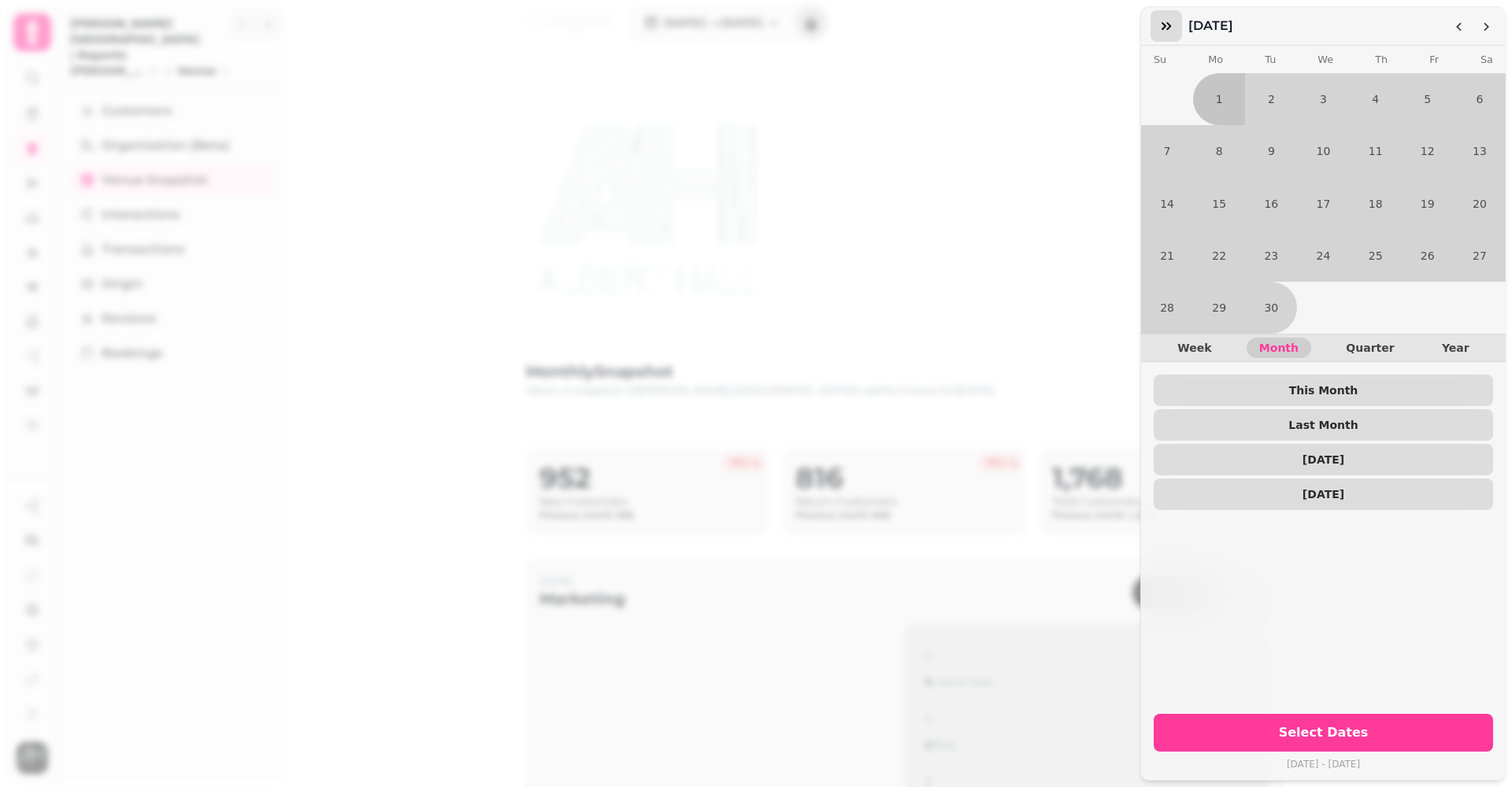
click at [1165, 27] on icon "button" at bounding box center [1166, 26] width 10 height 8
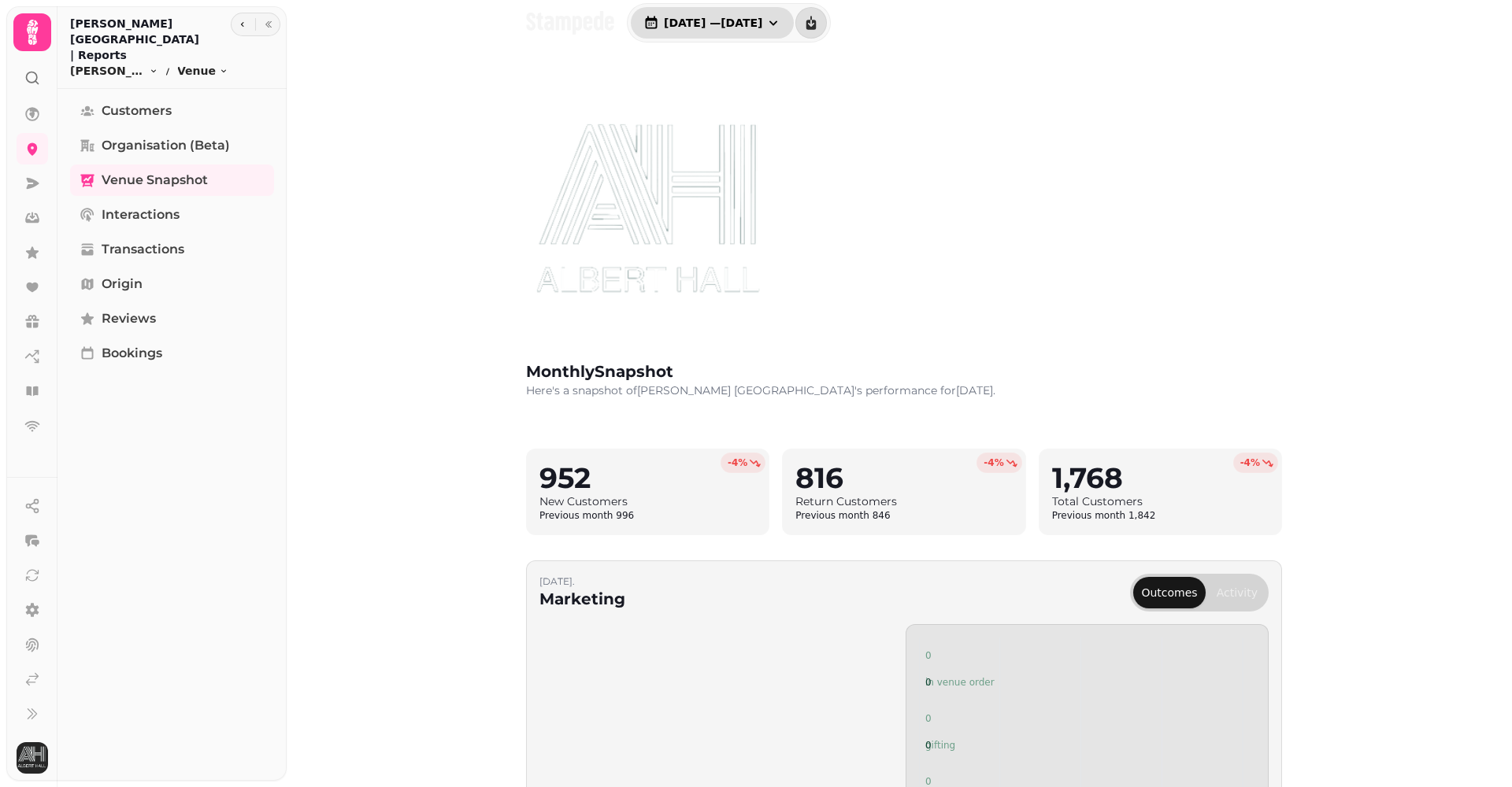
click at [781, 17] on icon "button" at bounding box center [773, 23] width 16 height 16
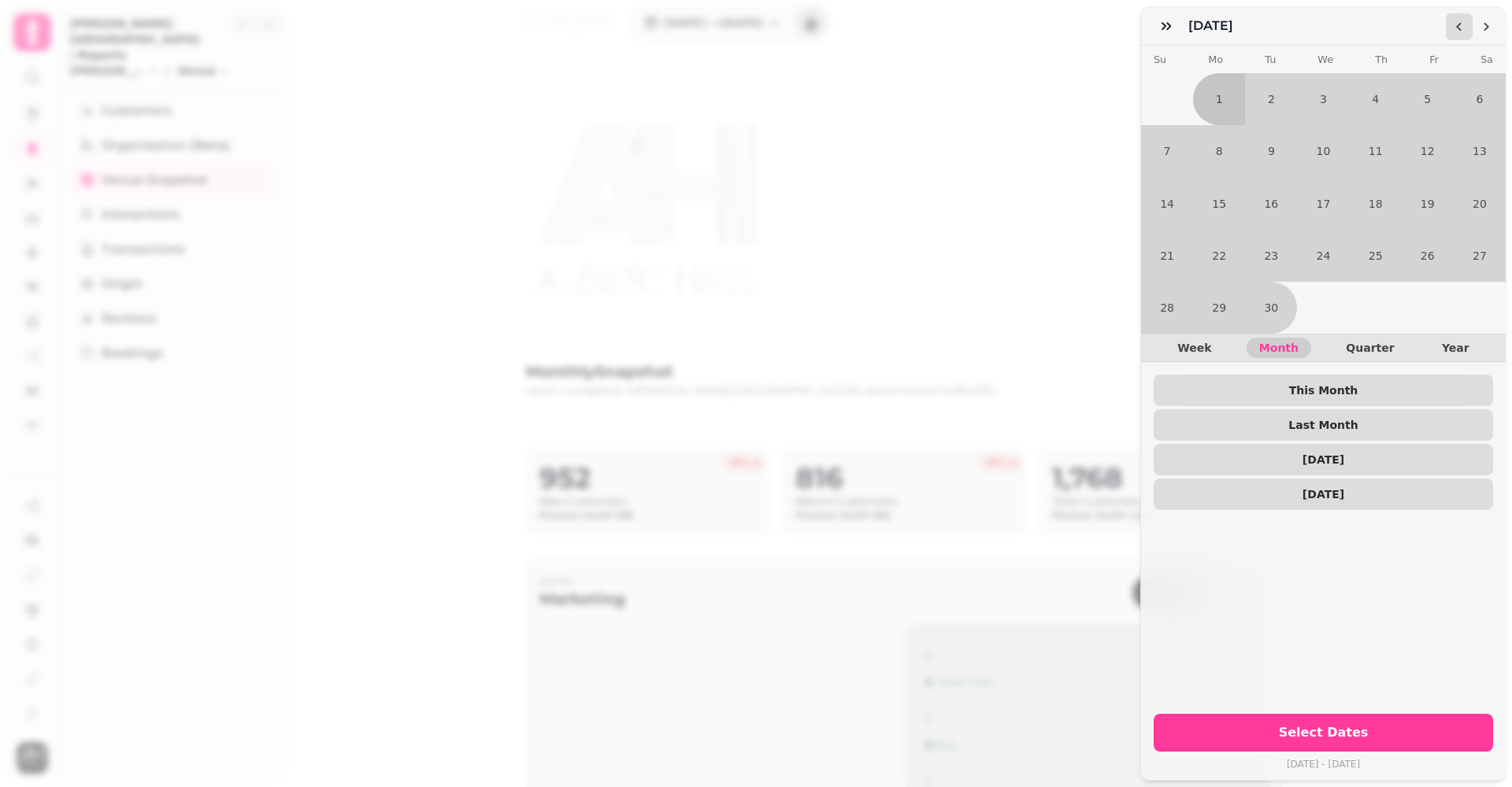
click at [1456, 26] on icon "Go to the Previous Month" at bounding box center [1460, 27] width 13 height 13
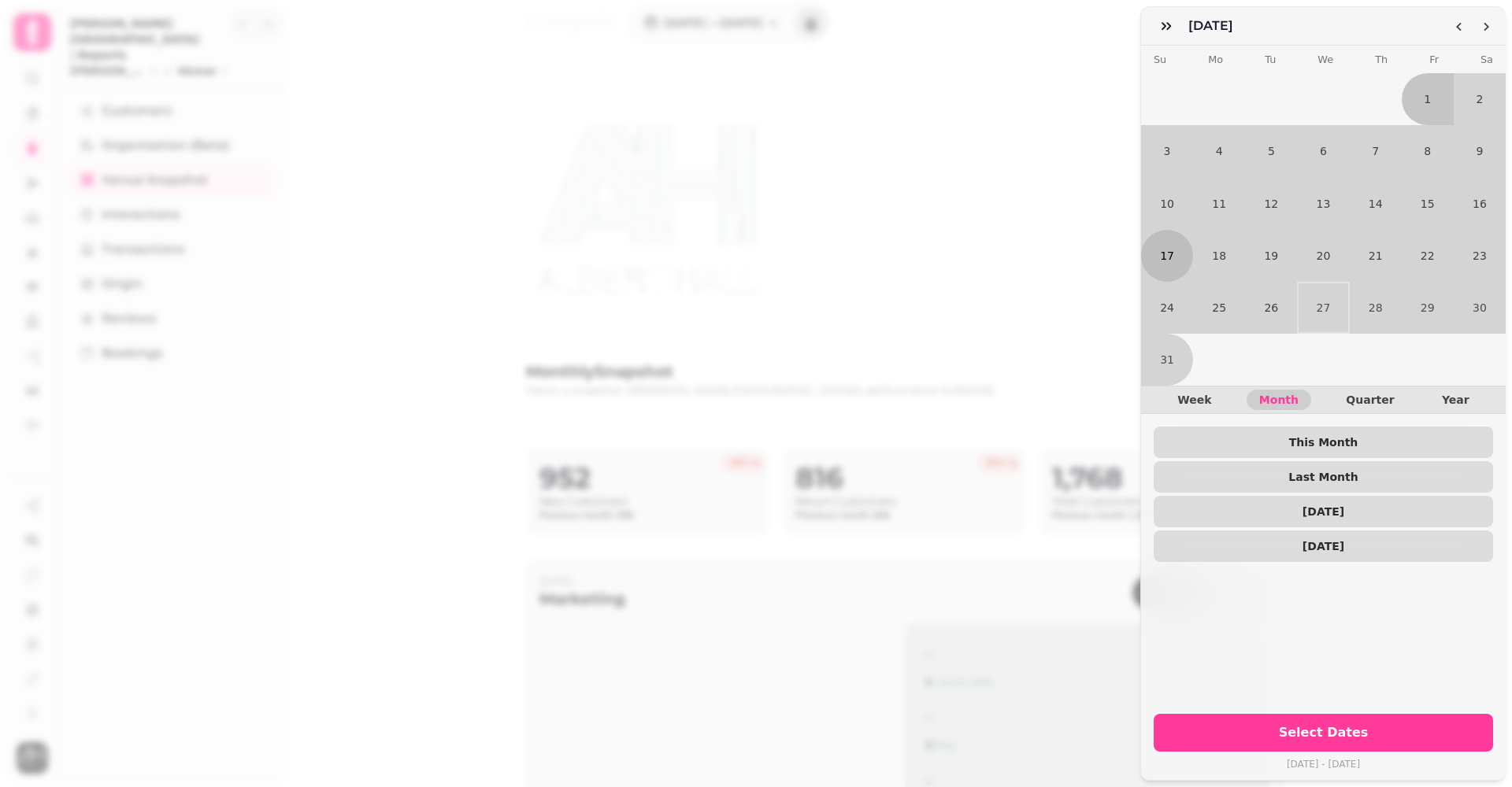
click at [1172, 263] on button "17" at bounding box center [1167, 256] width 52 height 52
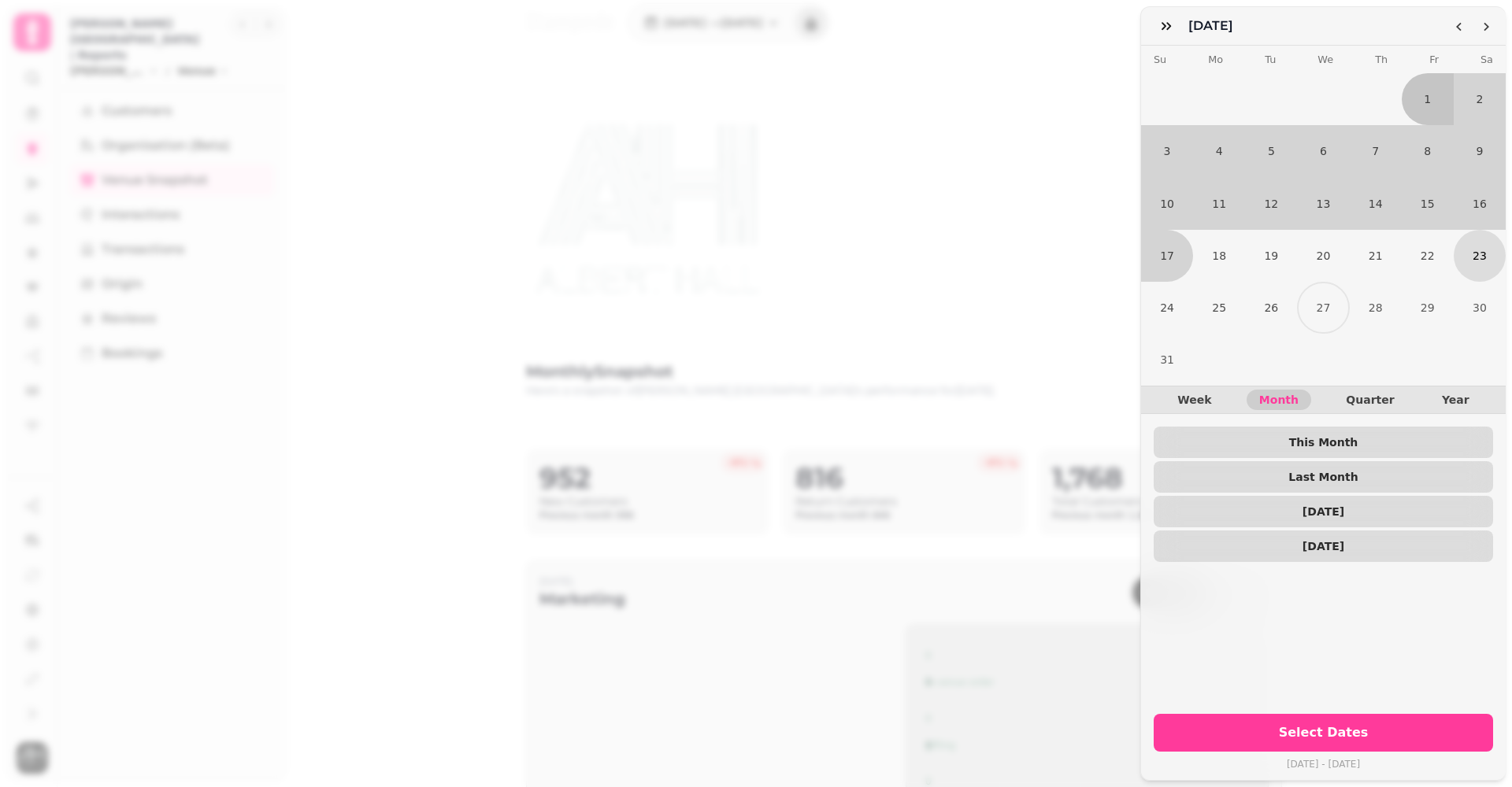
click at [1477, 254] on button "23" at bounding box center [1480, 256] width 52 height 52
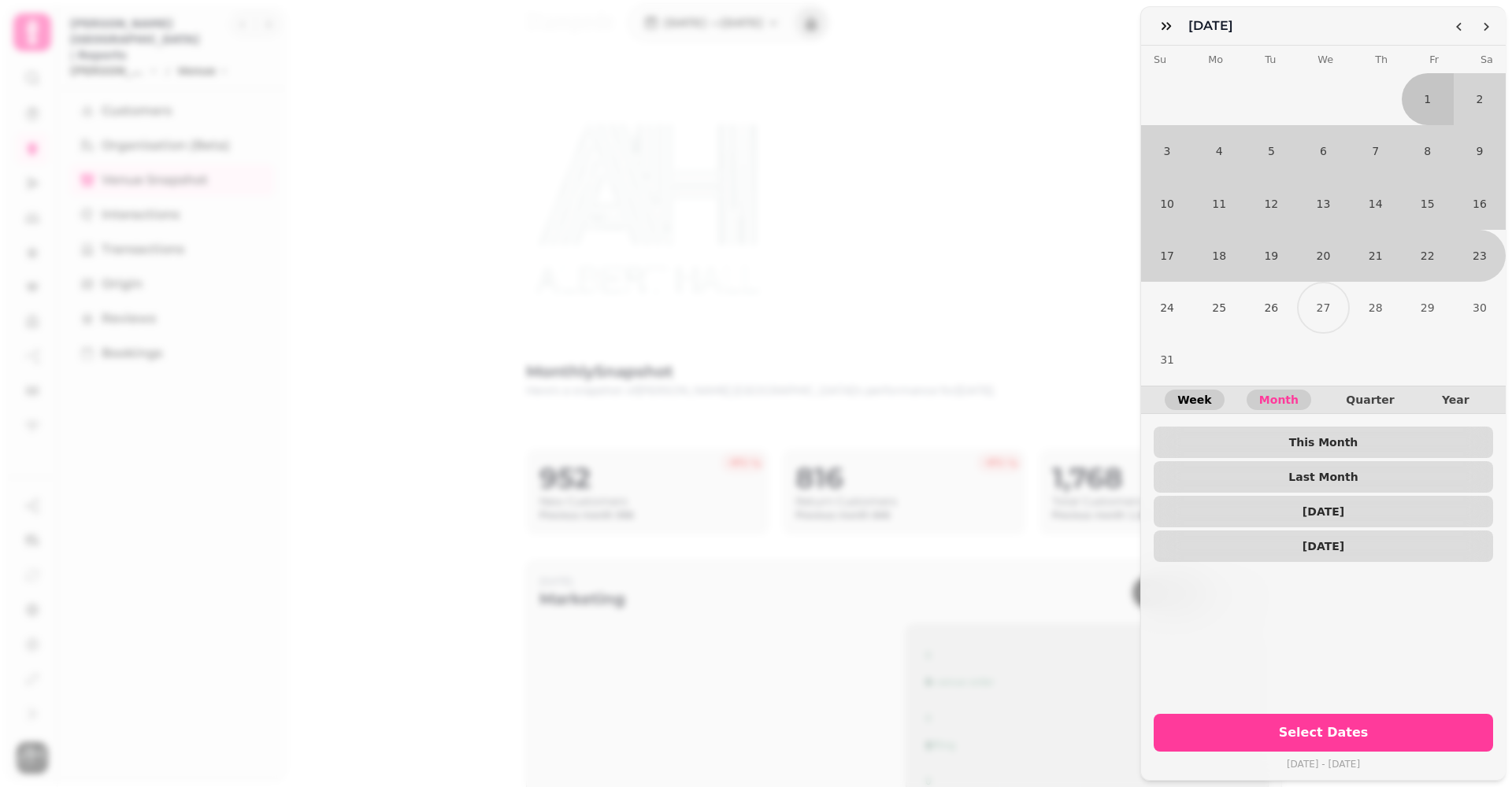
click at [1217, 403] on button "Week" at bounding box center [1194, 400] width 59 height 21
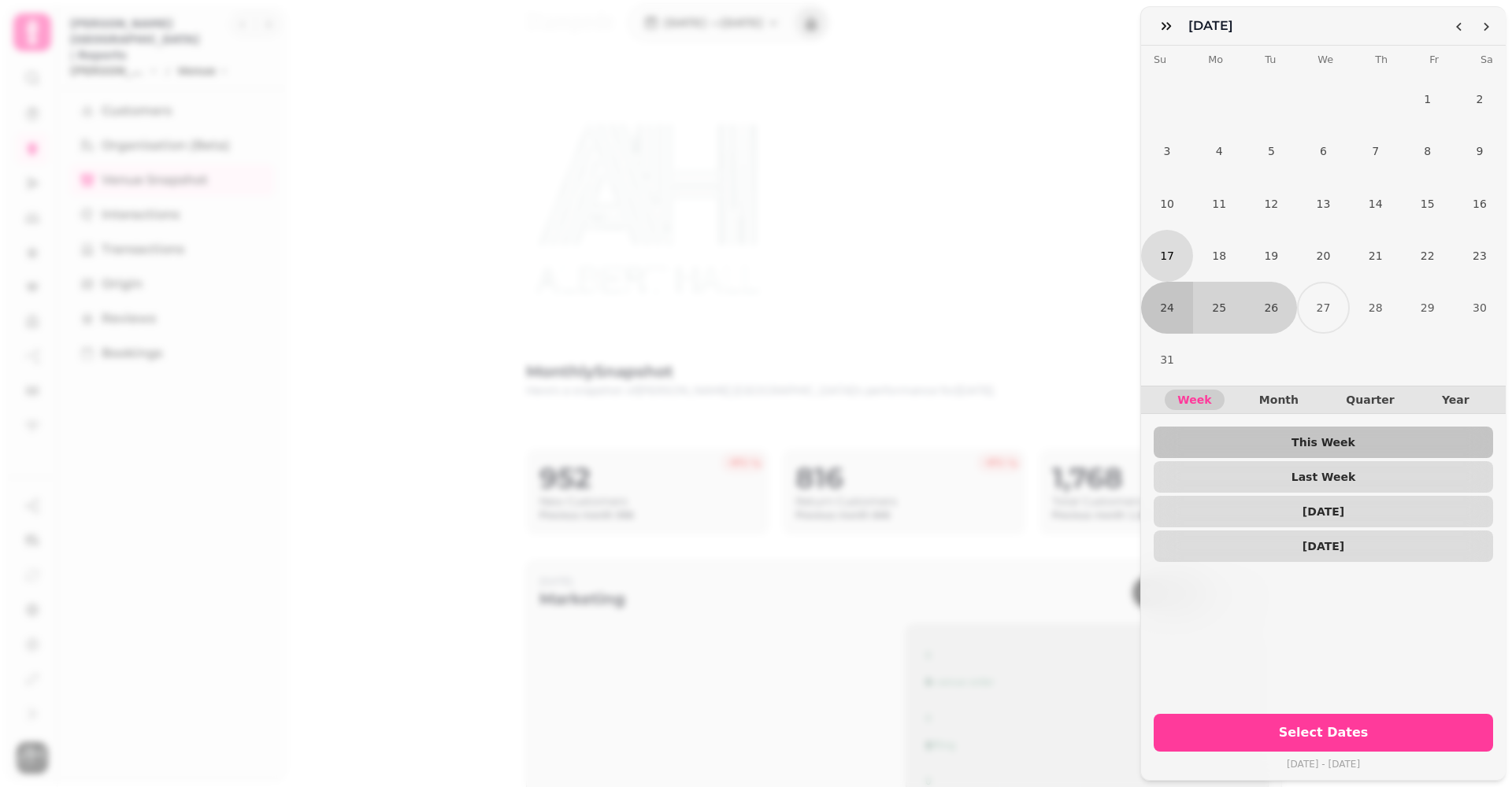
click at [1158, 250] on button "17" at bounding box center [1167, 256] width 52 height 52
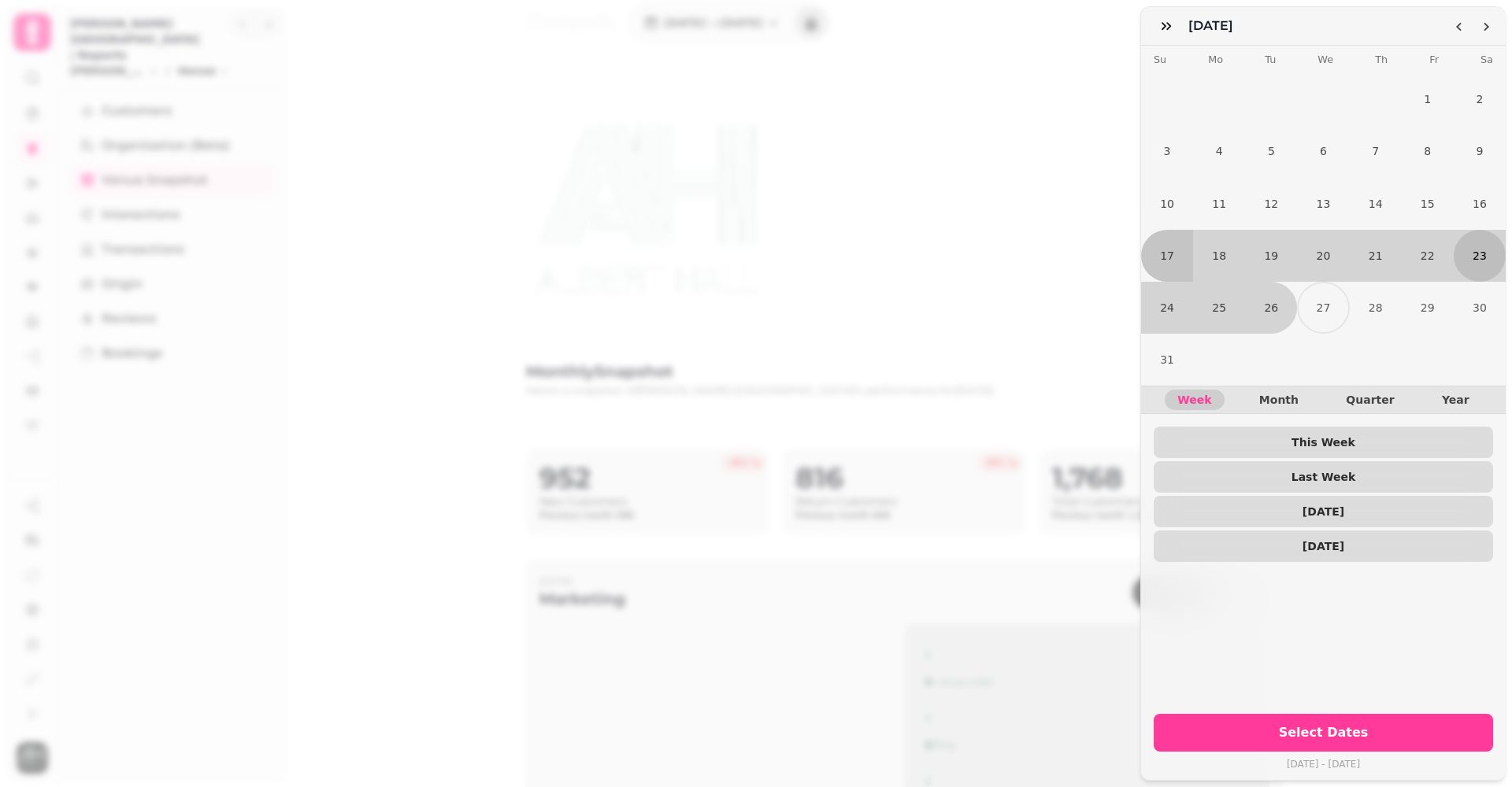
click at [1484, 259] on button "23" at bounding box center [1480, 256] width 52 height 52
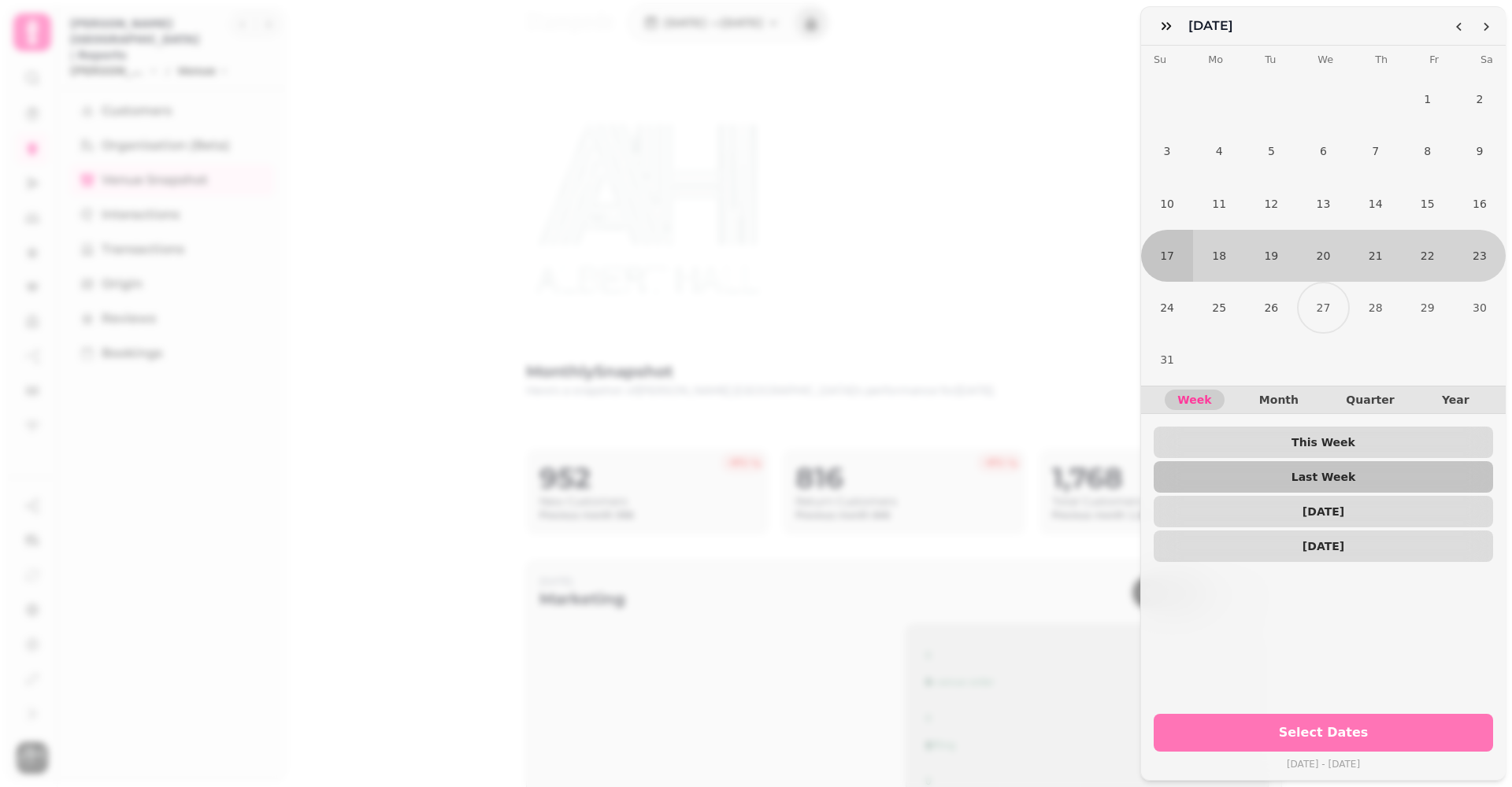
click at [1317, 729] on span "Select Dates" at bounding box center [1323, 733] width 301 height 13
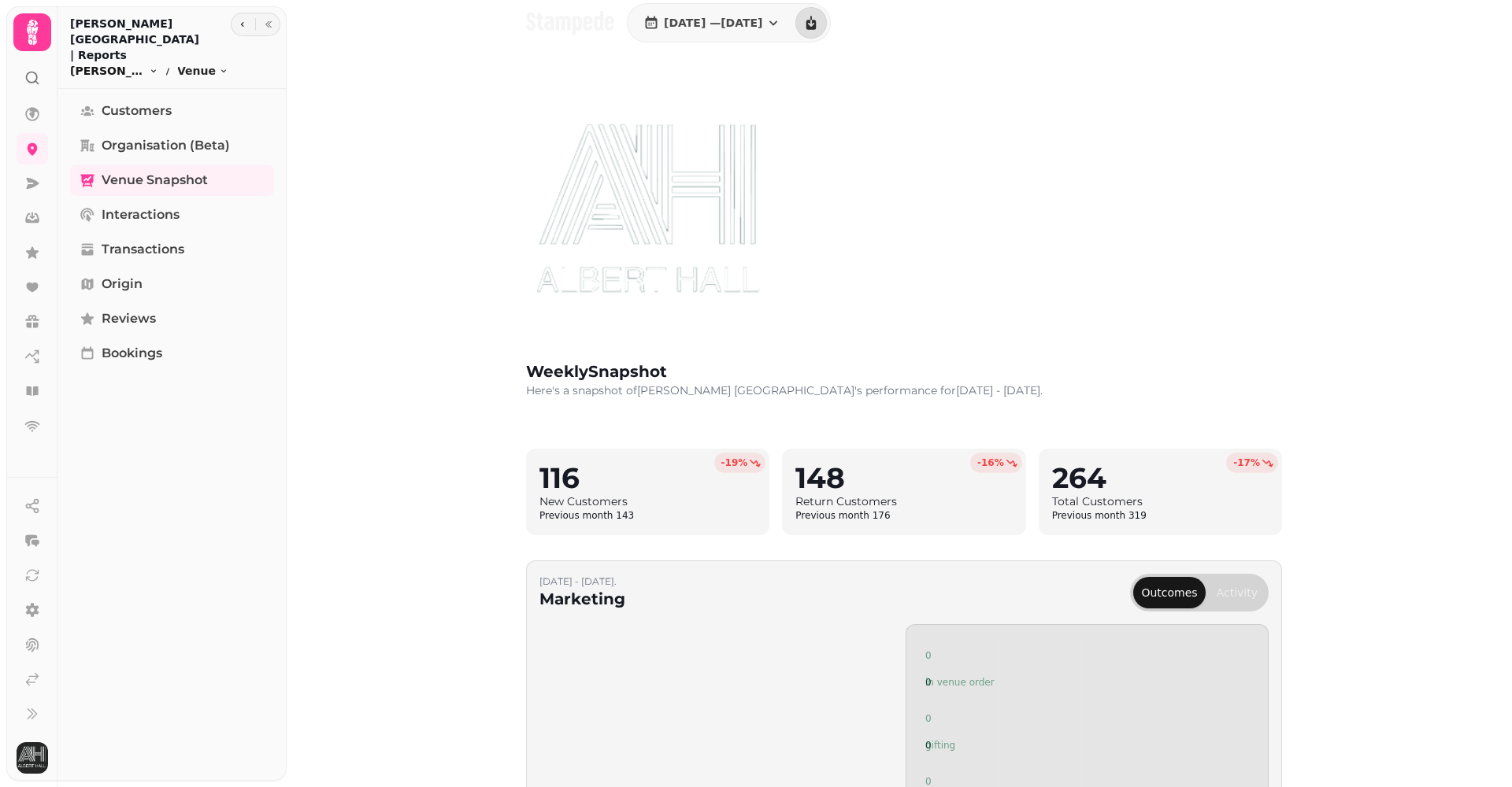
click at [152, 63] on button "Albert Hall Swansea Toggle menu" at bounding box center [113, 71] width 88 height 16
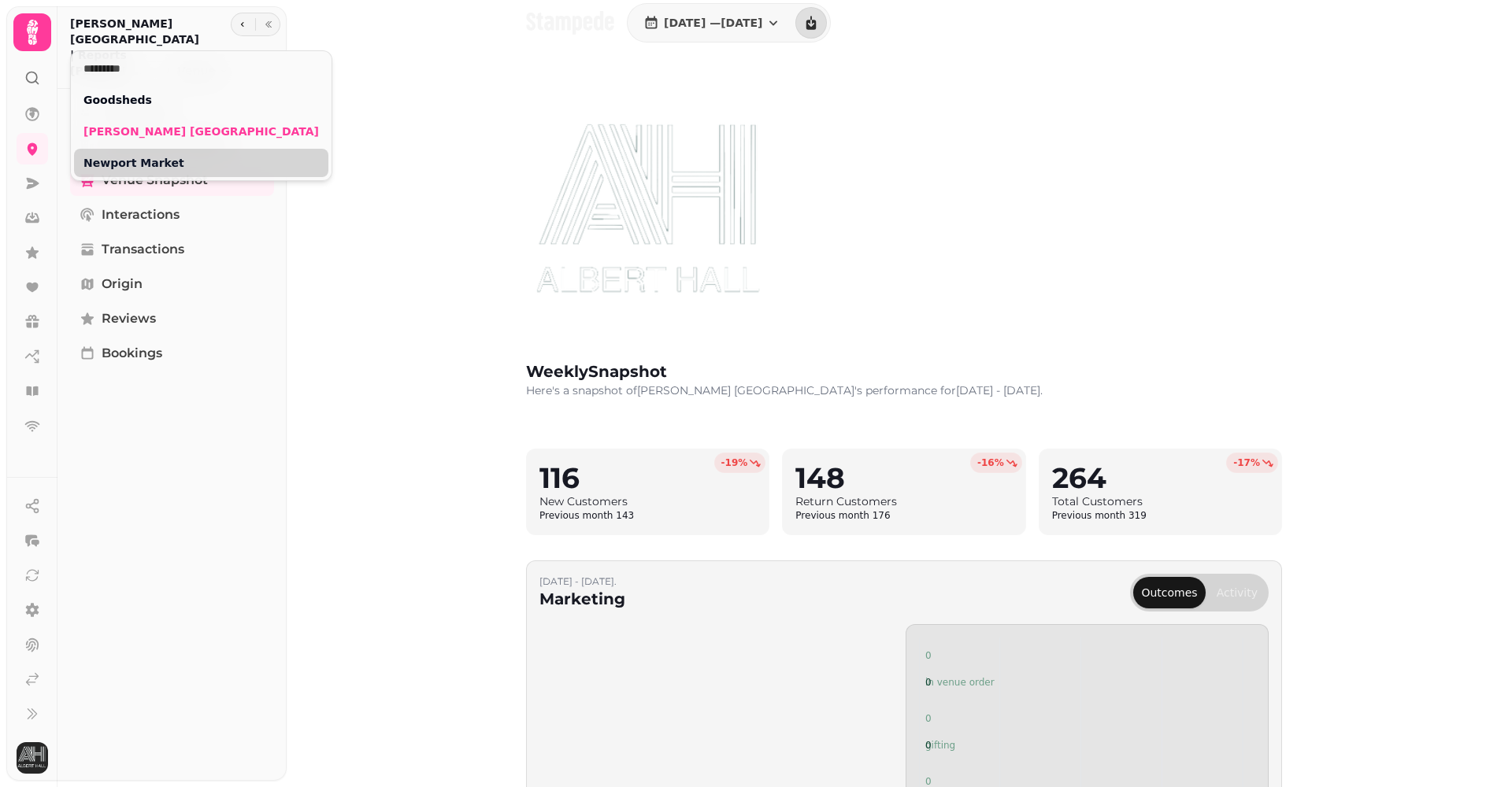
click at [121, 165] on link "Newport Market" at bounding box center [201, 163] width 235 height 16
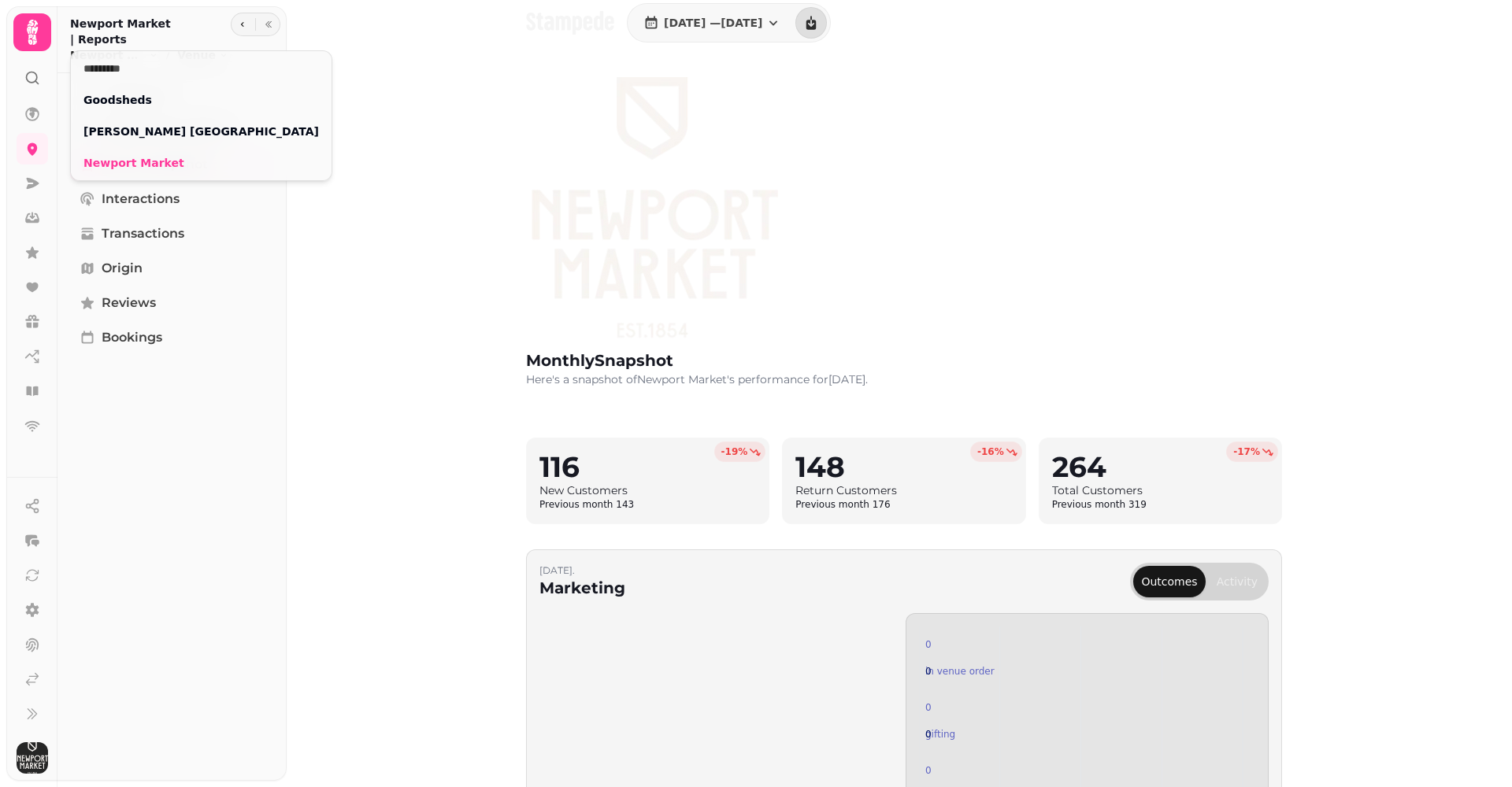
click at [787, 10] on html "1 Jul, 2025 — 31 Jul, 2025 monthly Snapshot Here's a snapshot of Newport Market…" at bounding box center [756, 393] width 1512 height 787
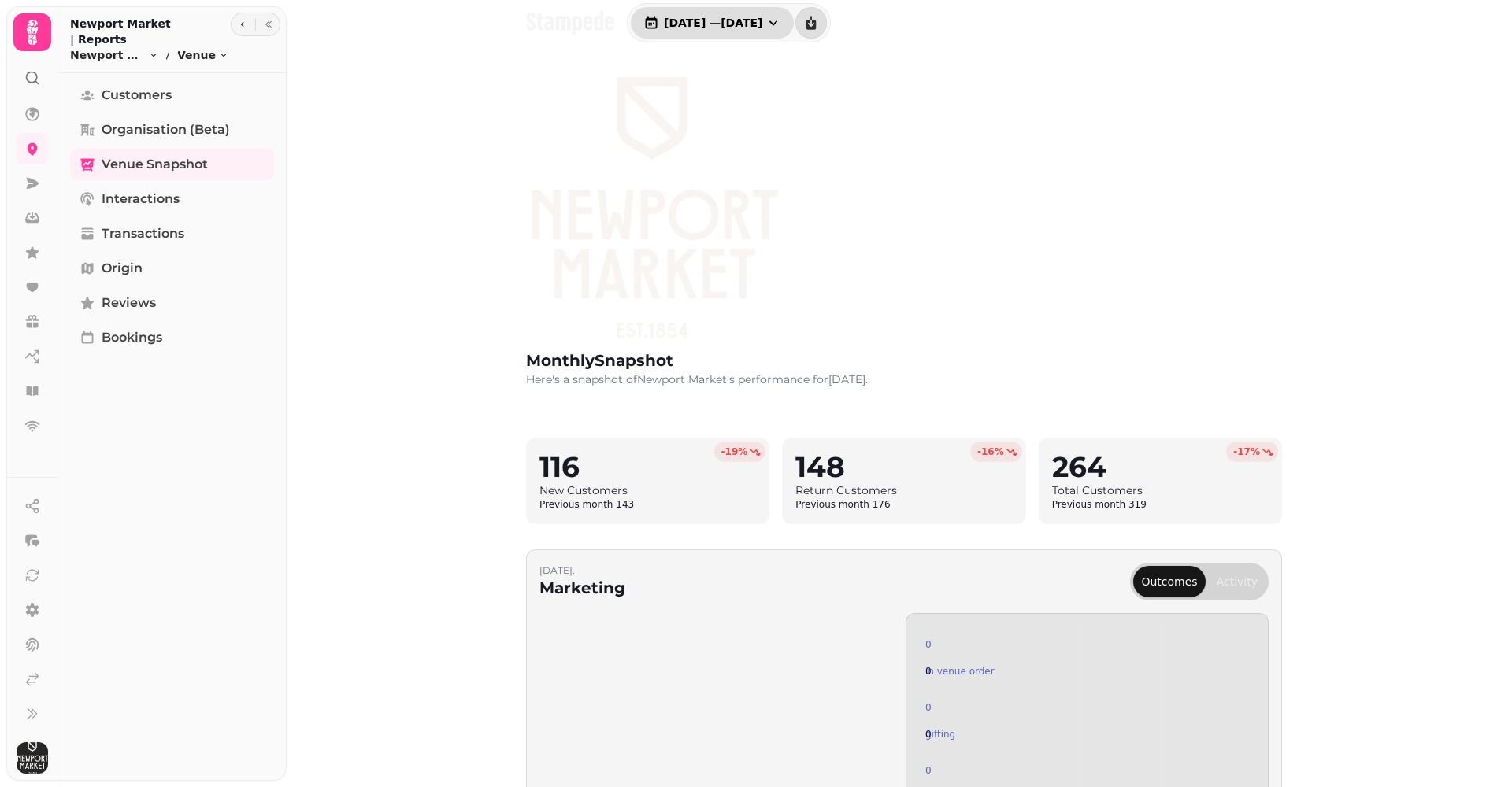
click at [762, 19] on span "1 Jul, 2025 — 31 Jul, 2025" at bounding box center [713, 23] width 98 height 11
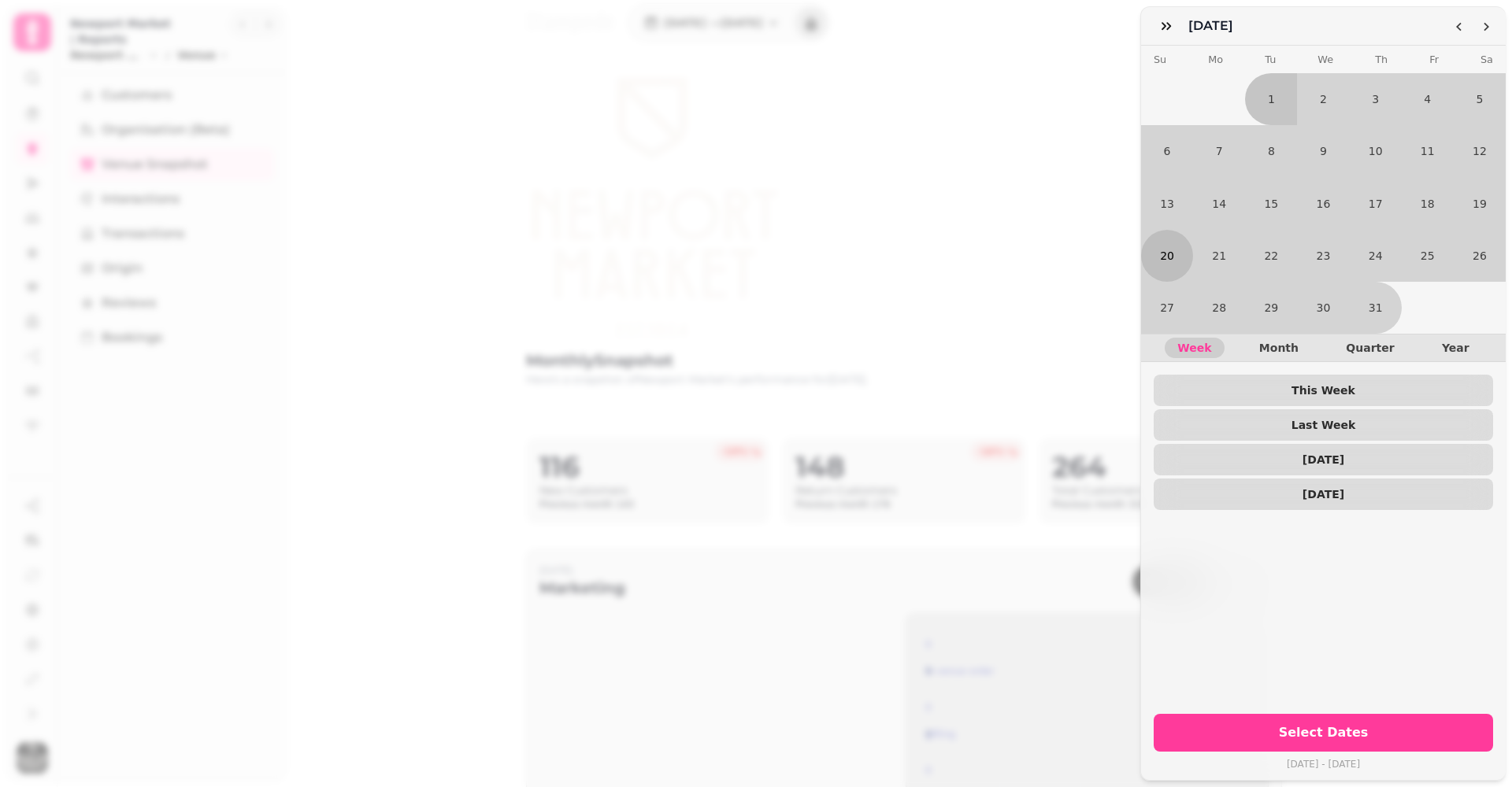
click at [1177, 254] on button "20" at bounding box center [1167, 256] width 52 height 52
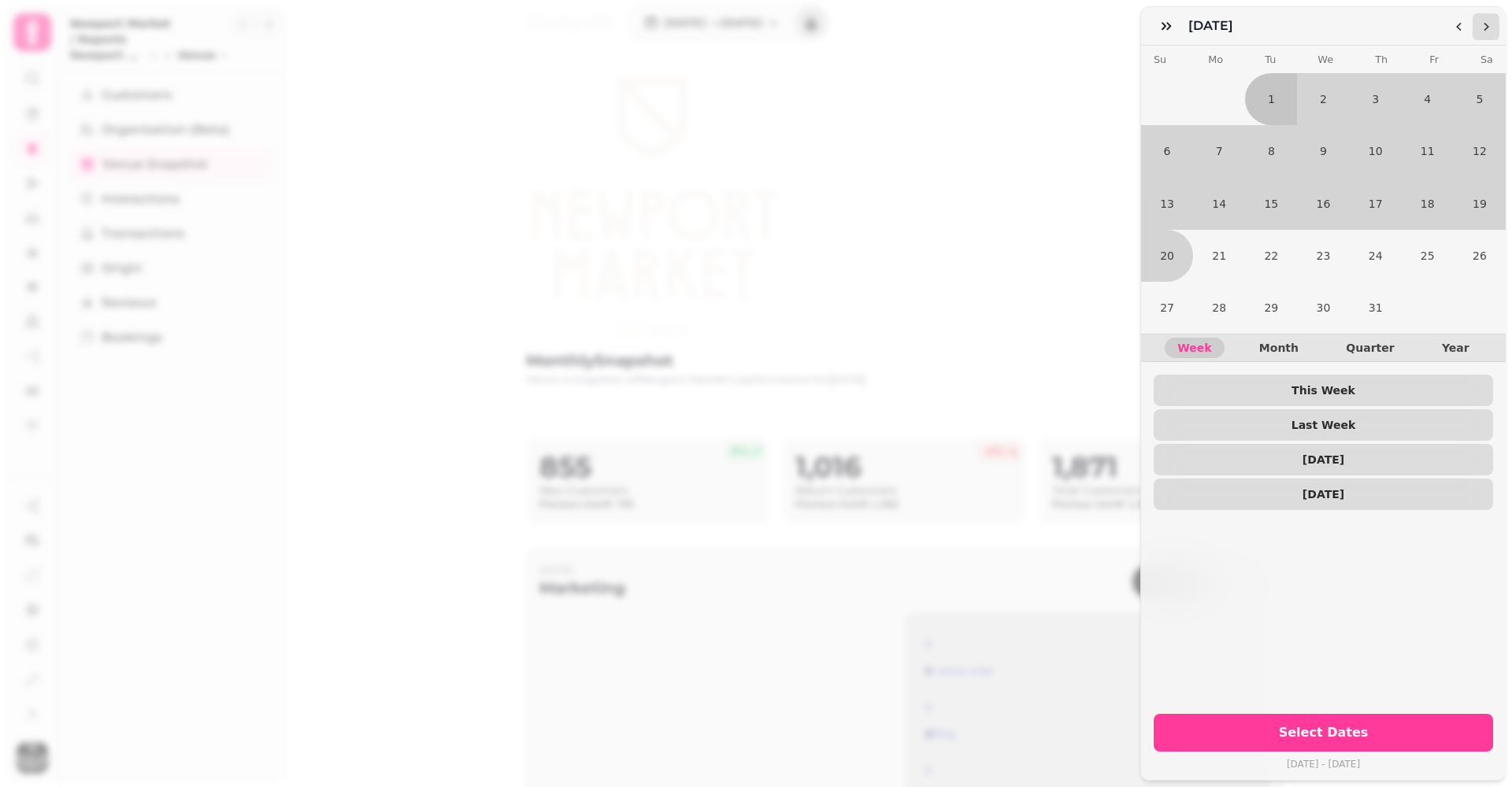
click at [1485, 34] on button "Go to the Next Month" at bounding box center [1486, 27] width 27 height 27
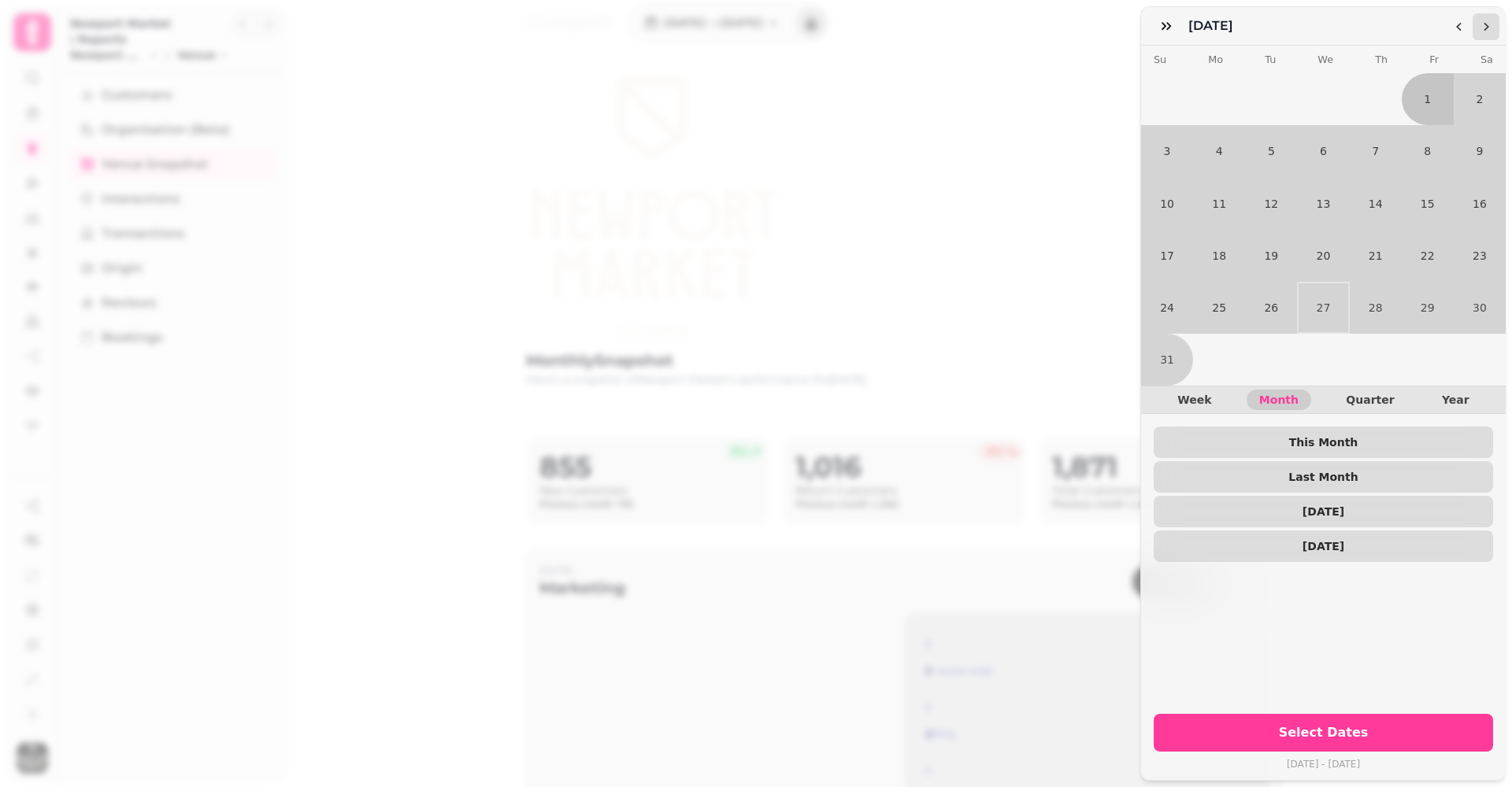
click at [1485, 34] on button "Go to the Next Month" at bounding box center [1486, 27] width 27 height 27
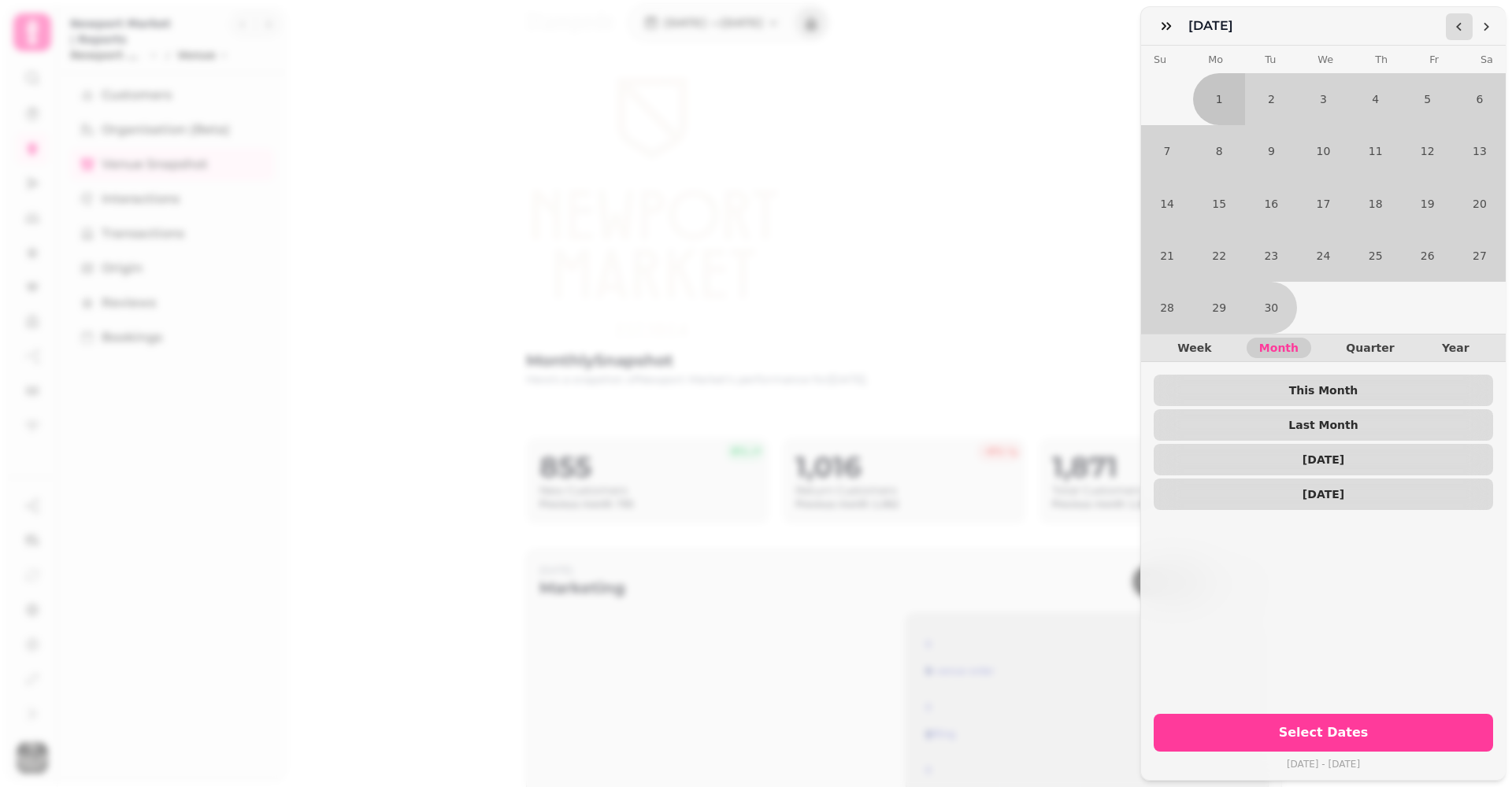
click at [1462, 28] on icon "Go to the Previous Month" at bounding box center [1460, 27] width 13 height 13
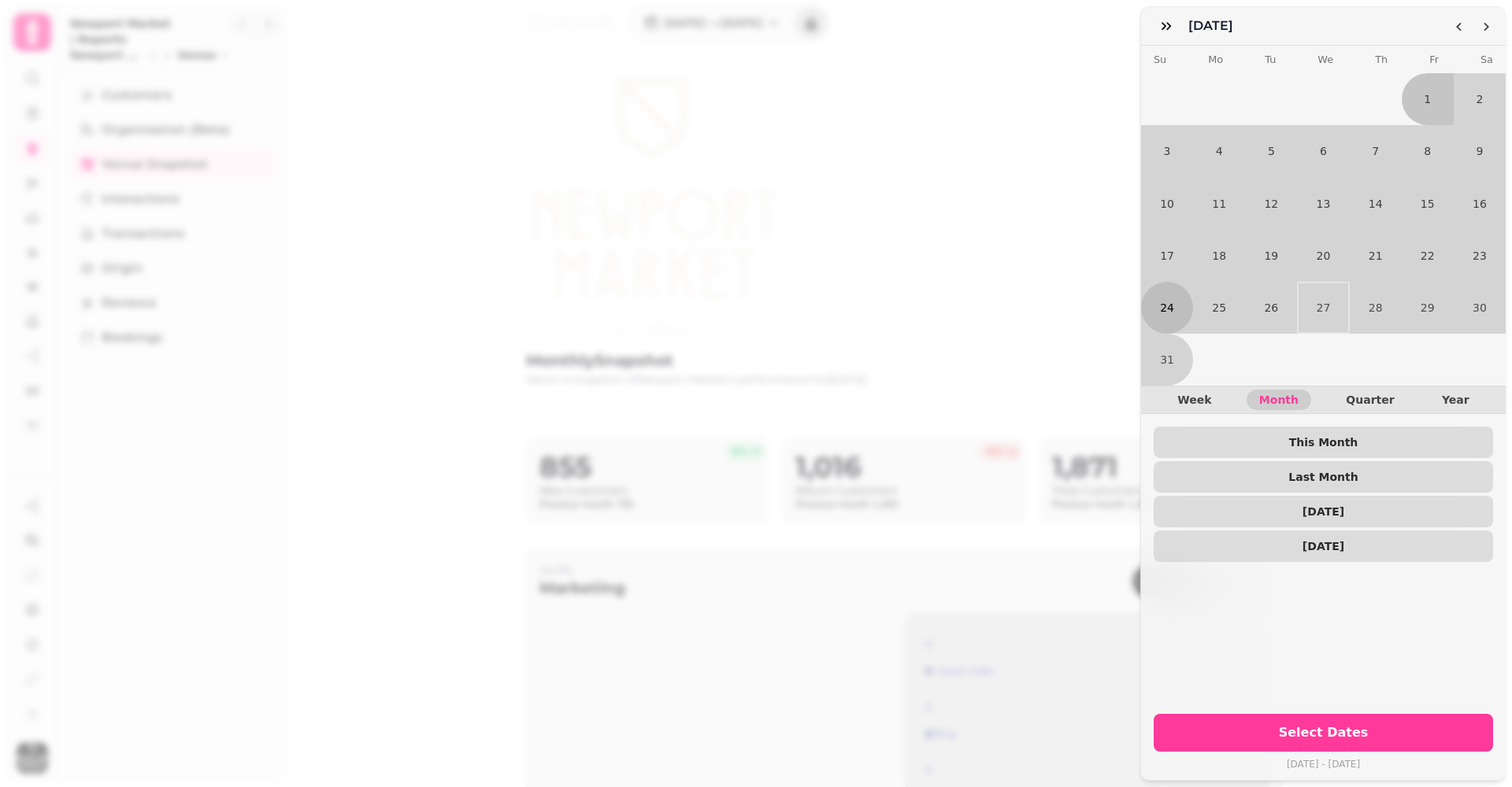
click at [1180, 292] on button "24" at bounding box center [1167, 308] width 52 height 52
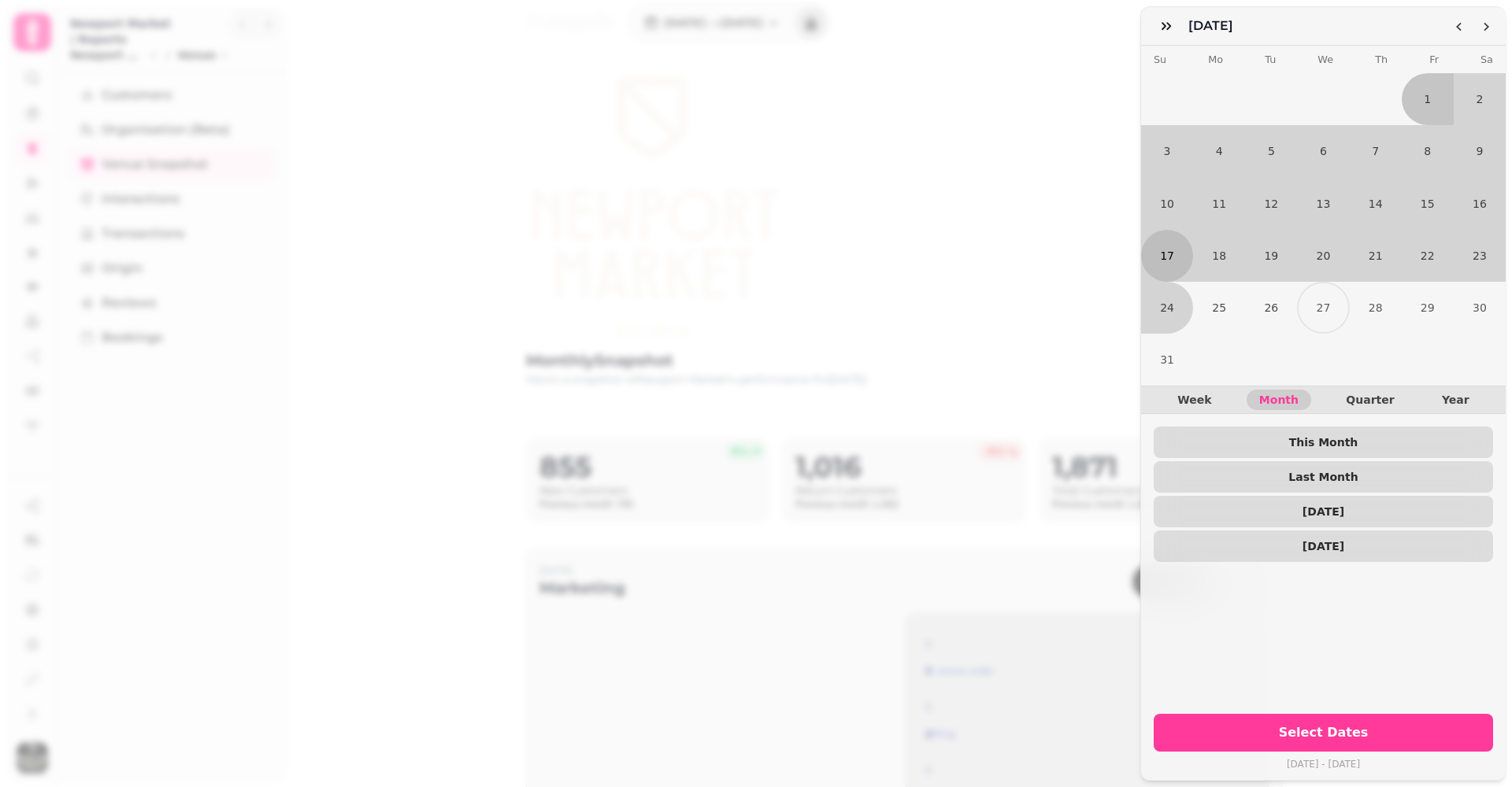
click at [1173, 258] on button "17" at bounding box center [1167, 256] width 52 height 52
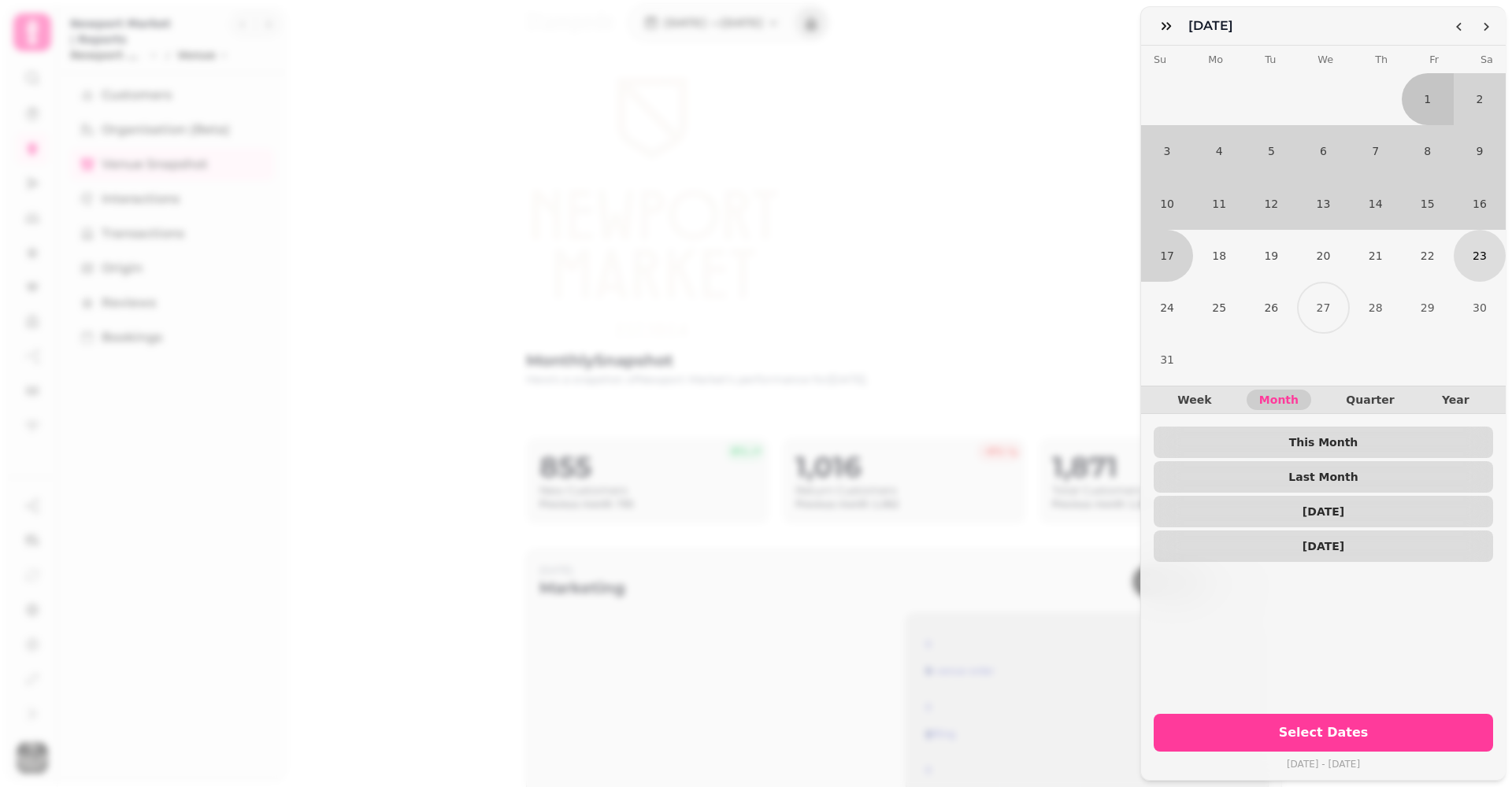
click at [1463, 249] on button "23" at bounding box center [1480, 256] width 52 height 52
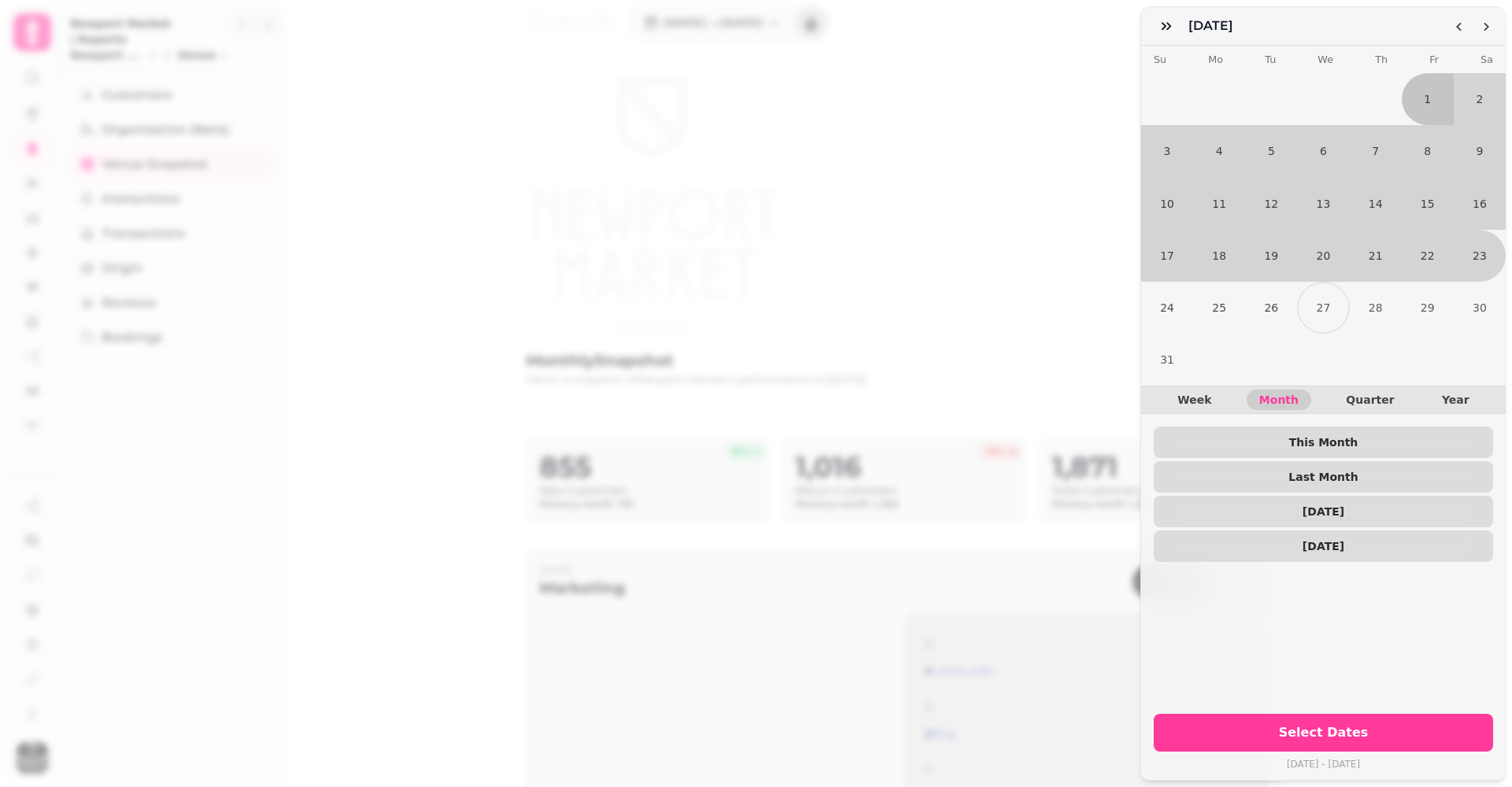
click at [1212, 387] on div "Week Month Quarter Year" at bounding box center [1323, 400] width 365 height 29
click at [1202, 390] on button "Week" at bounding box center [1194, 400] width 59 height 21
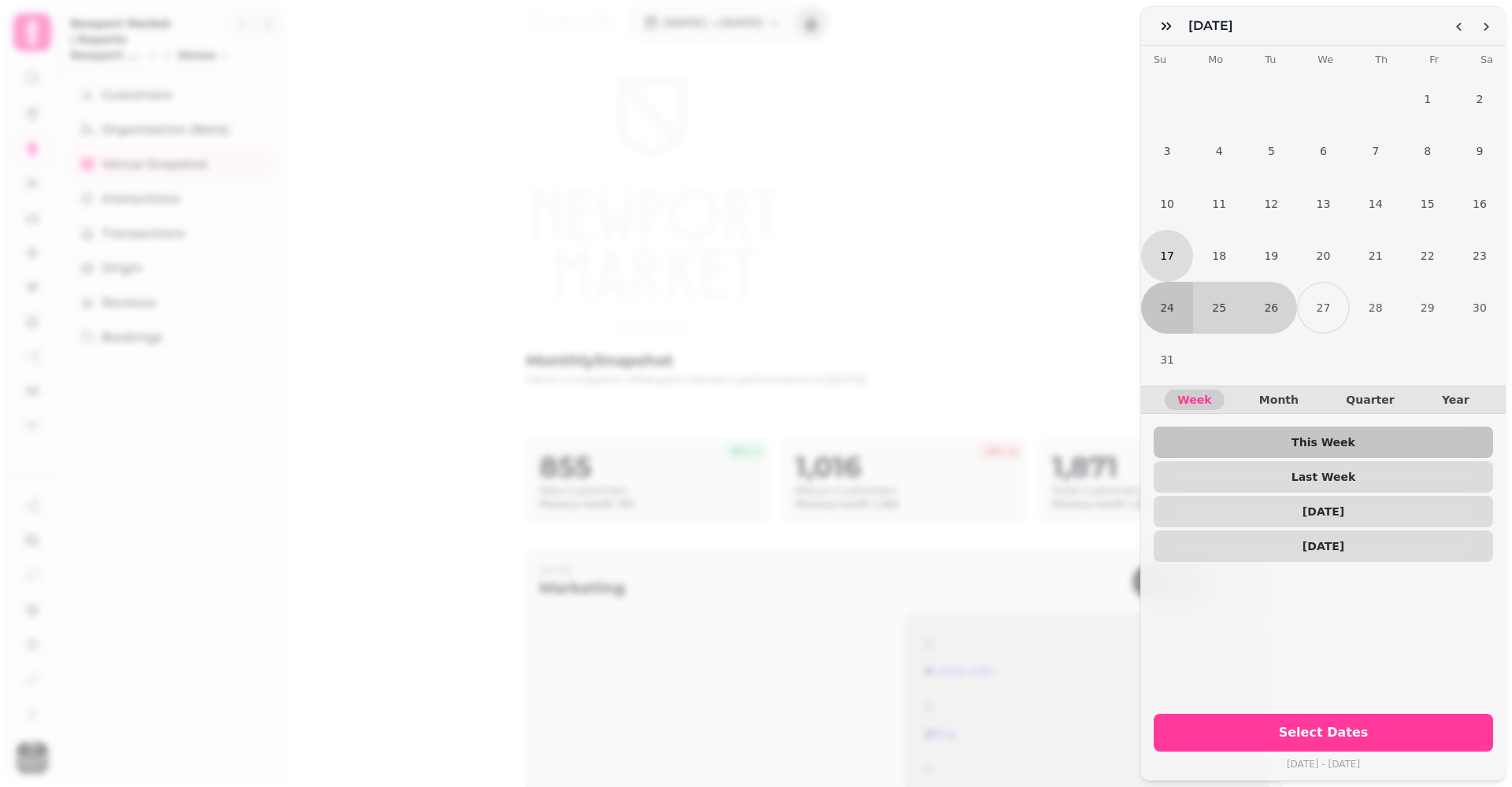
click at [1162, 249] on button "17" at bounding box center [1167, 256] width 52 height 52
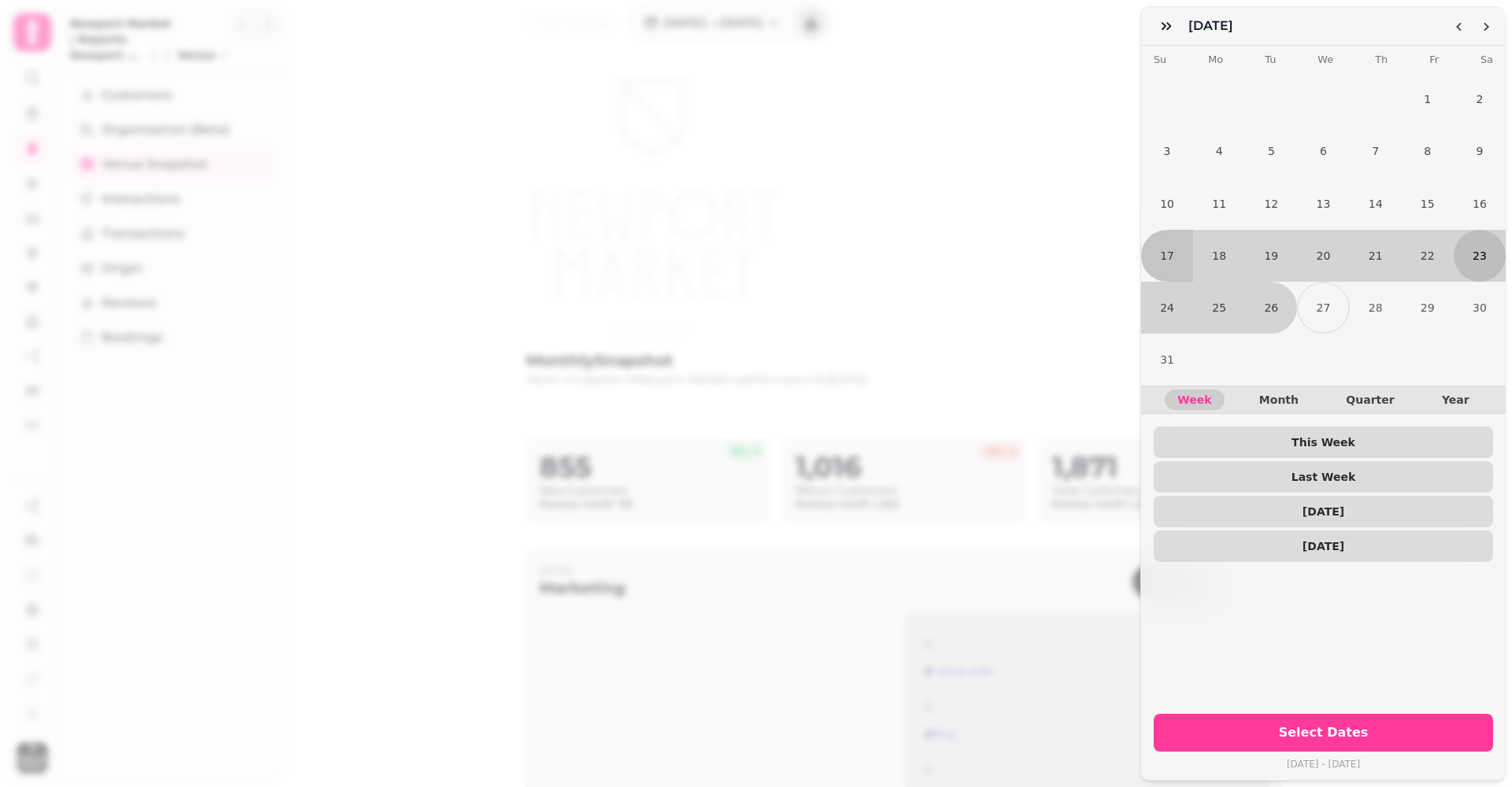
click at [1476, 262] on button "23" at bounding box center [1480, 256] width 52 height 52
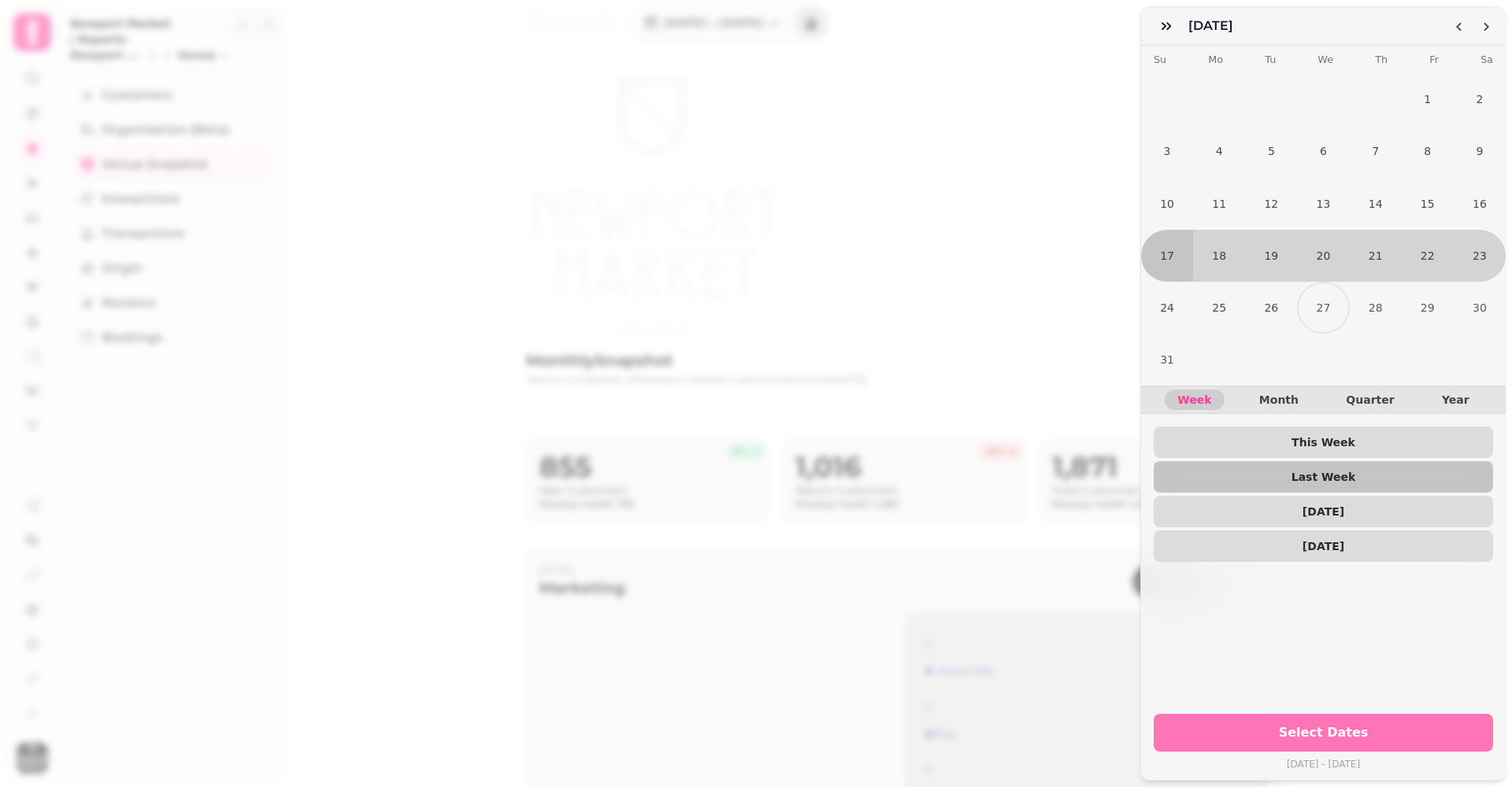
click at [1316, 731] on span "Select Dates" at bounding box center [1323, 733] width 301 height 13
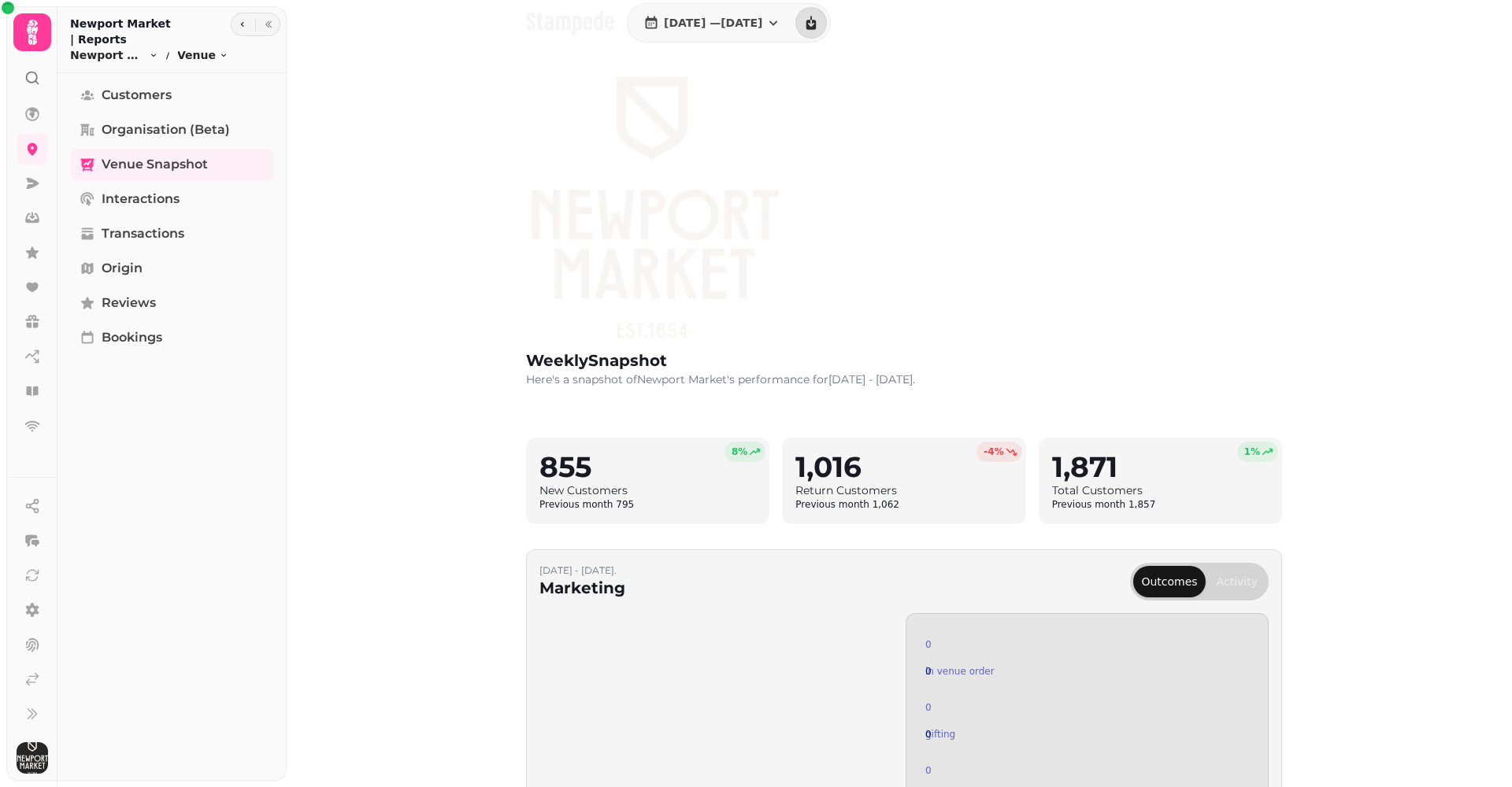
scroll to position [27, 0]
